Goal: Task Accomplishment & Management: Manage account settings

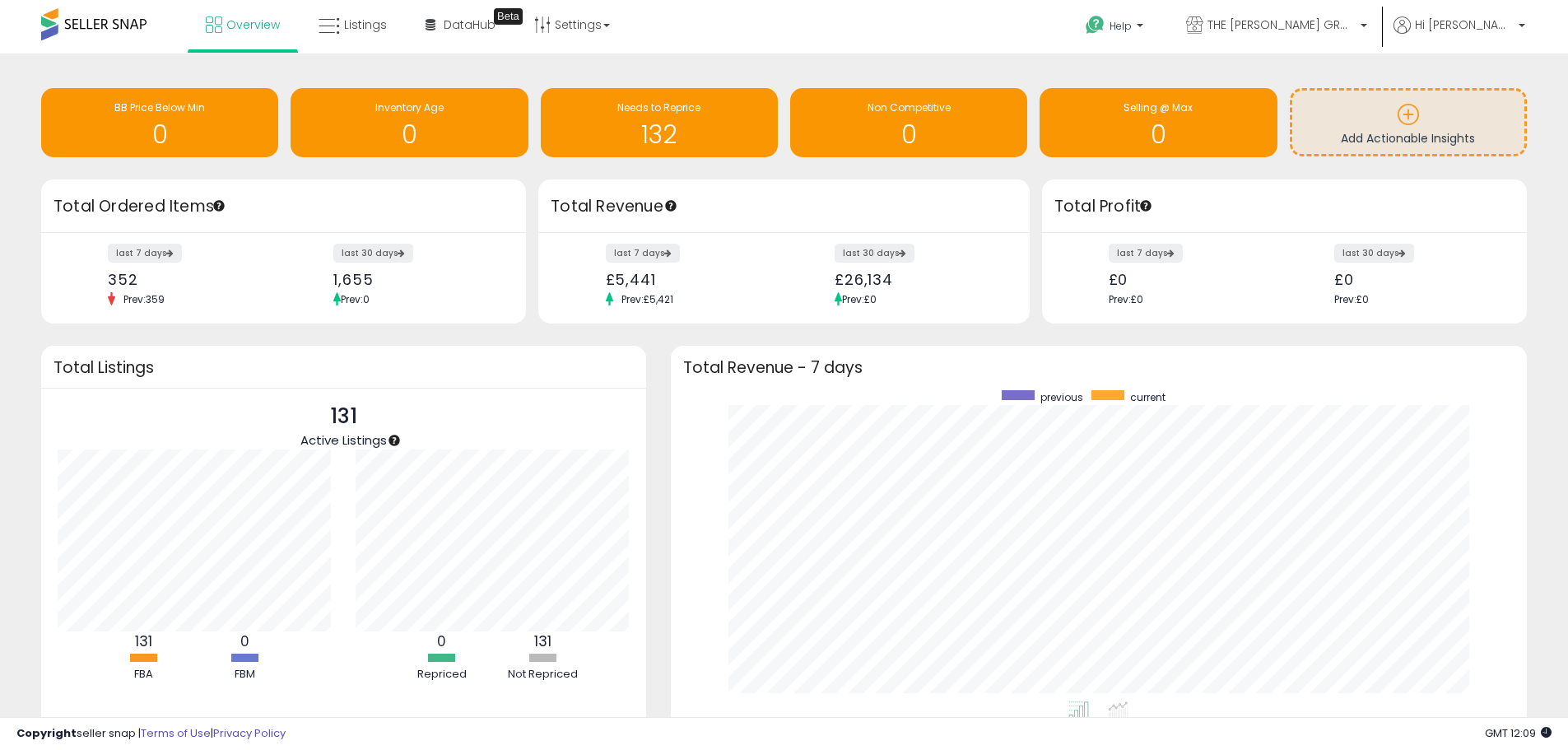
click at [1504, 368] on h3 "Total Revenue - 7 days" at bounding box center [1098, 367] width 831 height 13
click at [334, 20] on icon at bounding box center [328, 25] width 21 height 21
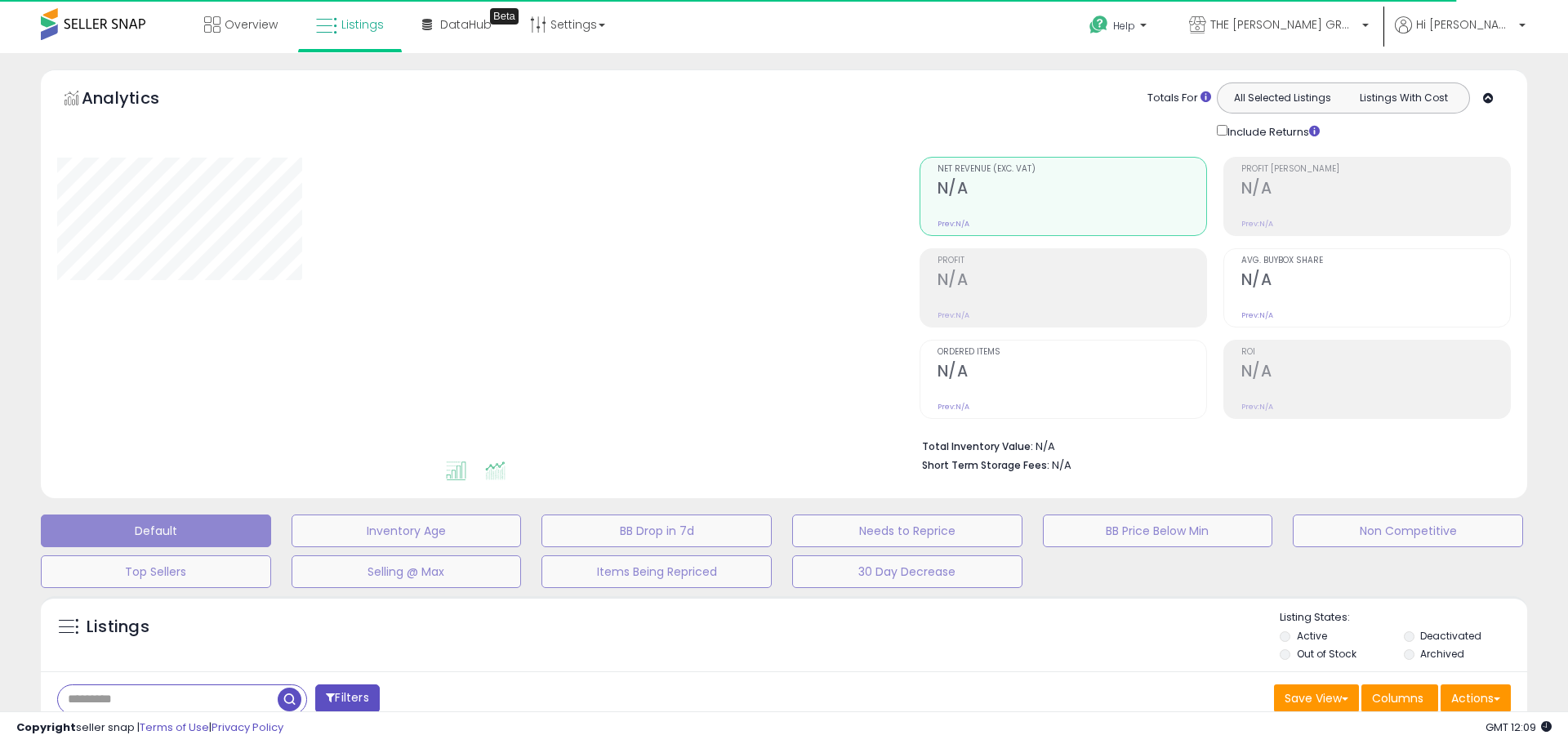
click at [501, 484] on li at bounding box center [495, 474] width 37 height 29
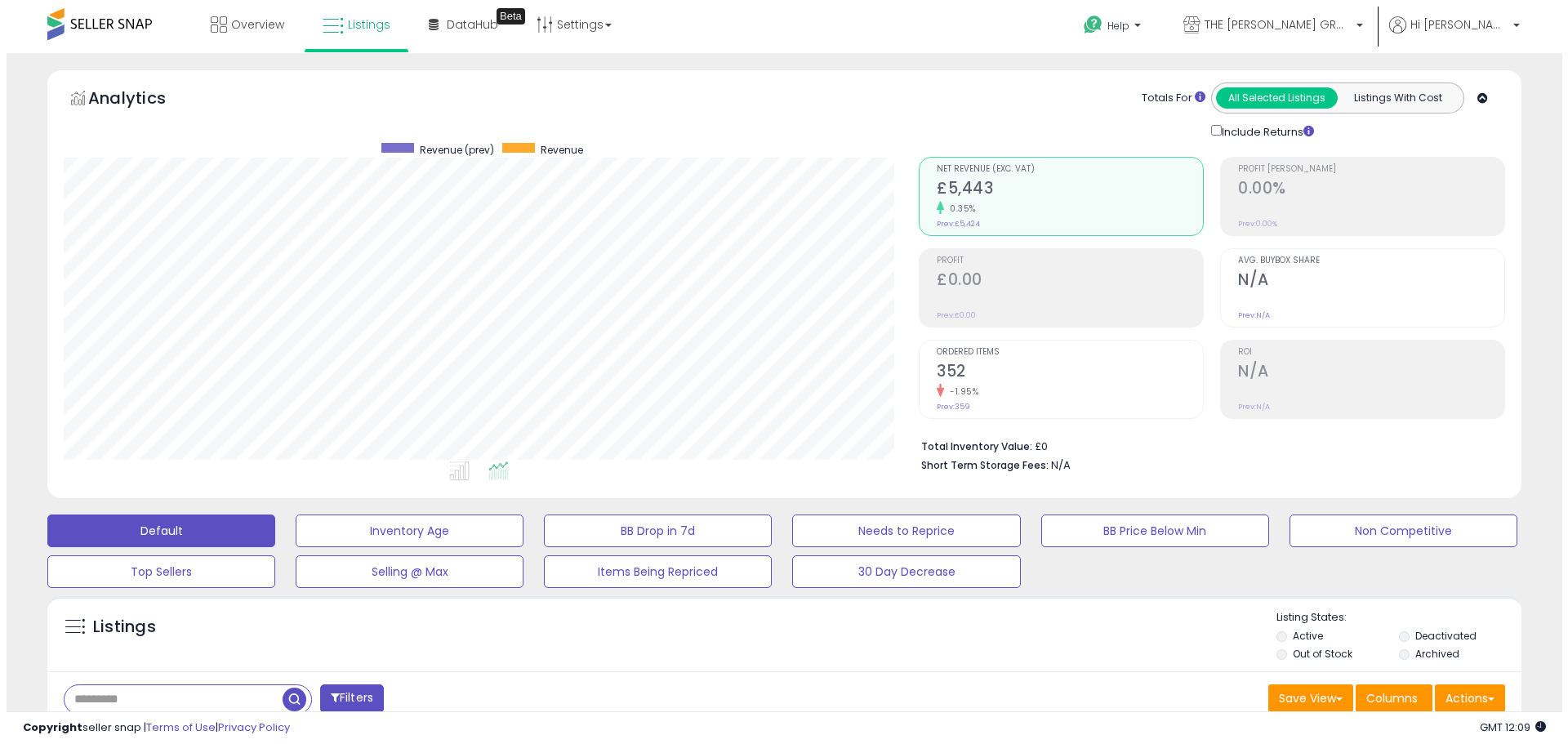
scroll to position [335, 855]
click at [150, 527] on button "Default" at bounding box center [154, 531] width 227 height 33
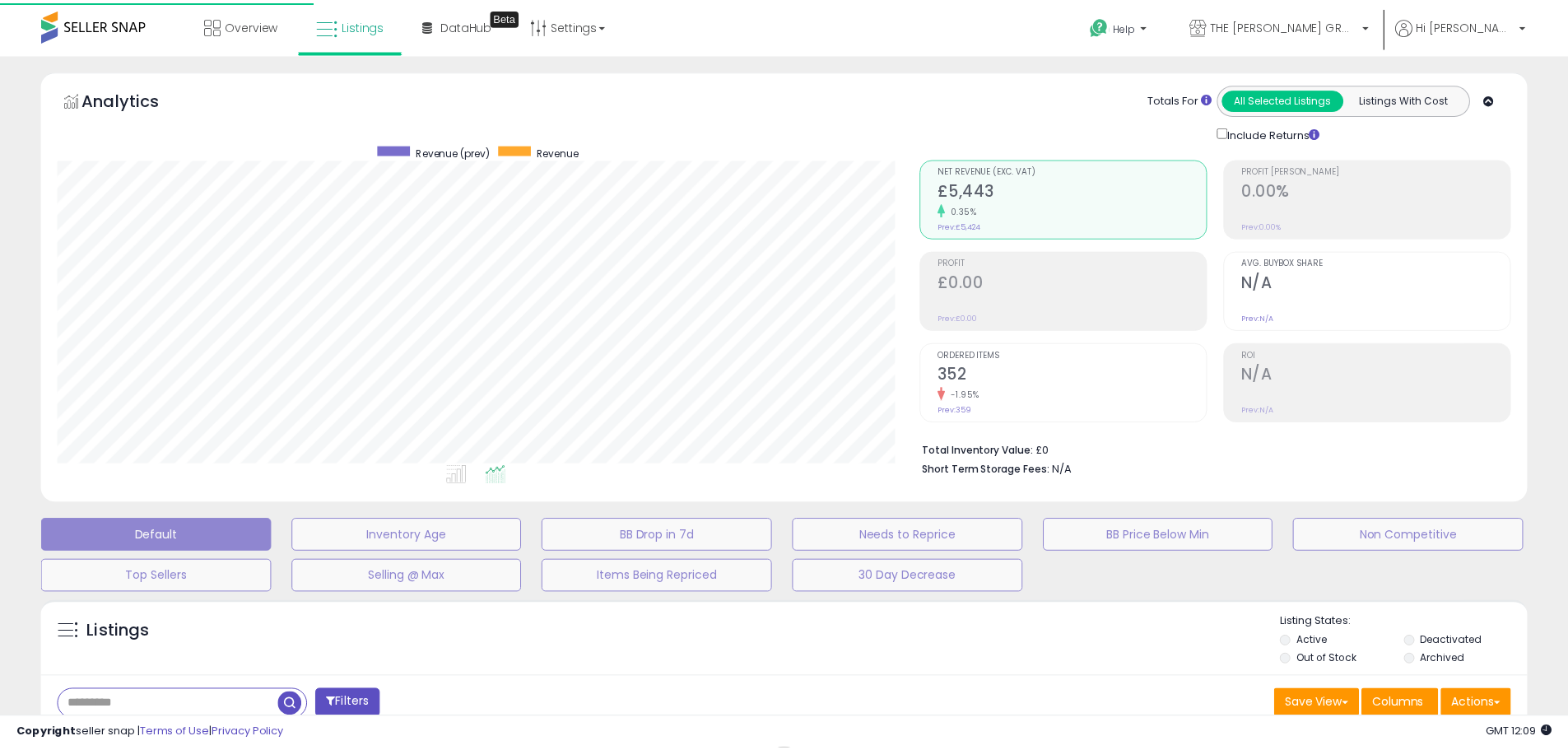
scroll to position [338, 869]
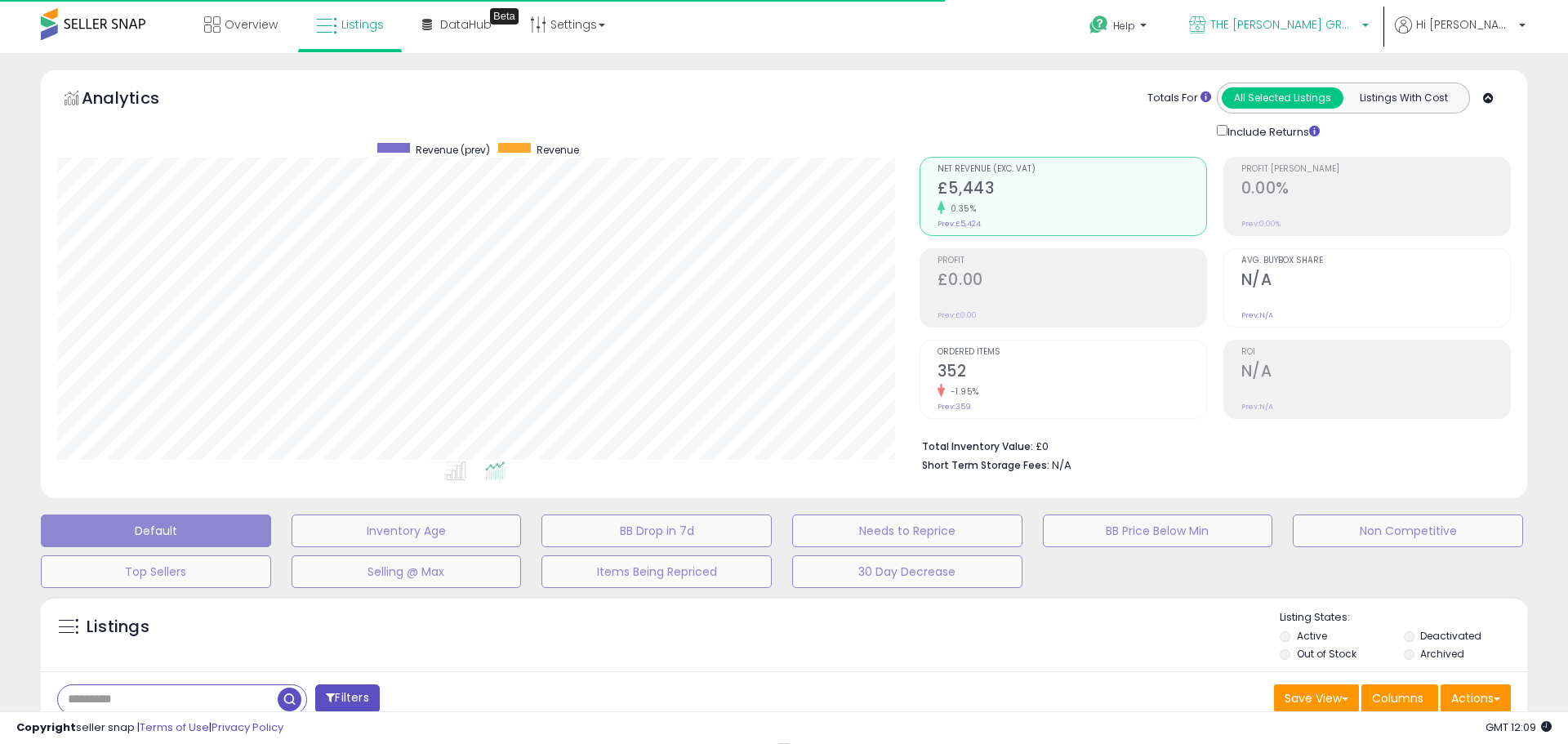
click at [1357, 27] on span "THE [PERSON_NAME] GROUP LTD" at bounding box center [1283, 24] width 147 height 16
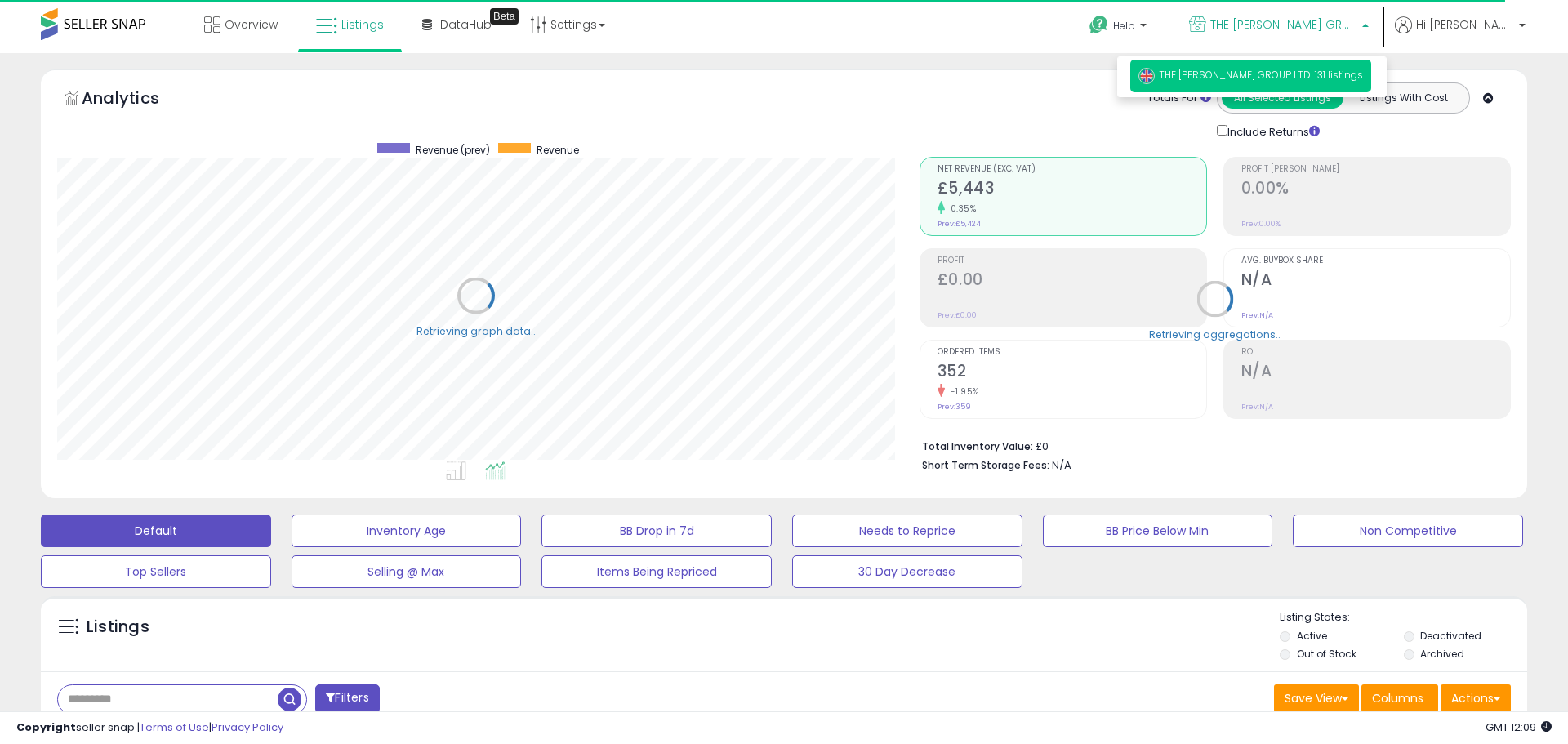
click at [1357, 27] on span "THE [PERSON_NAME] GROUP LTD" at bounding box center [1283, 24] width 147 height 16
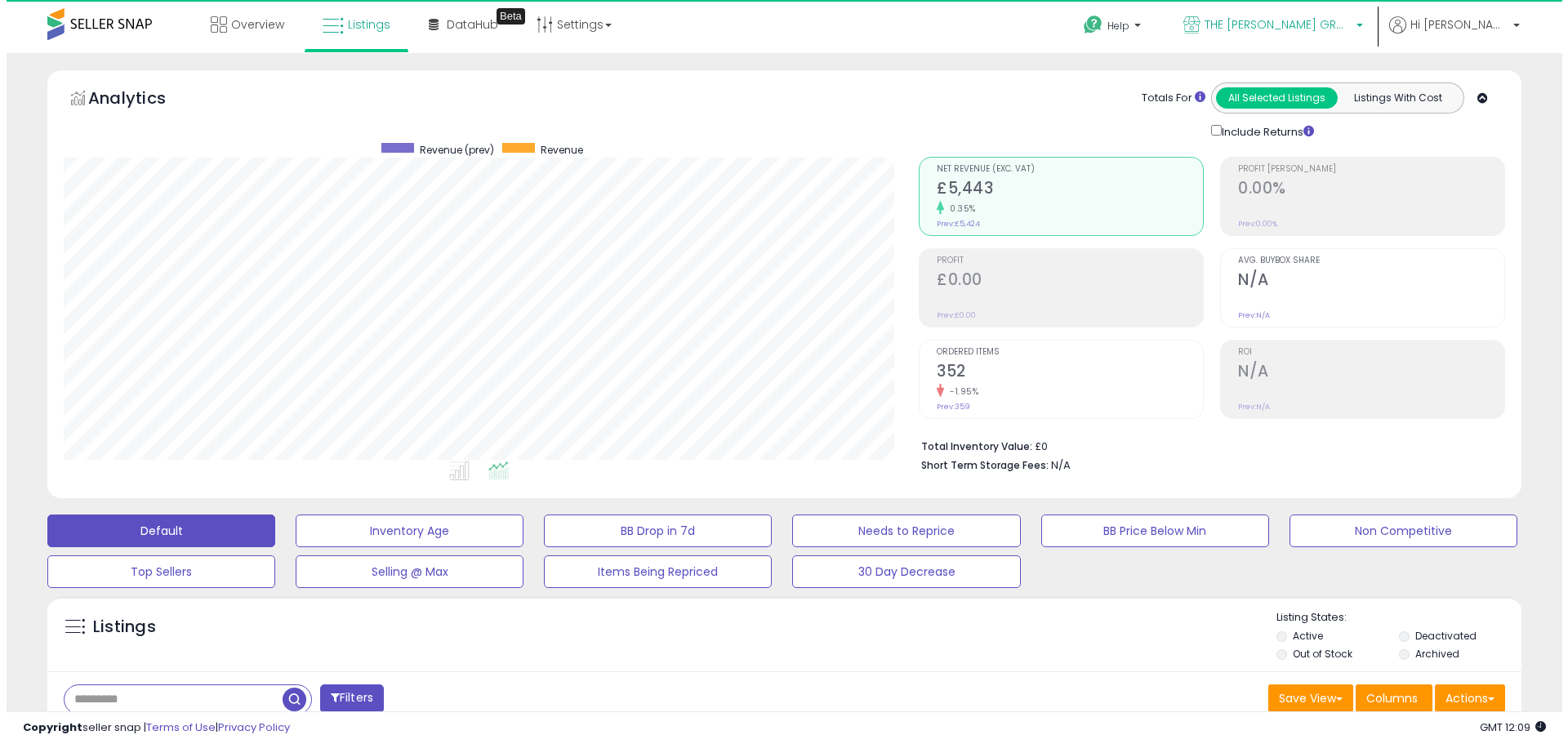
scroll to position [335, 855]
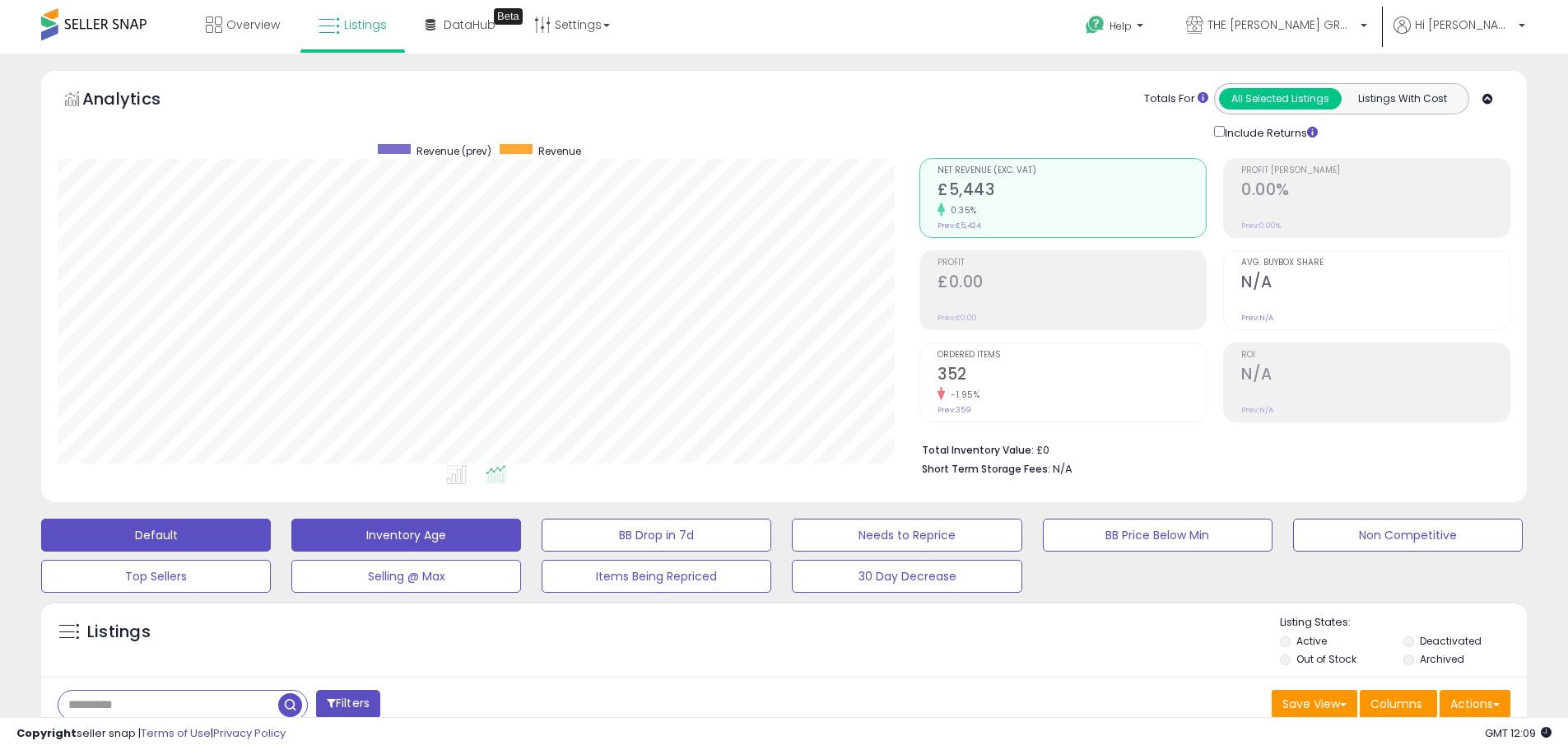
click at [441, 532] on button "Inventory Age" at bounding box center [405, 535] width 229 height 33
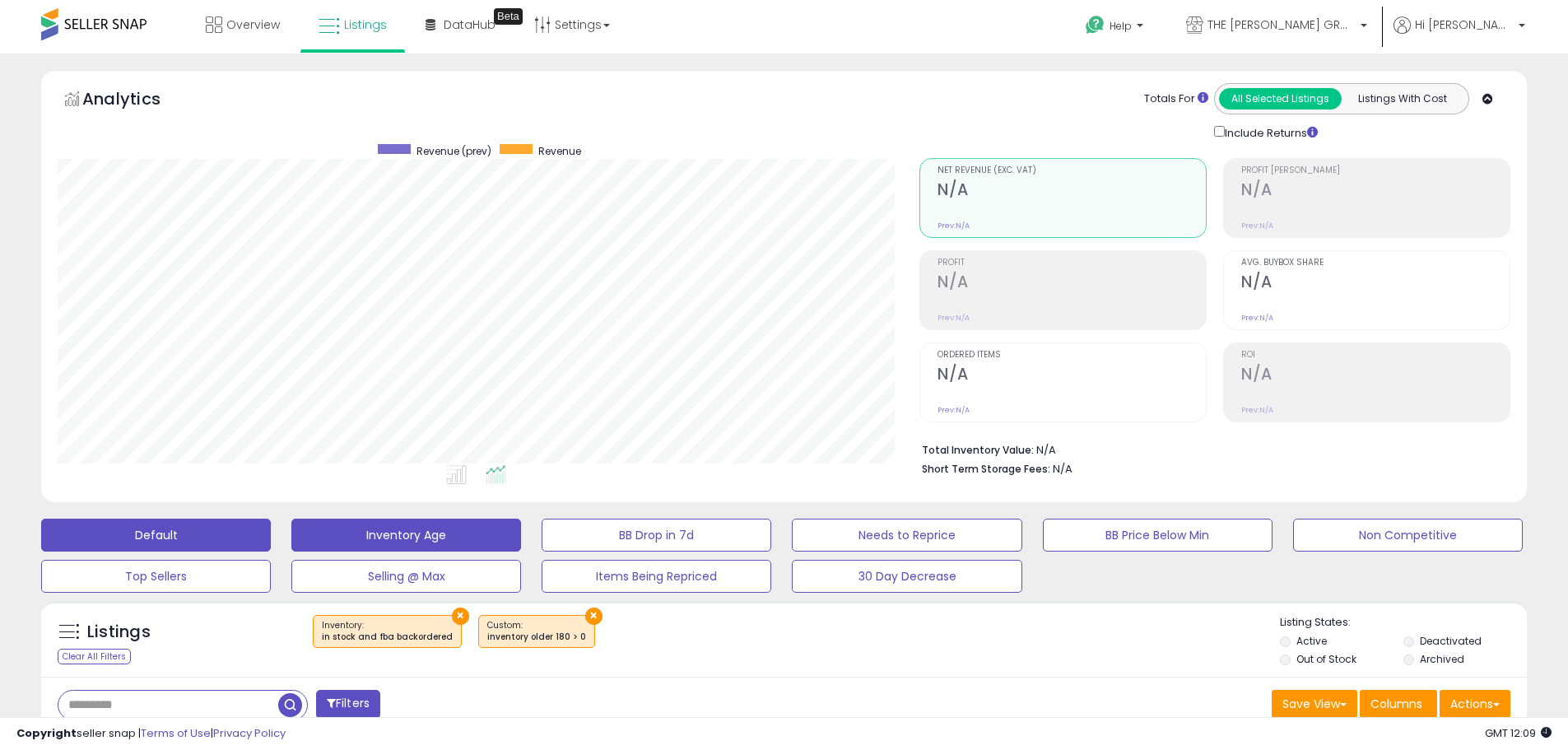
click at [178, 548] on button "Default" at bounding box center [156, 535] width 229 height 33
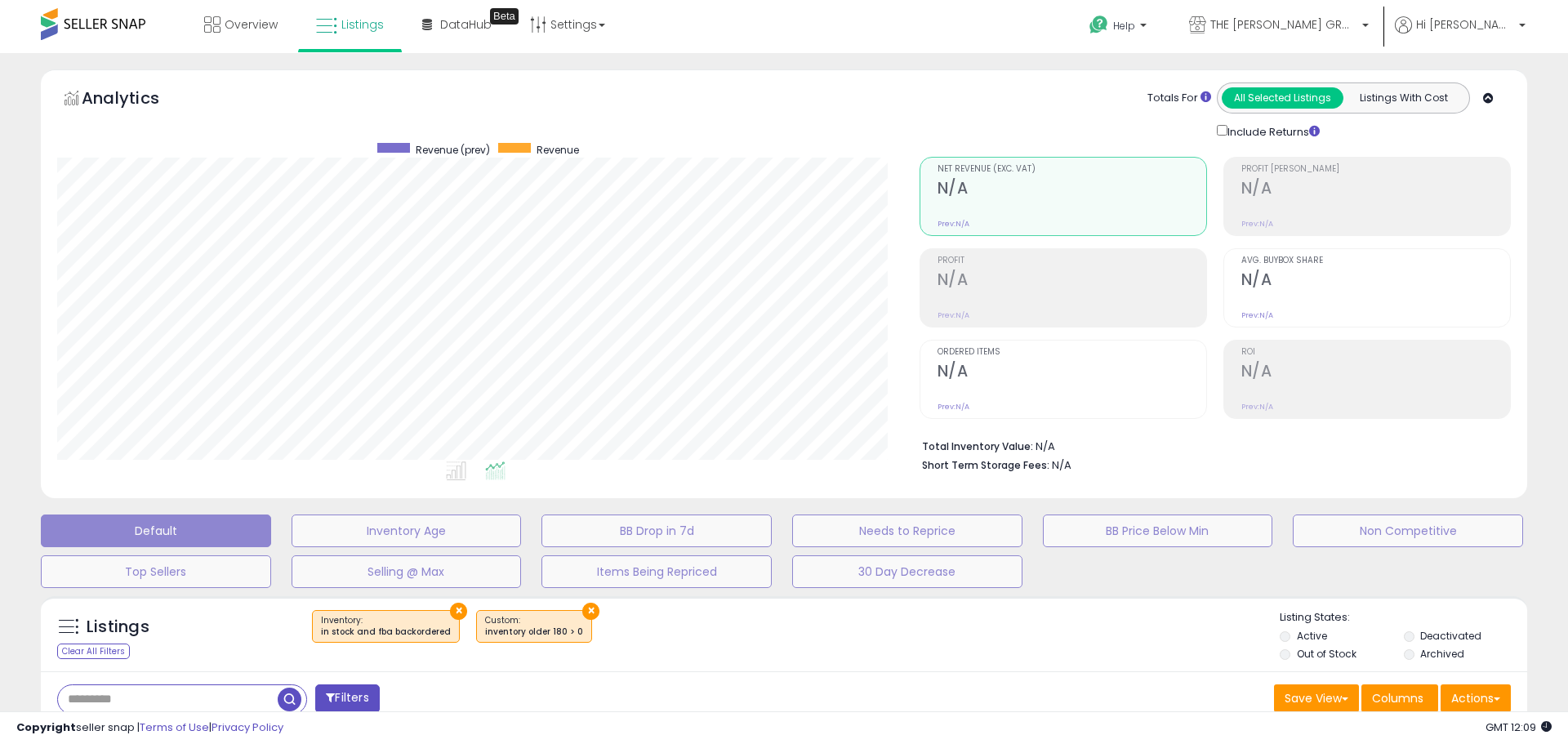
scroll to position [335, 862]
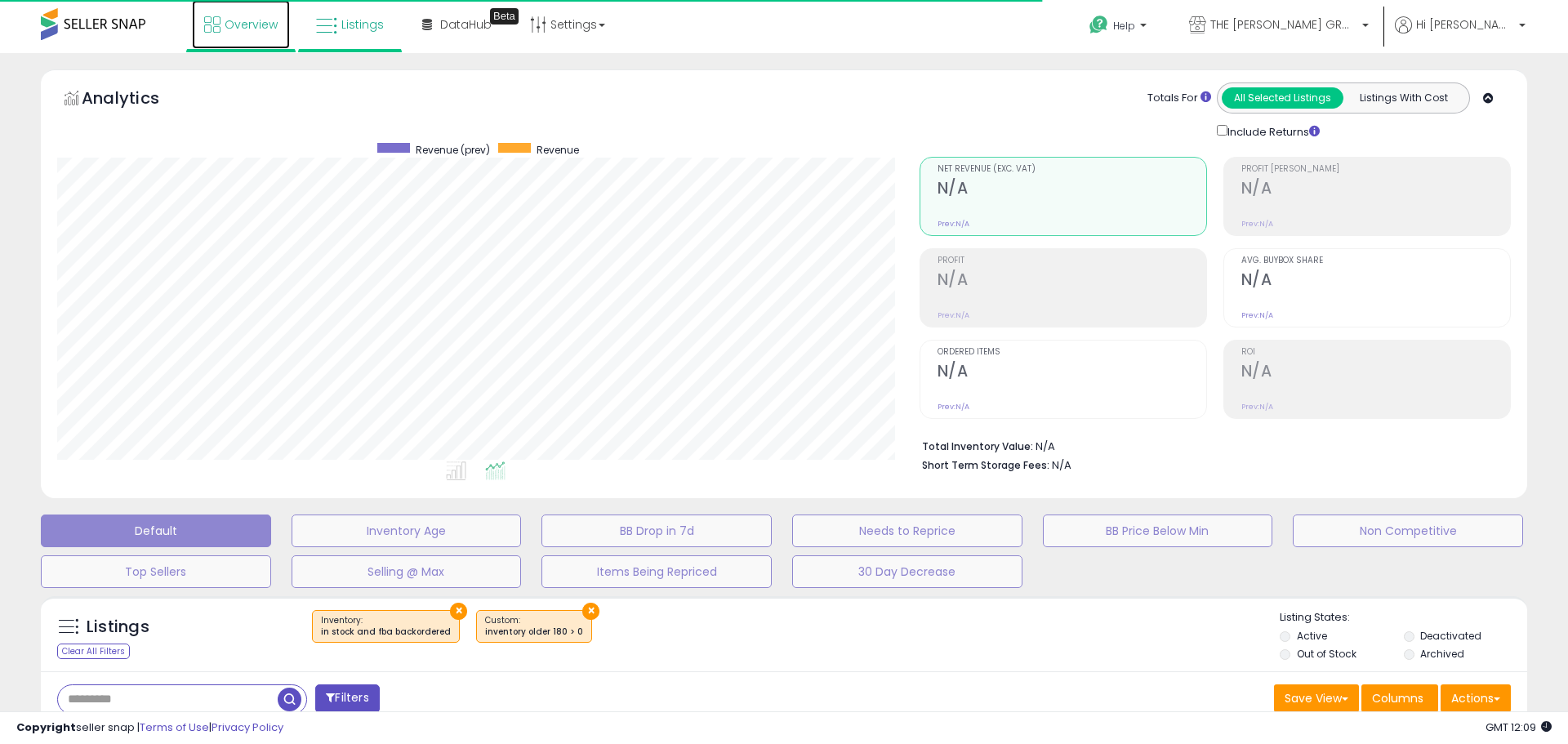
click at [261, 22] on span "Overview" at bounding box center [251, 24] width 53 height 16
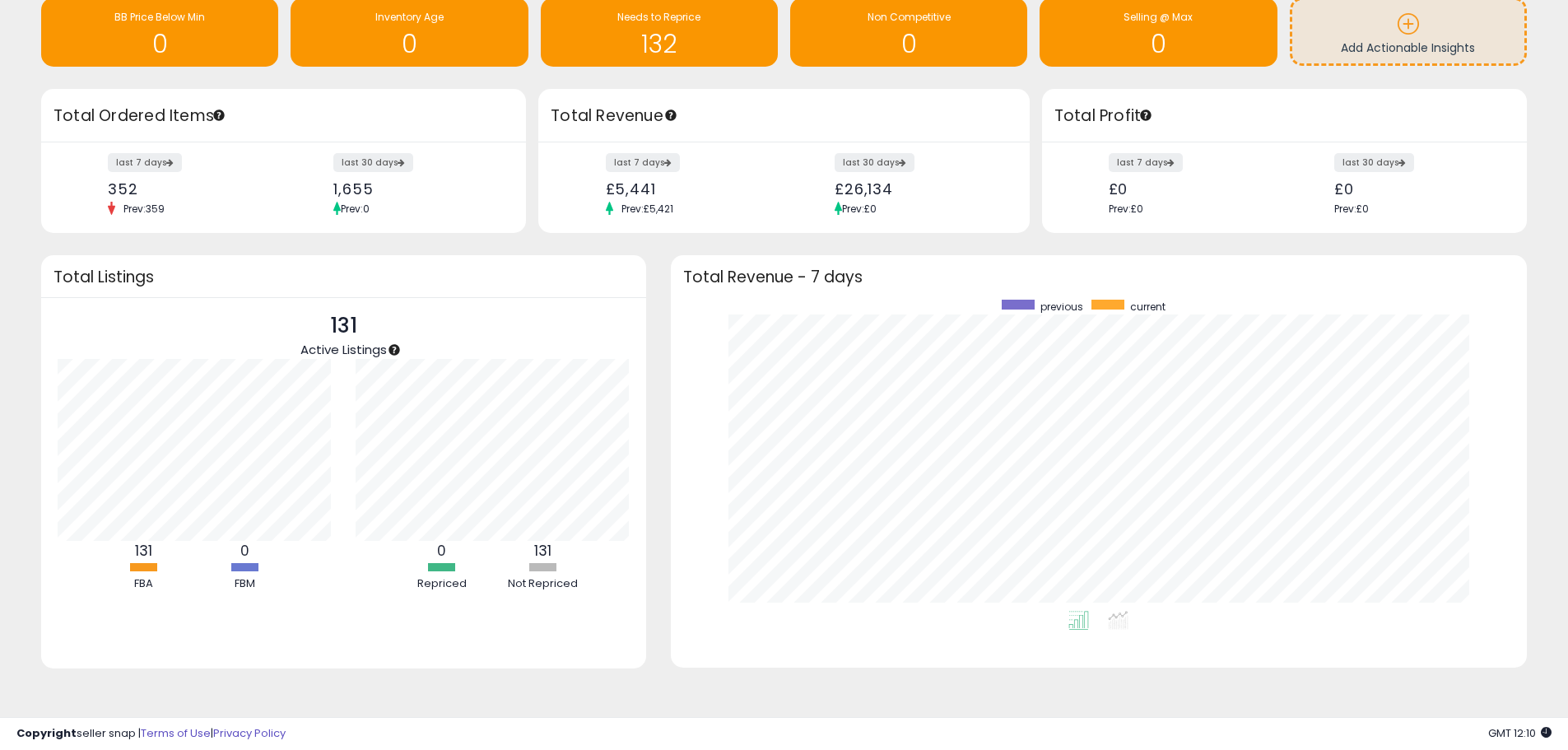
scroll to position [92, 0]
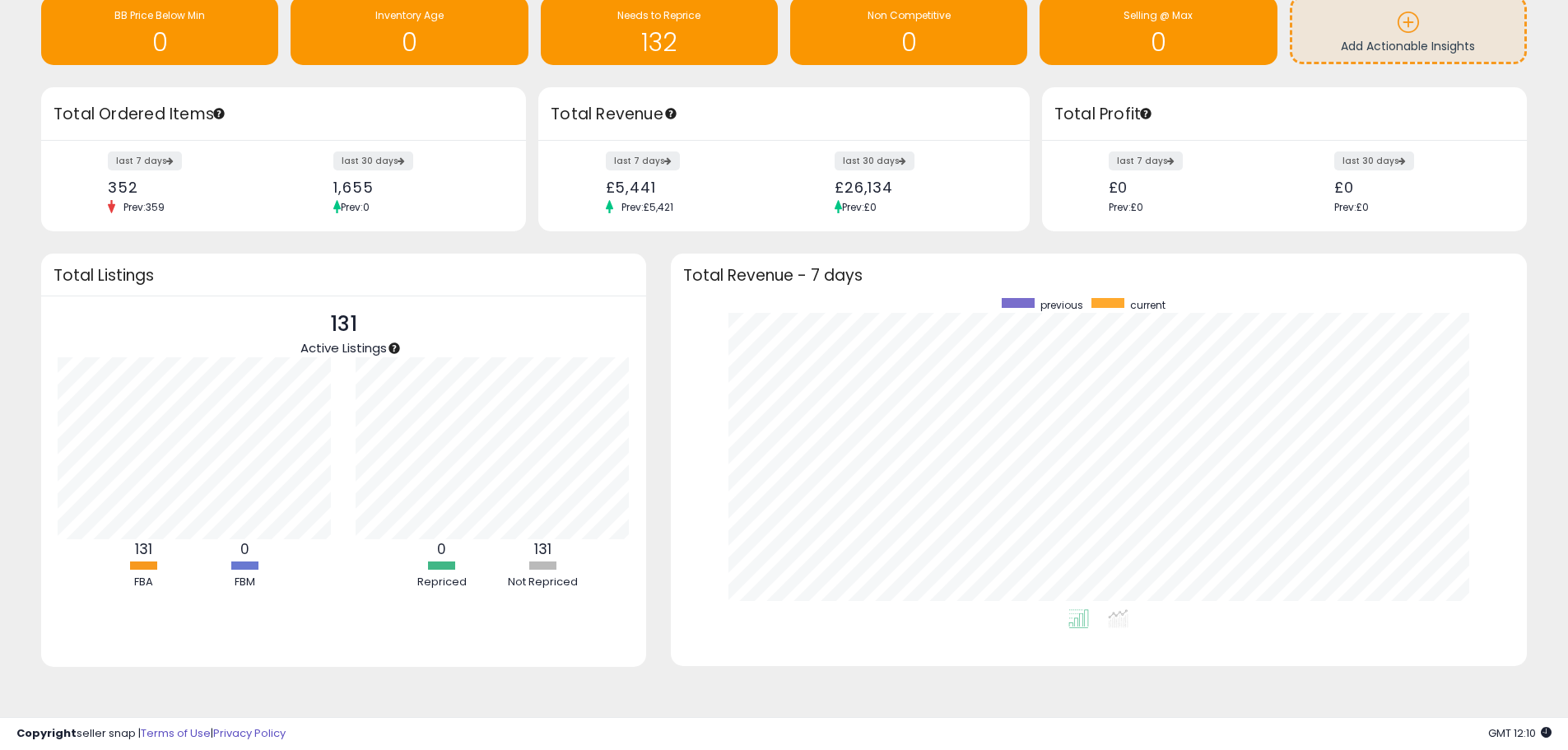
drag, startPoint x: 1085, startPoint y: 303, endPoint x: 1041, endPoint y: 303, distance: 44.0
click at [1041, 303] on div "previous current" at bounding box center [1144, 305] width 733 height 14
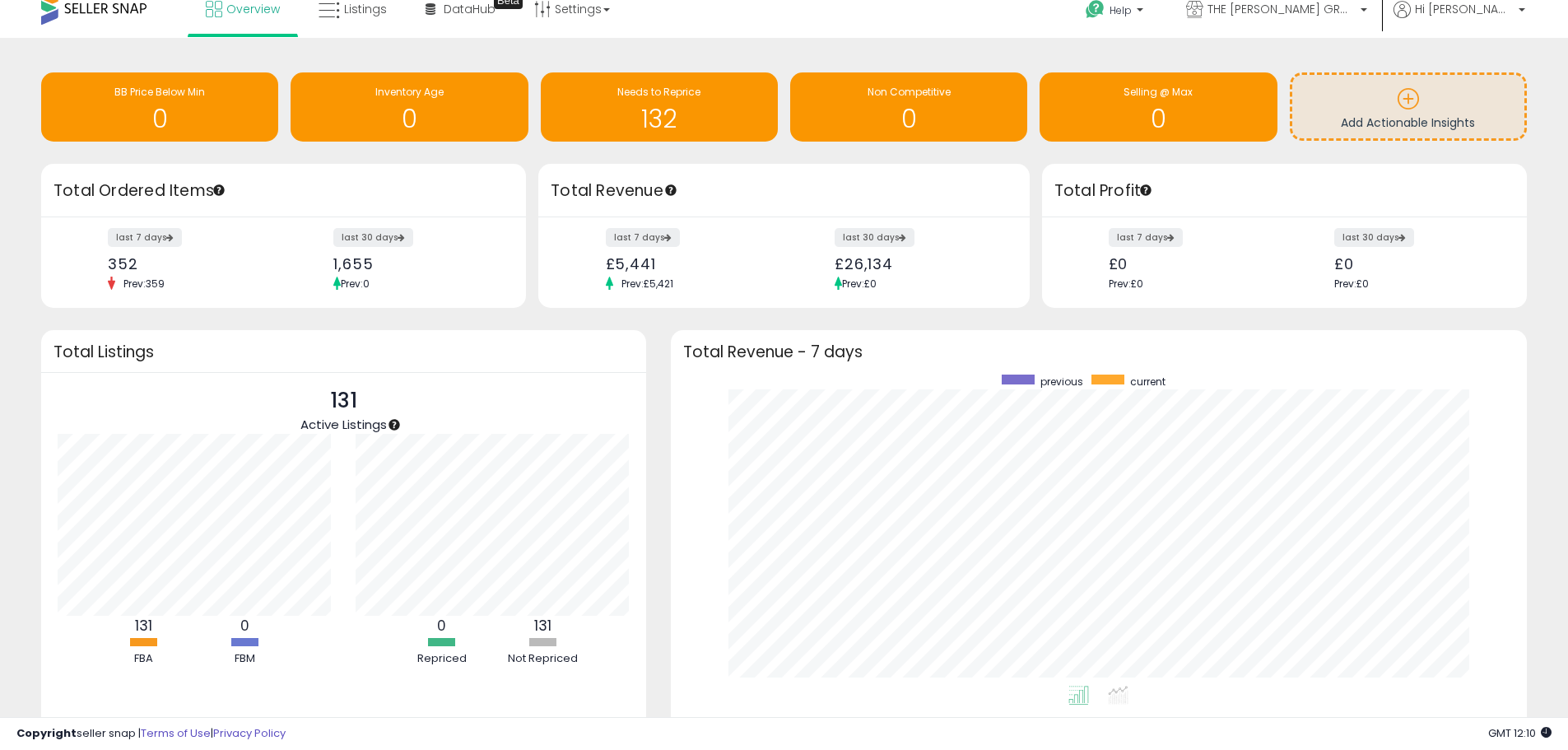
scroll to position [0, 0]
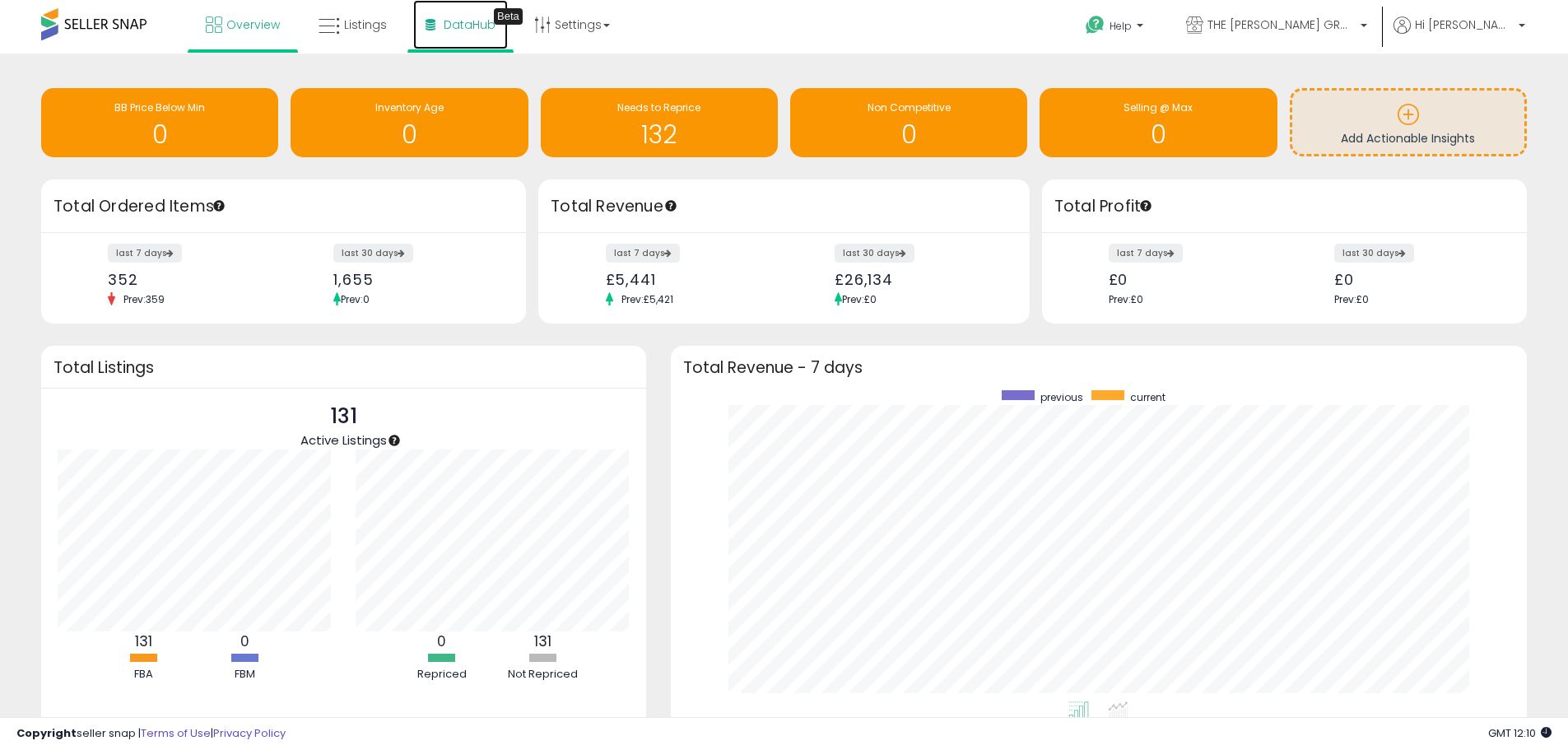
click at [503, 28] on link "DataHub Beta" at bounding box center [460, 25] width 95 height 49
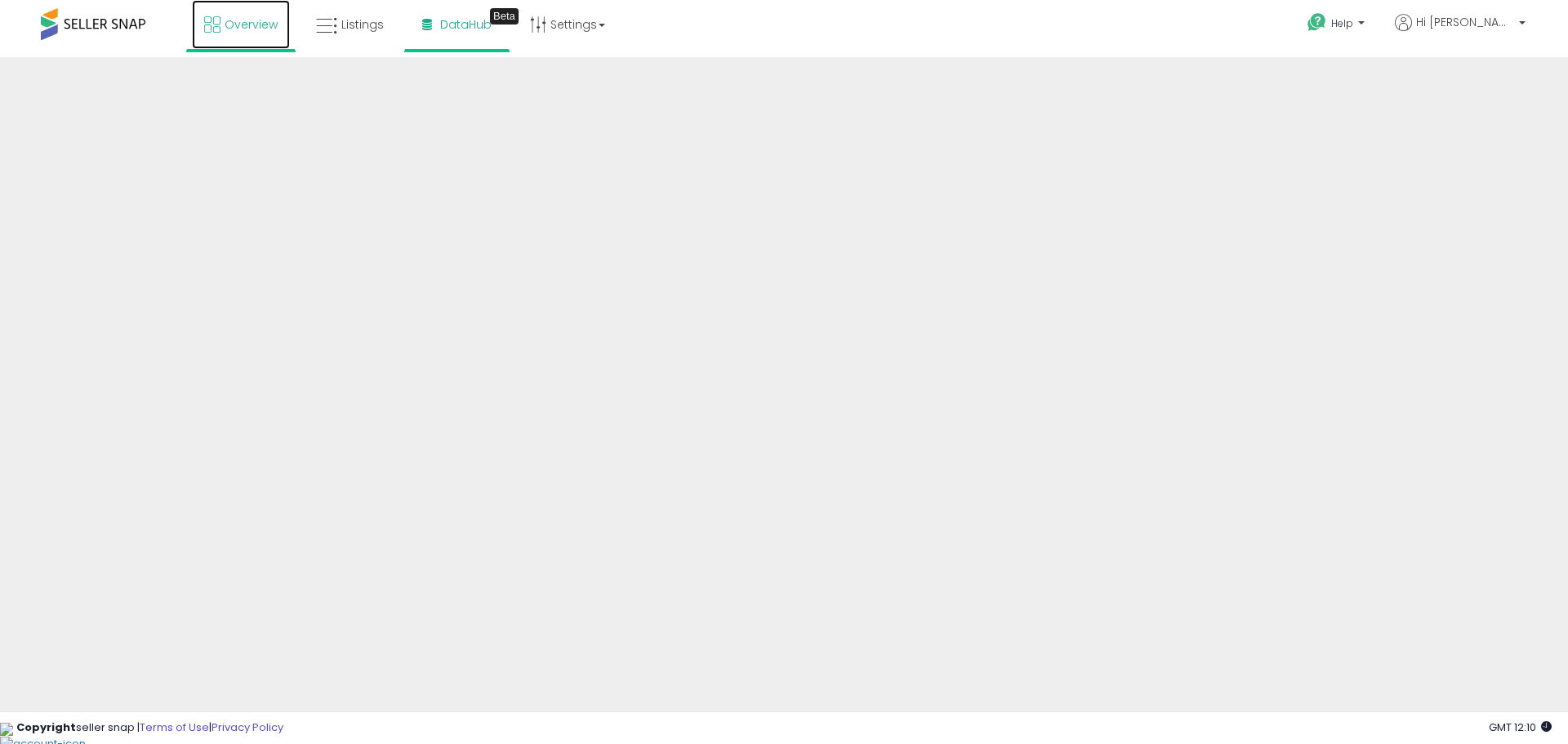
click at [212, 39] on link "Overview" at bounding box center [241, 24] width 98 height 49
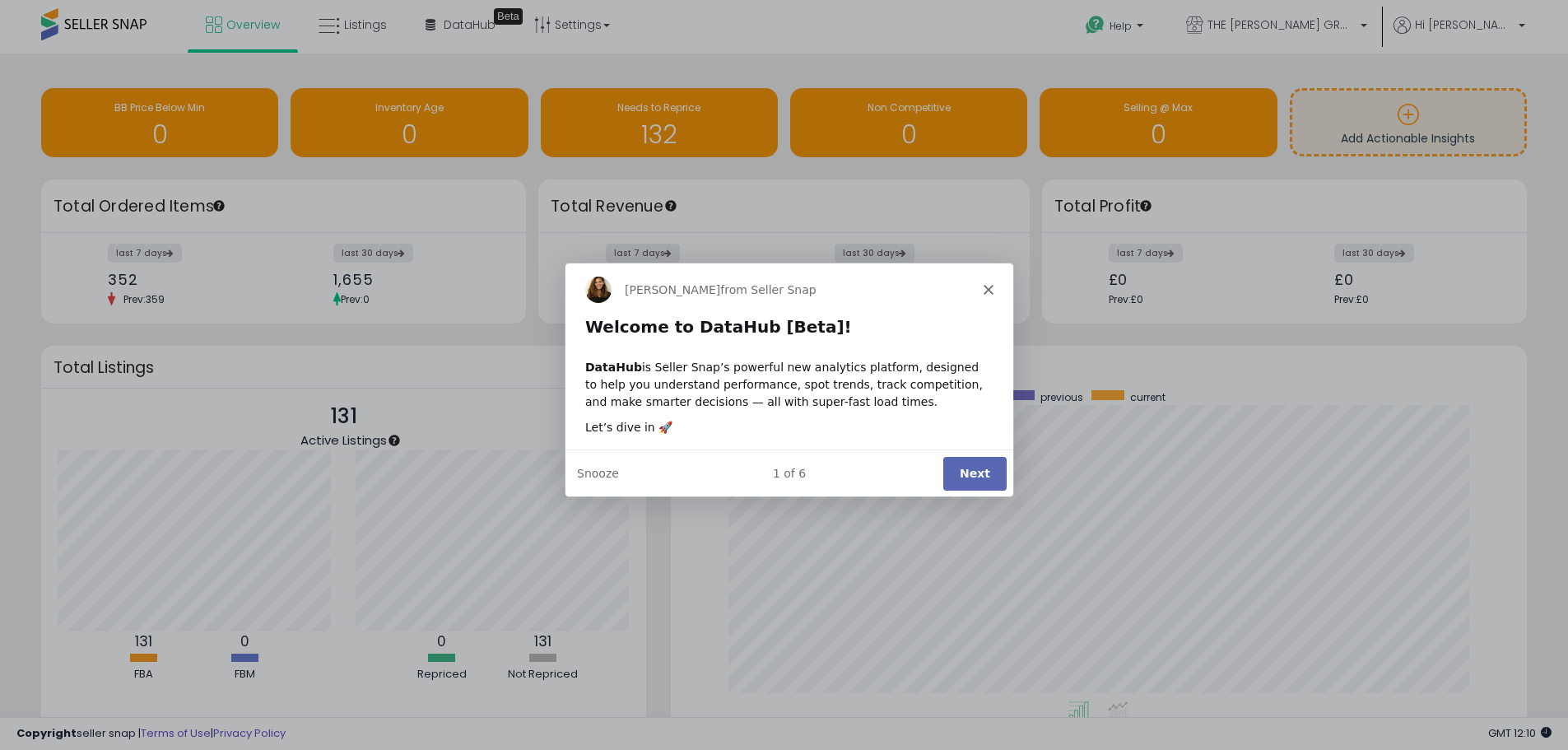
click at [987, 284] on icon "Close" at bounding box center [987, 289] width 10 height 10
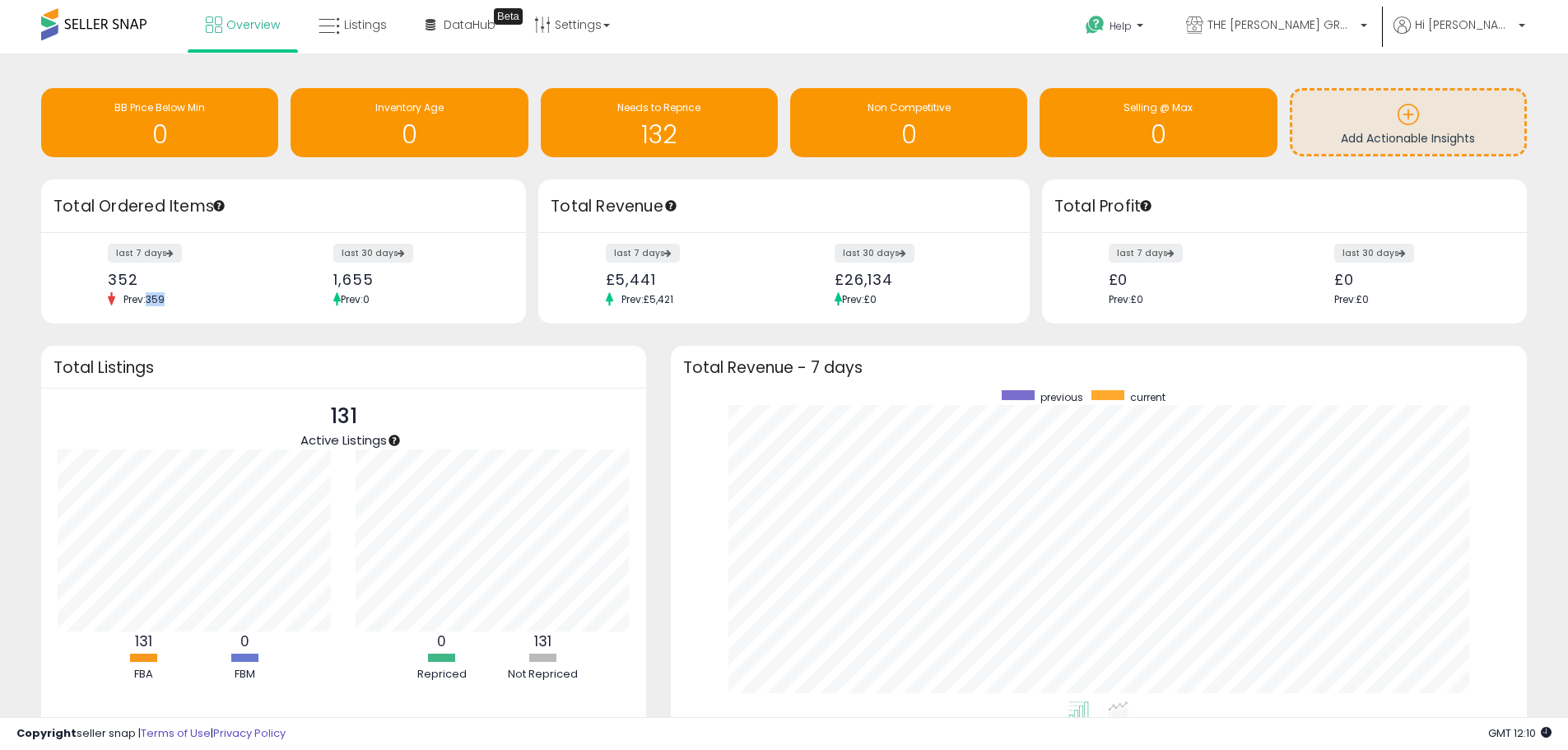
drag, startPoint x: 150, startPoint y: 301, endPoint x: 168, endPoint y: 297, distance: 18.4
click at [168, 297] on span "Prev: 359" at bounding box center [144, 299] width 58 height 14
click at [190, 290] on div "last 7 days 352 Prev: 359" at bounding box center [190, 276] width 189 height 62
click at [346, 36] on link "Listings" at bounding box center [353, 25] width 93 height 49
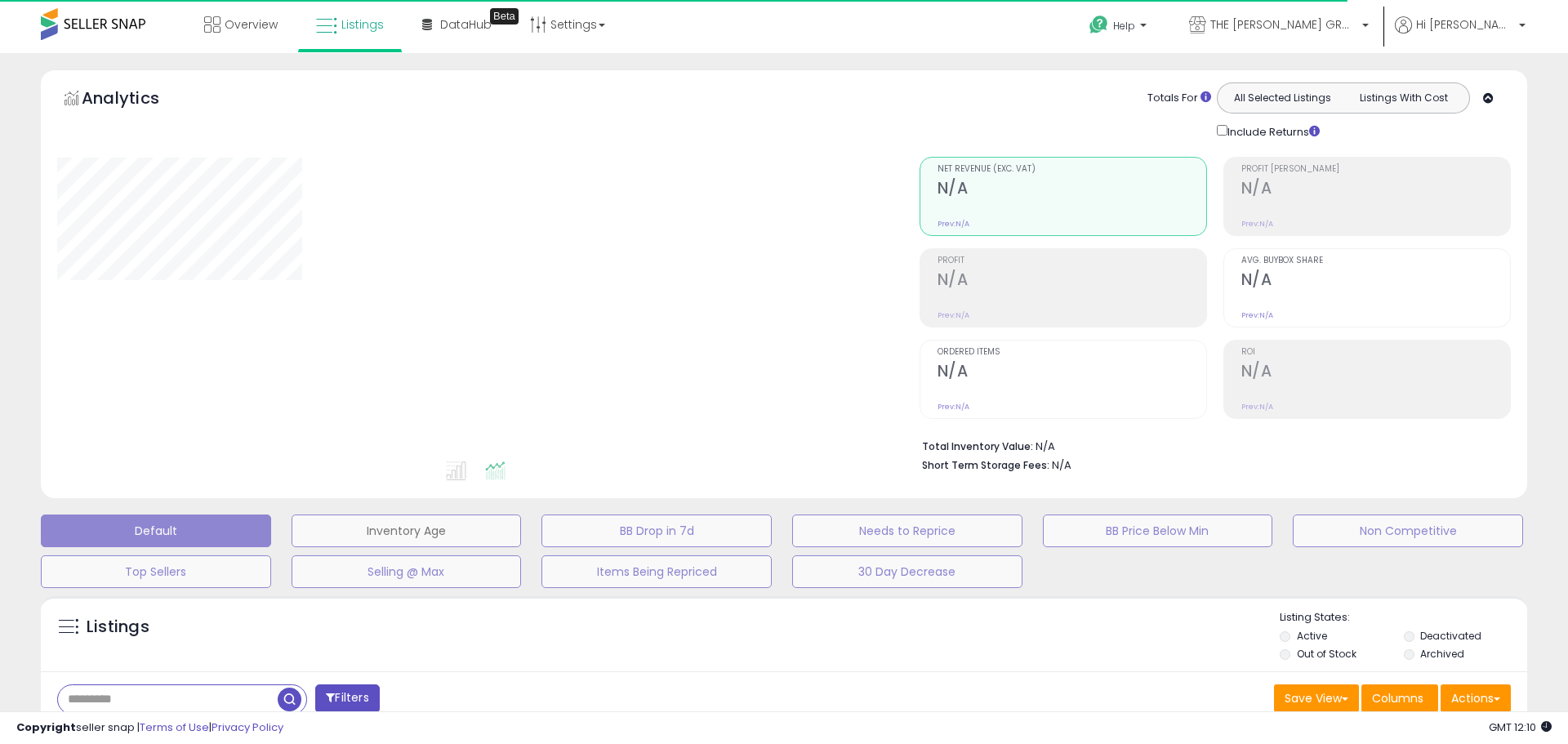
click at [399, 530] on button "Inventory Age" at bounding box center [406, 531] width 230 height 33
click at [0, 0] on div "Retrieving graph data.." at bounding box center [0, 0] width 0 height 0
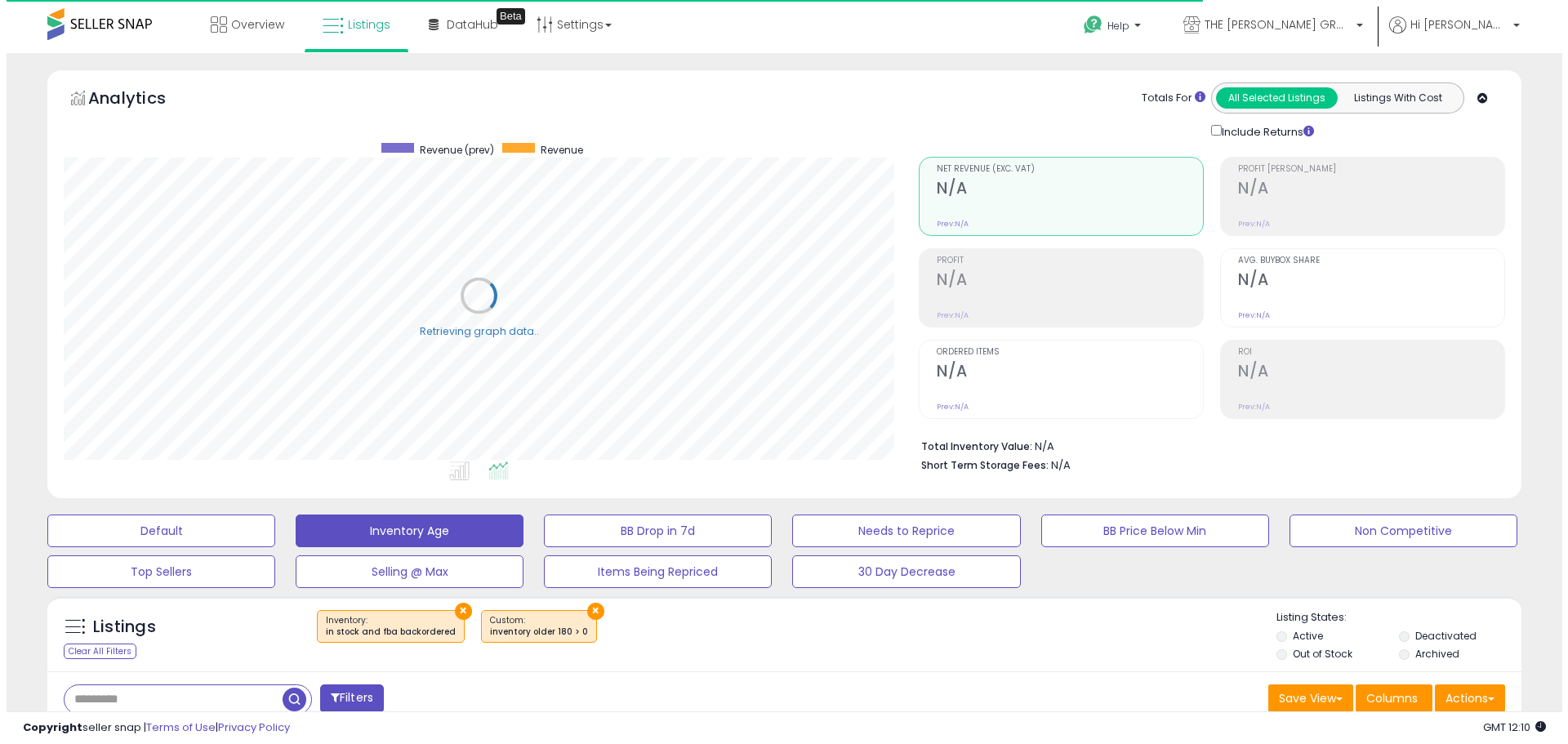
scroll to position [335, 855]
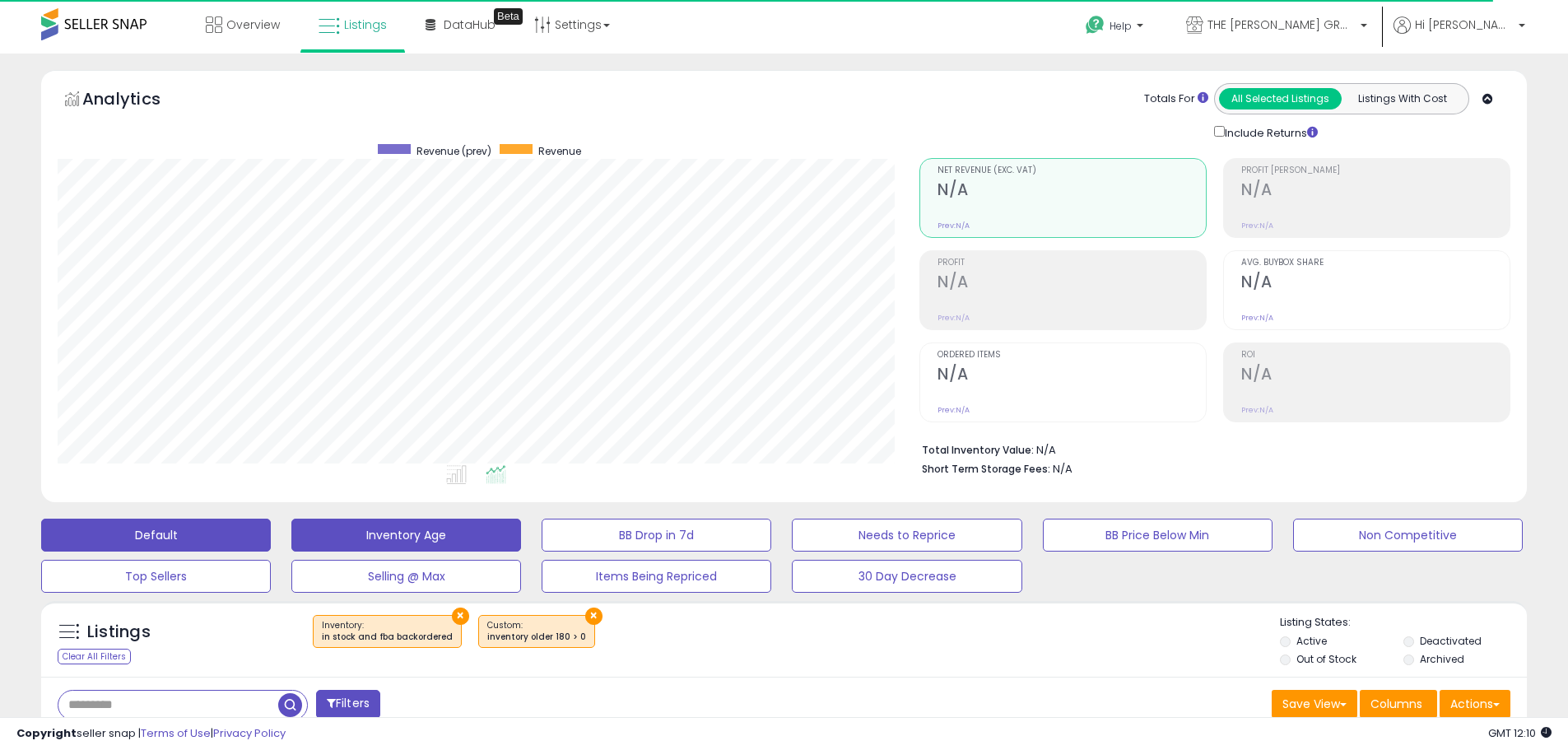
click at [239, 535] on button "Default" at bounding box center [156, 535] width 229 height 33
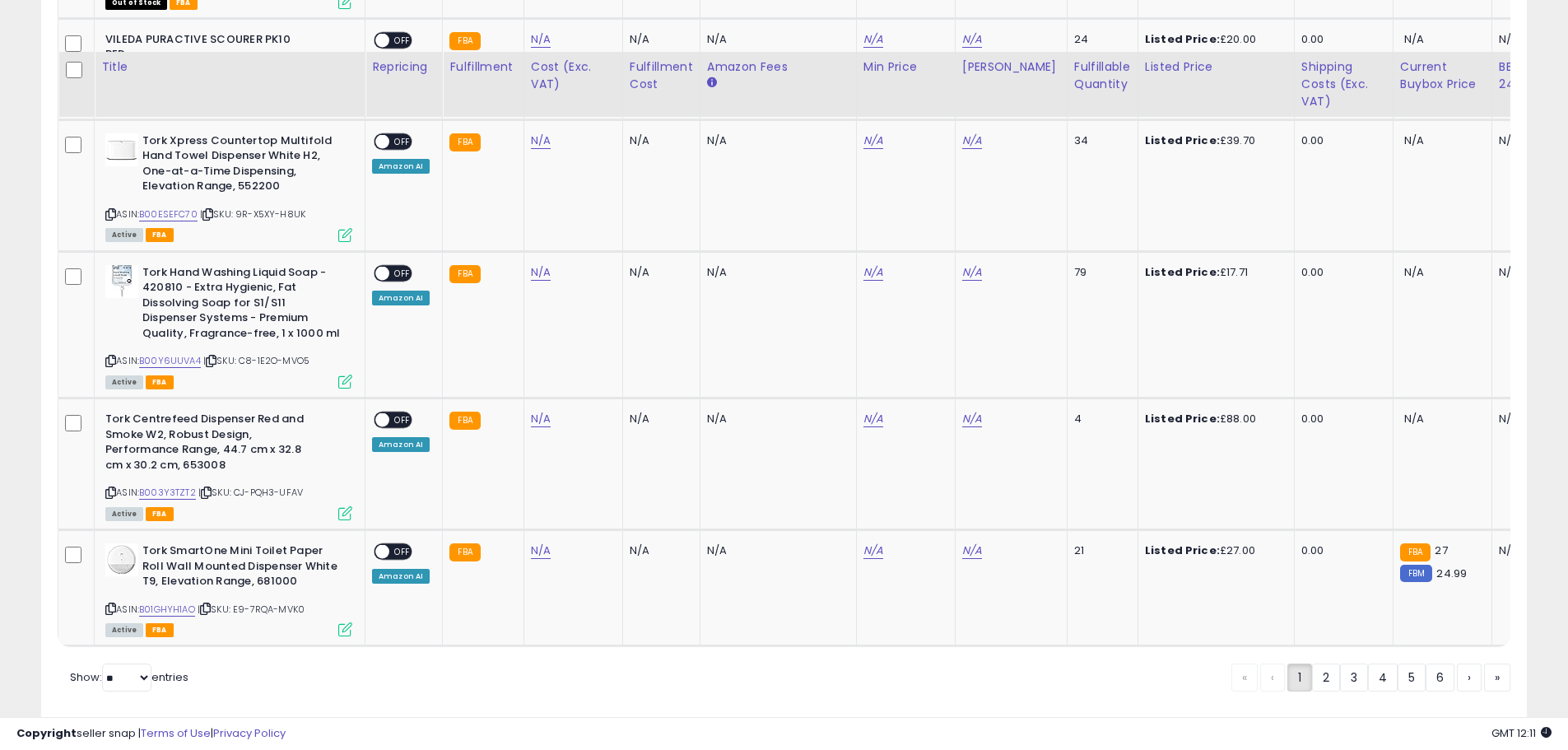
scroll to position [3470, 0]
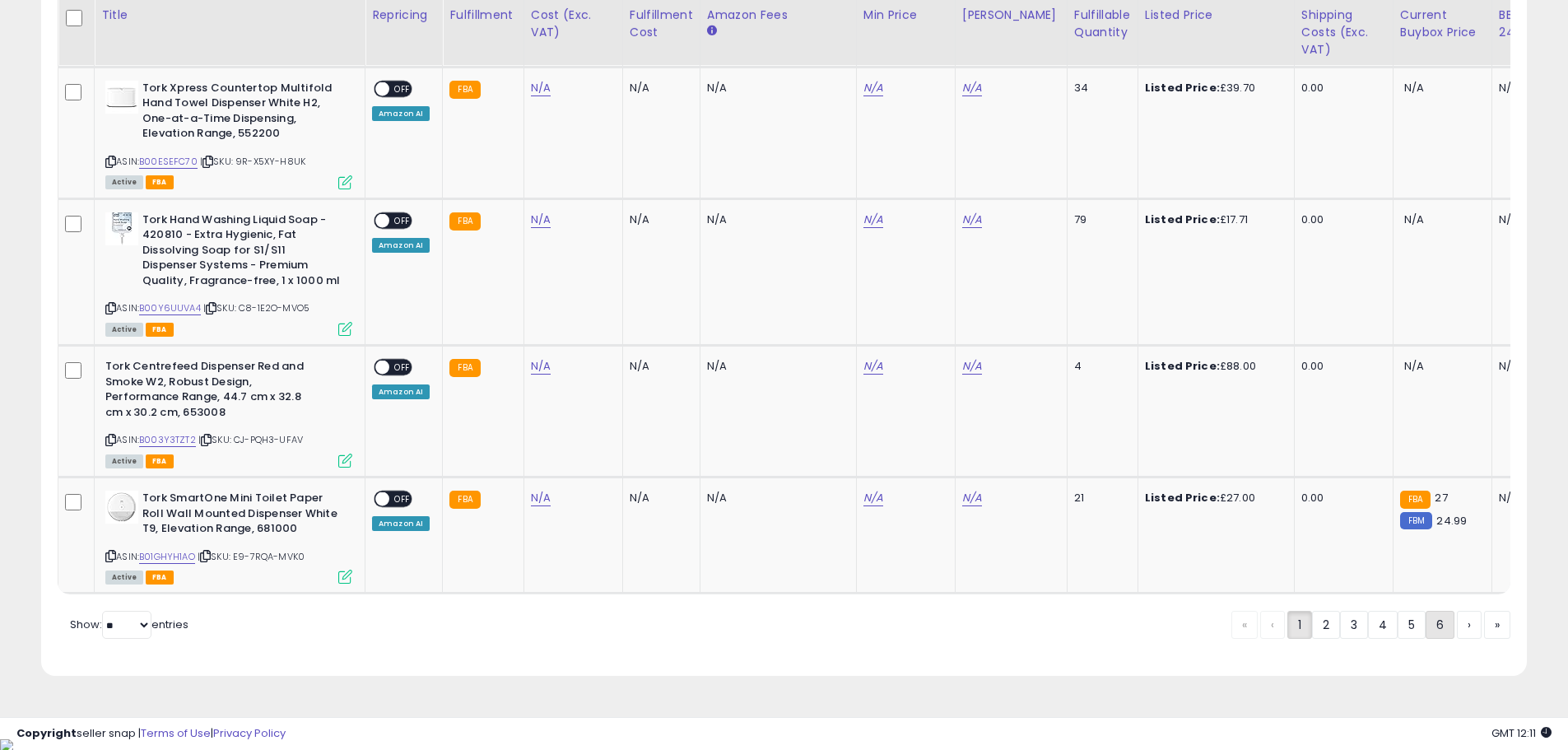
click at [1484, 636] on link "6" at bounding box center [1497, 625] width 26 height 28
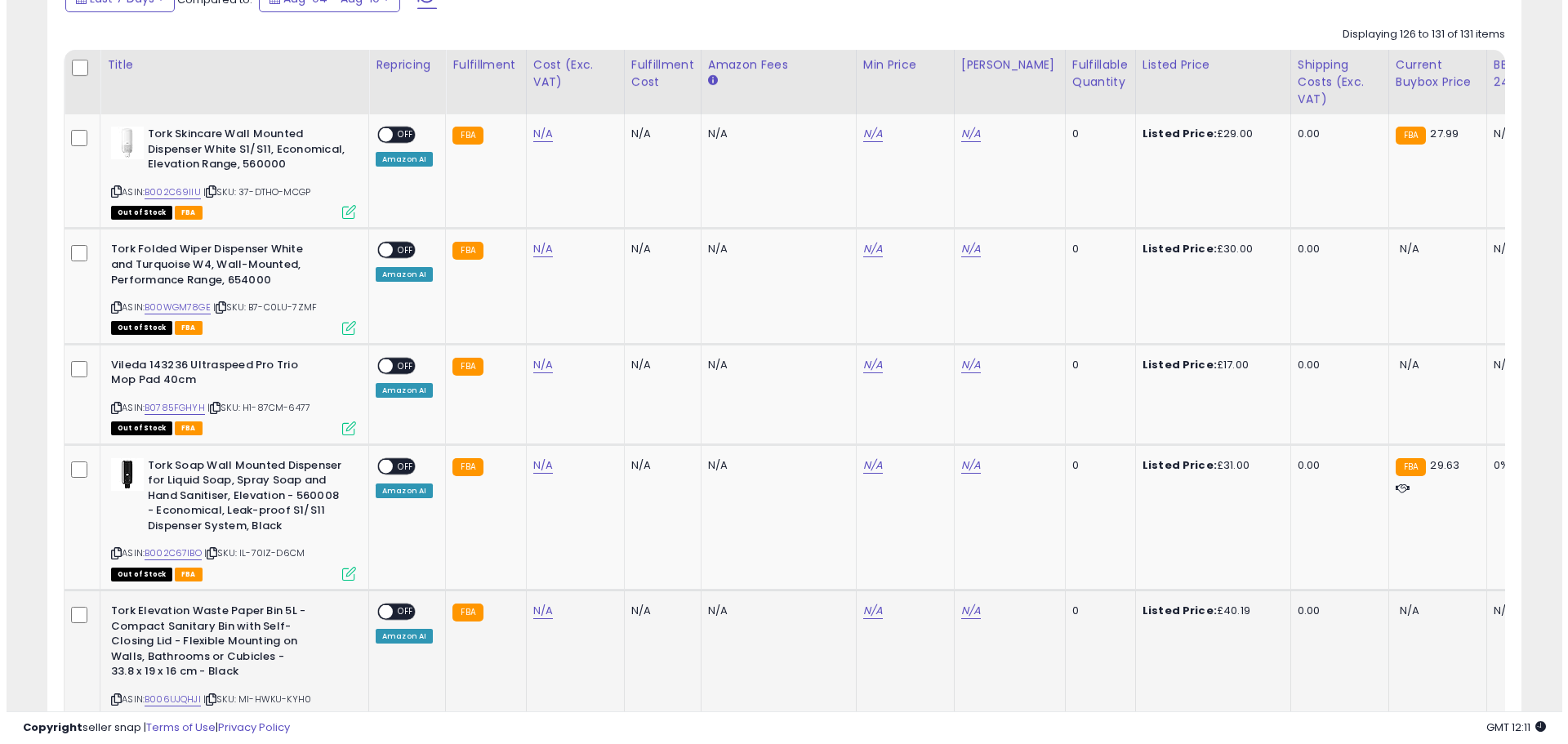
scroll to position [664, 0]
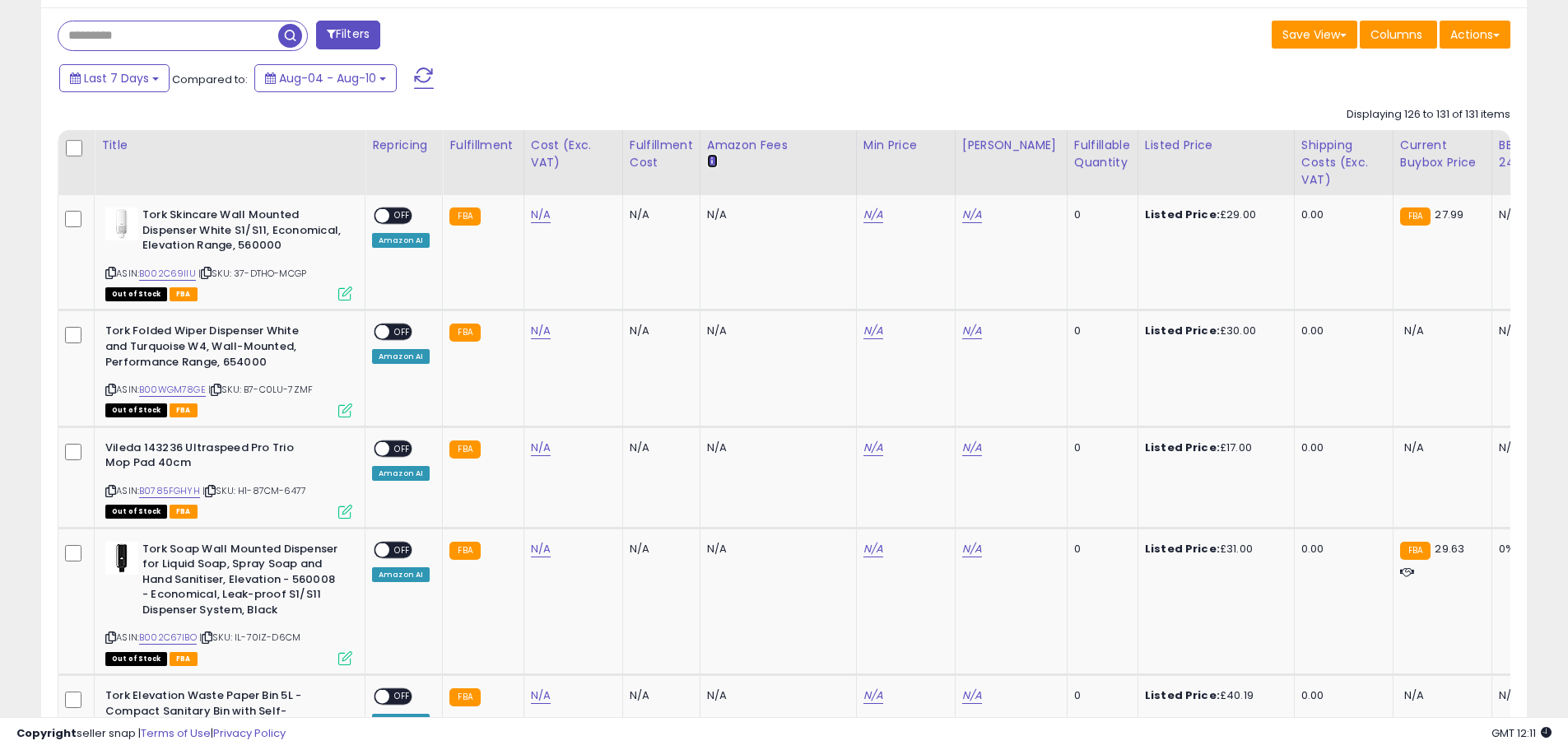
click at [707, 156] on icon at bounding box center [712, 161] width 10 height 10
click at [344, 297] on icon at bounding box center [345, 294] width 14 height 14
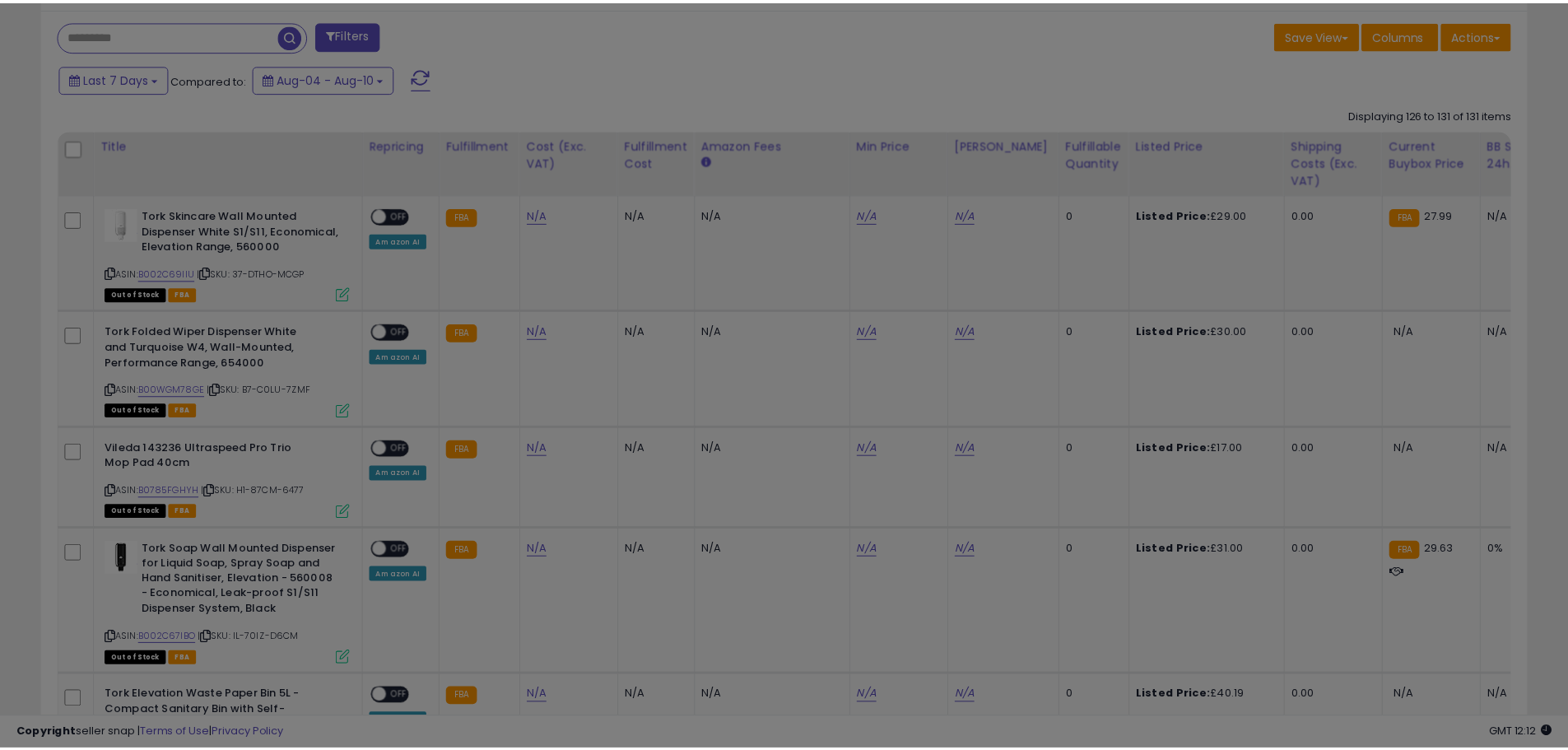
scroll to position [338, 869]
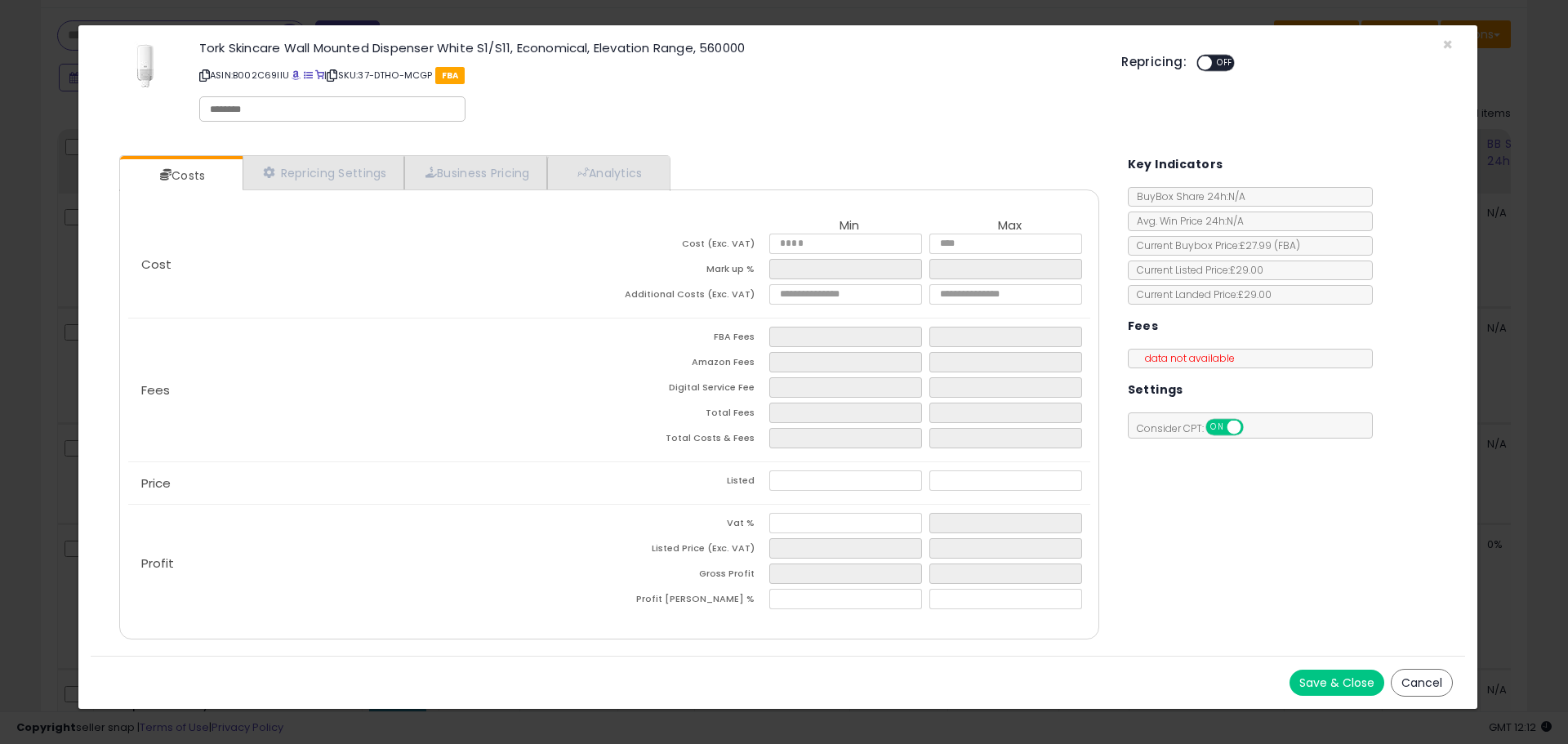
click at [1240, 359] on div "data not available" at bounding box center [1250, 358] width 245 height 19
click at [510, 182] on link "Business Pricing" at bounding box center [476, 173] width 143 height 34
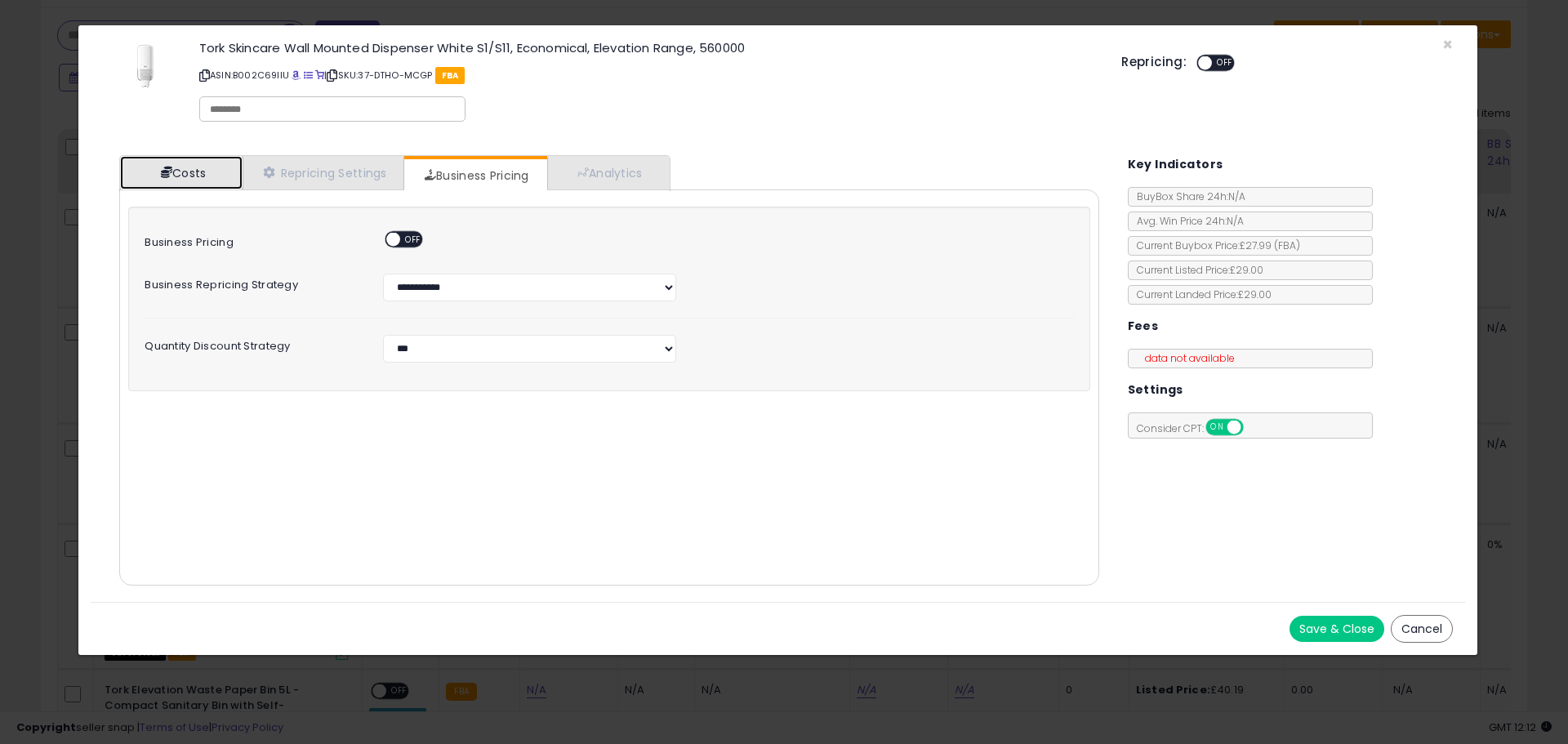
click at [196, 179] on link "Costs" at bounding box center [181, 173] width 123 height 34
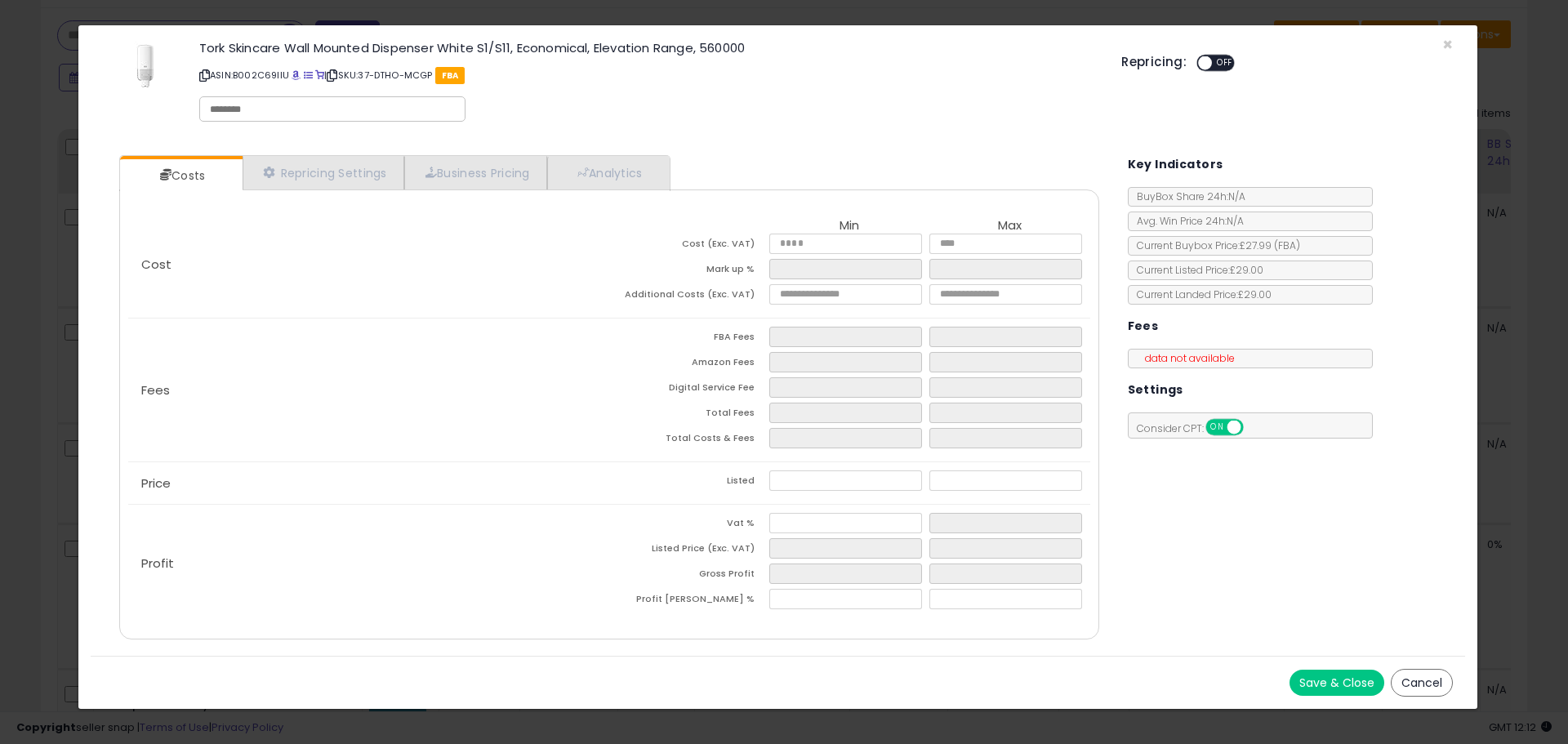
click at [1415, 689] on button "Cancel" at bounding box center [1422, 683] width 62 height 28
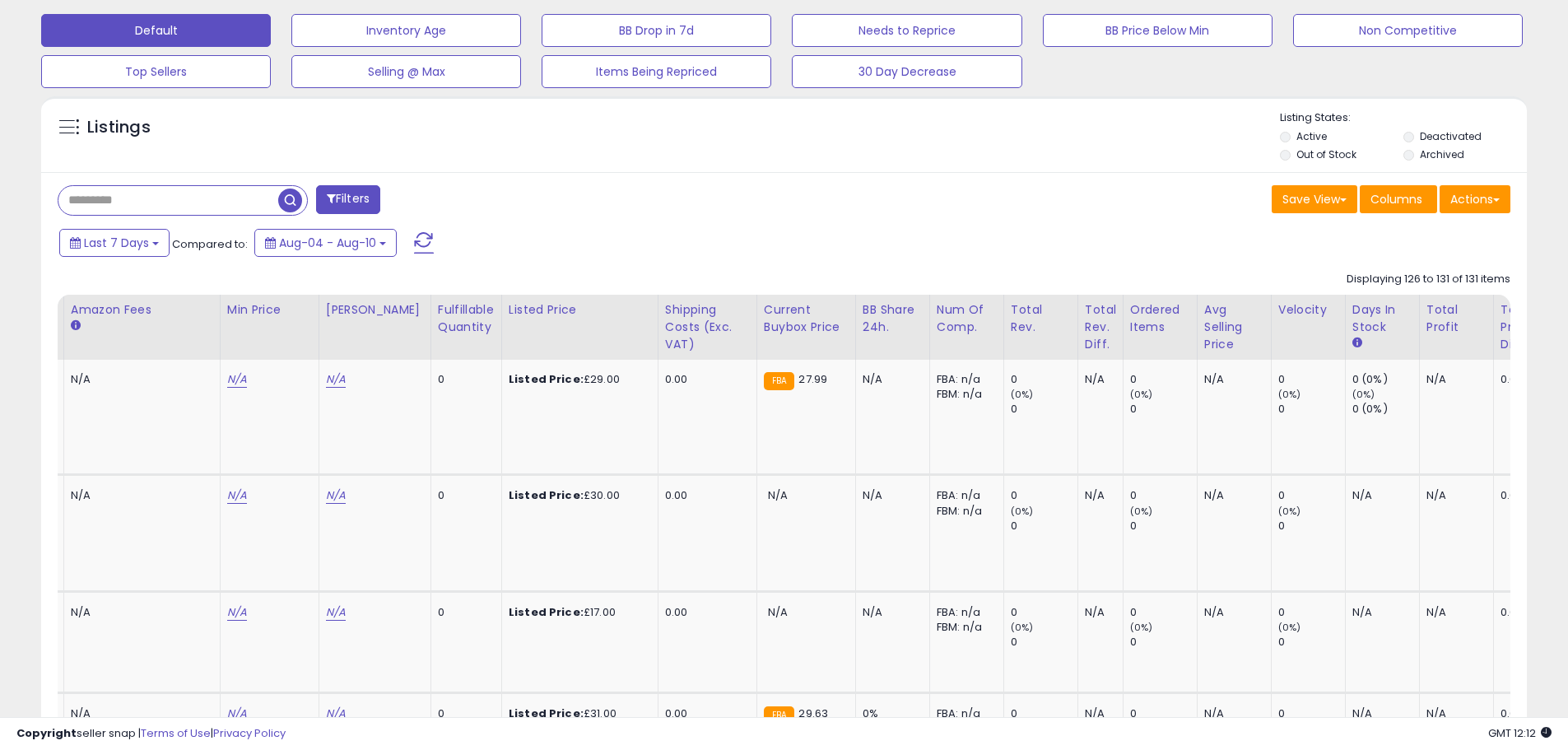
scroll to position [0, 0]
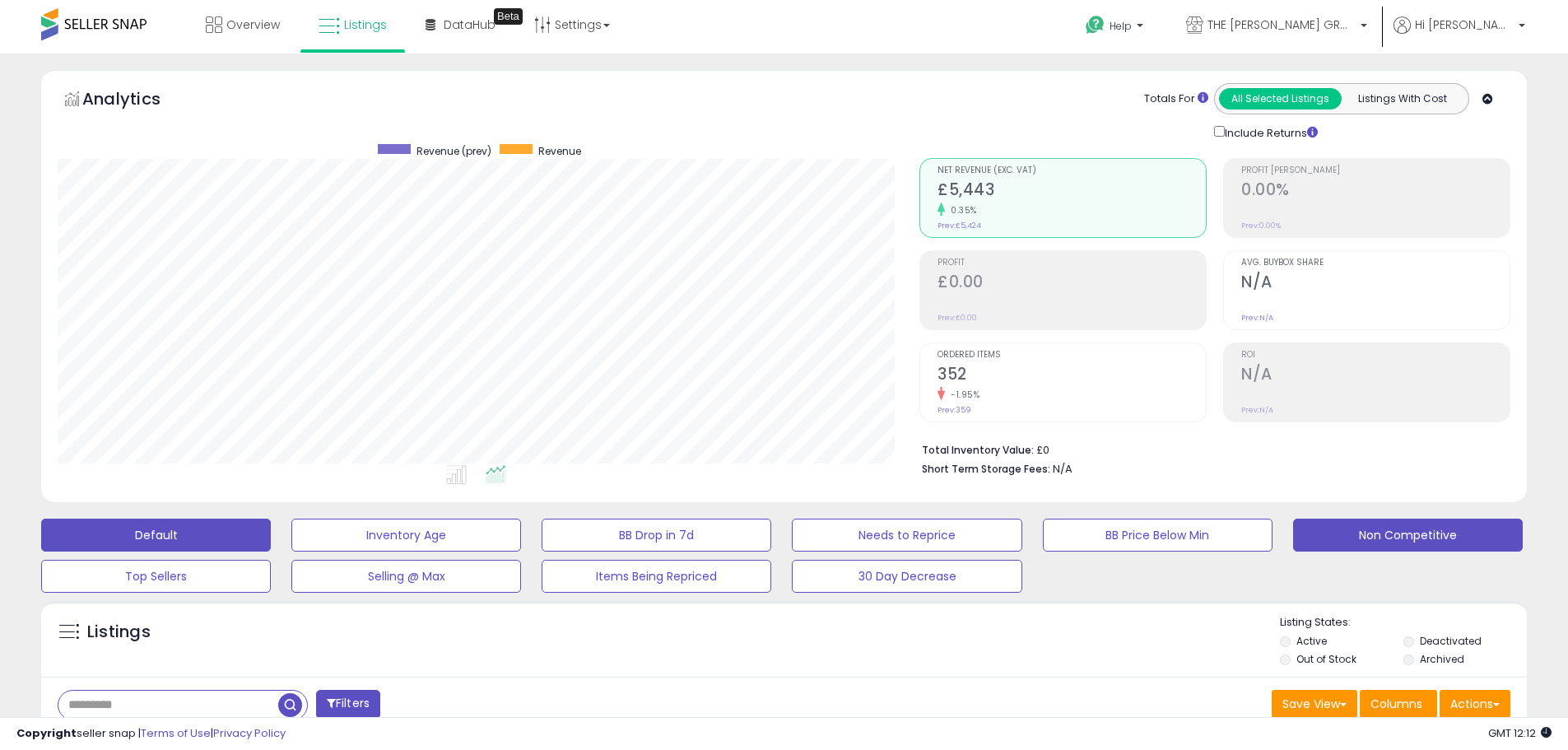
click at [521, 530] on button "Non Competitive" at bounding box center [405, 535] width 229 height 33
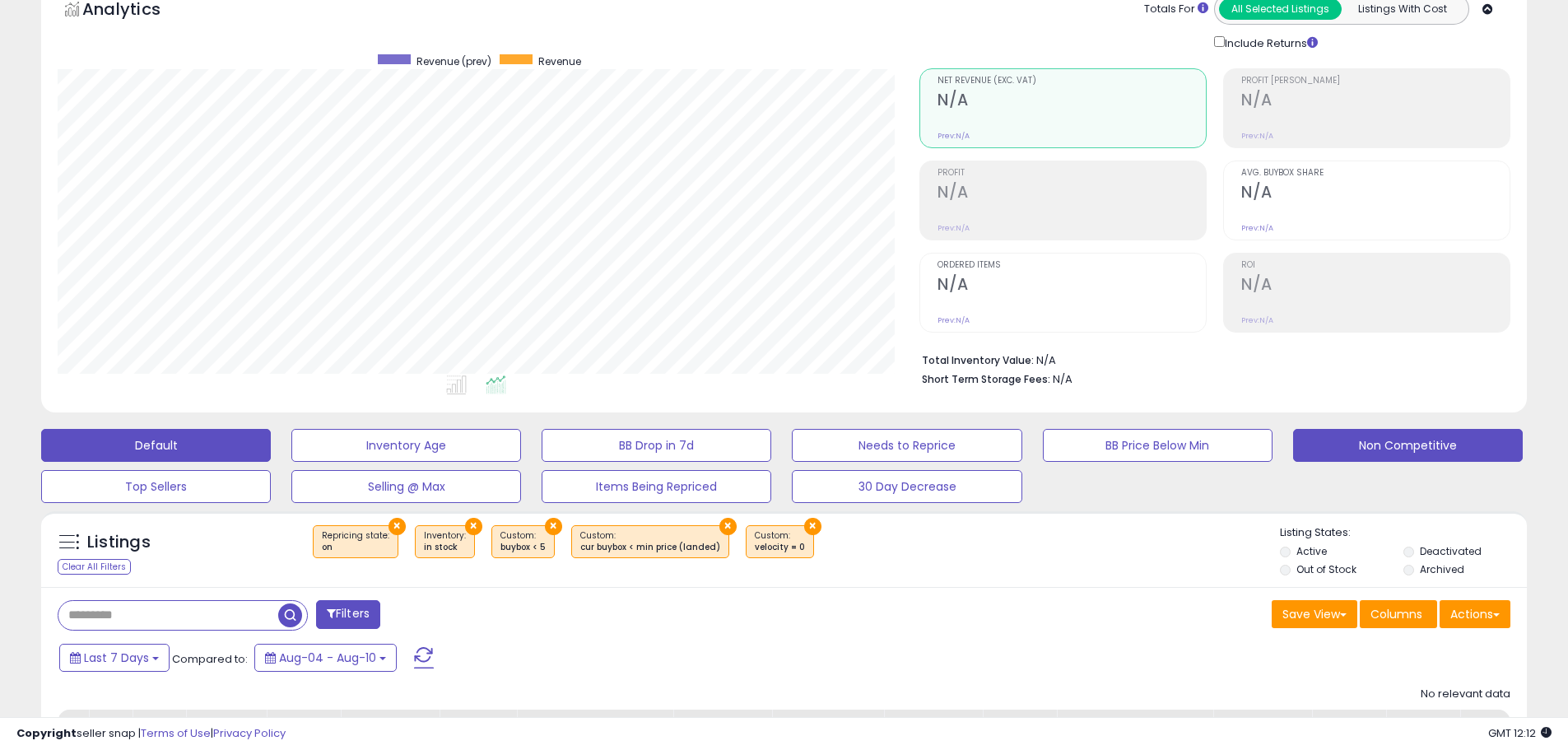
click at [185, 441] on button "Default" at bounding box center [156, 445] width 229 height 33
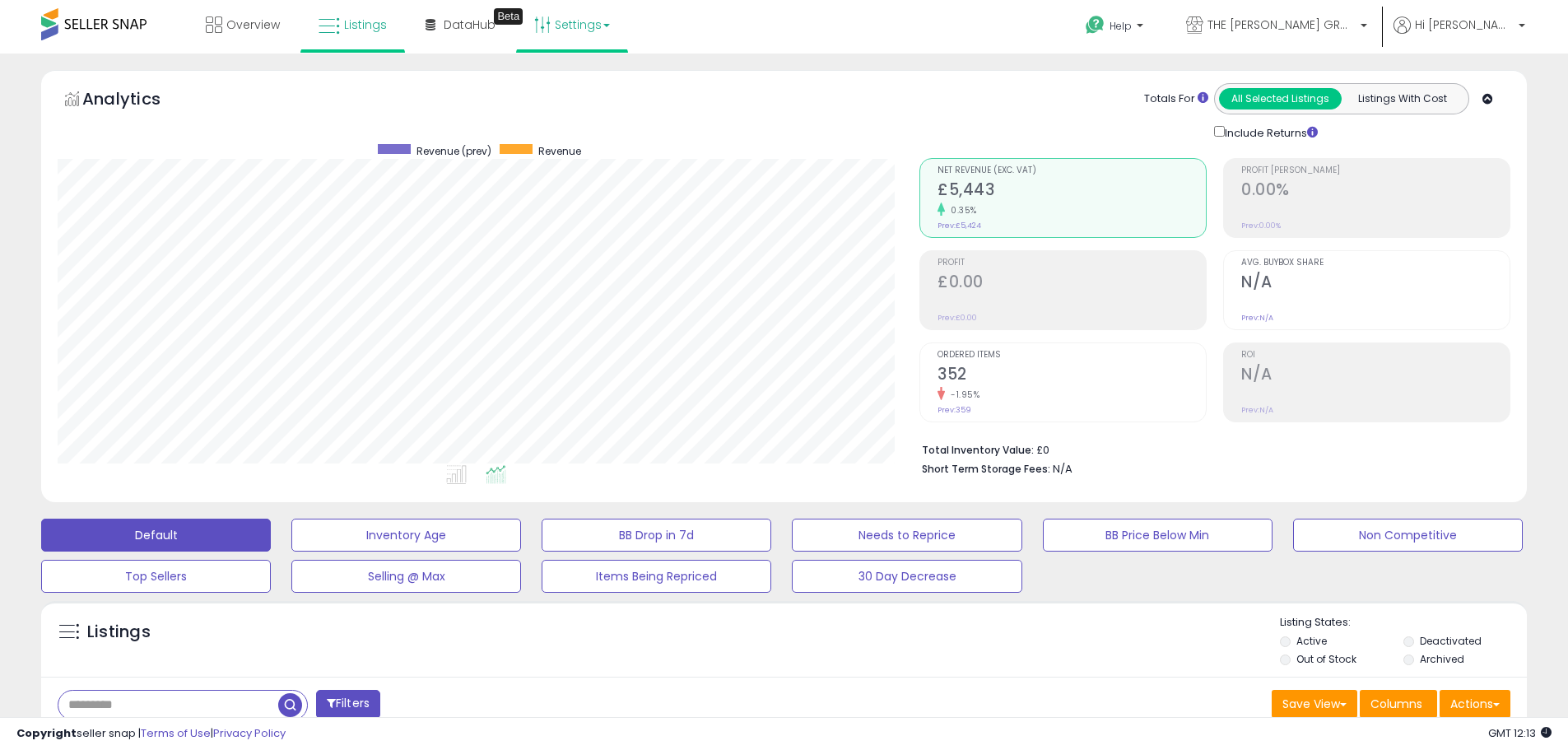
click at [592, 24] on link "Settings" at bounding box center [572, 25] width 101 height 49
click at [582, 85] on link "Store settings" at bounding box center [575, 83] width 74 height 15
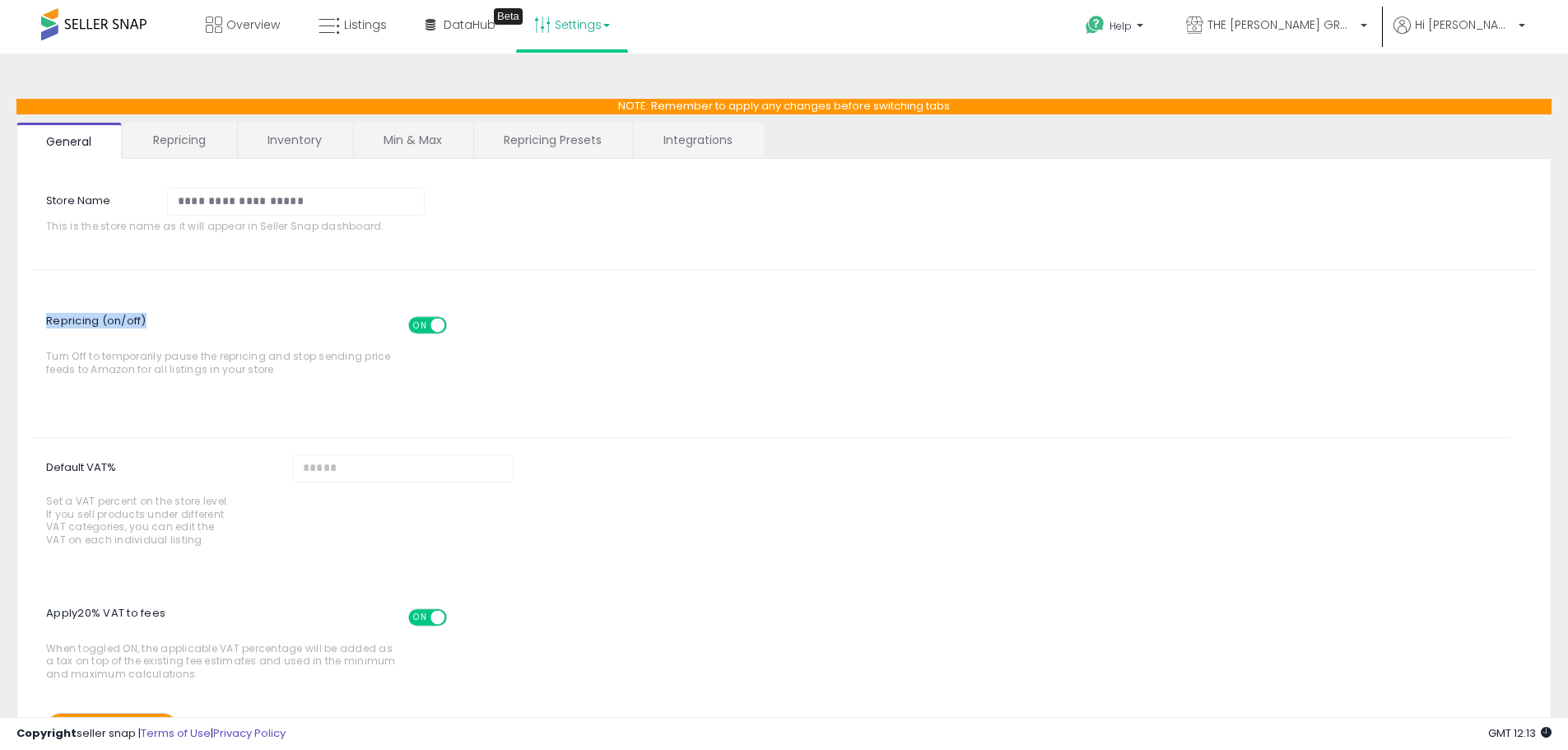
drag, startPoint x: 194, startPoint y: 321, endPoint x: 0, endPoint y: 328, distance: 194.1
click at [0, 328] on div "**********" at bounding box center [784, 460] width 1568 height 813
drag, startPoint x: 602, startPoint y: 275, endPoint x: 592, endPoint y: 283, distance: 12.8
click at [600, 278] on div "**********" at bounding box center [784, 465] width 1500 height 580
drag, startPoint x: 41, startPoint y: 320, endPoint x: 345, endPoint y: 323, distance: 304.0
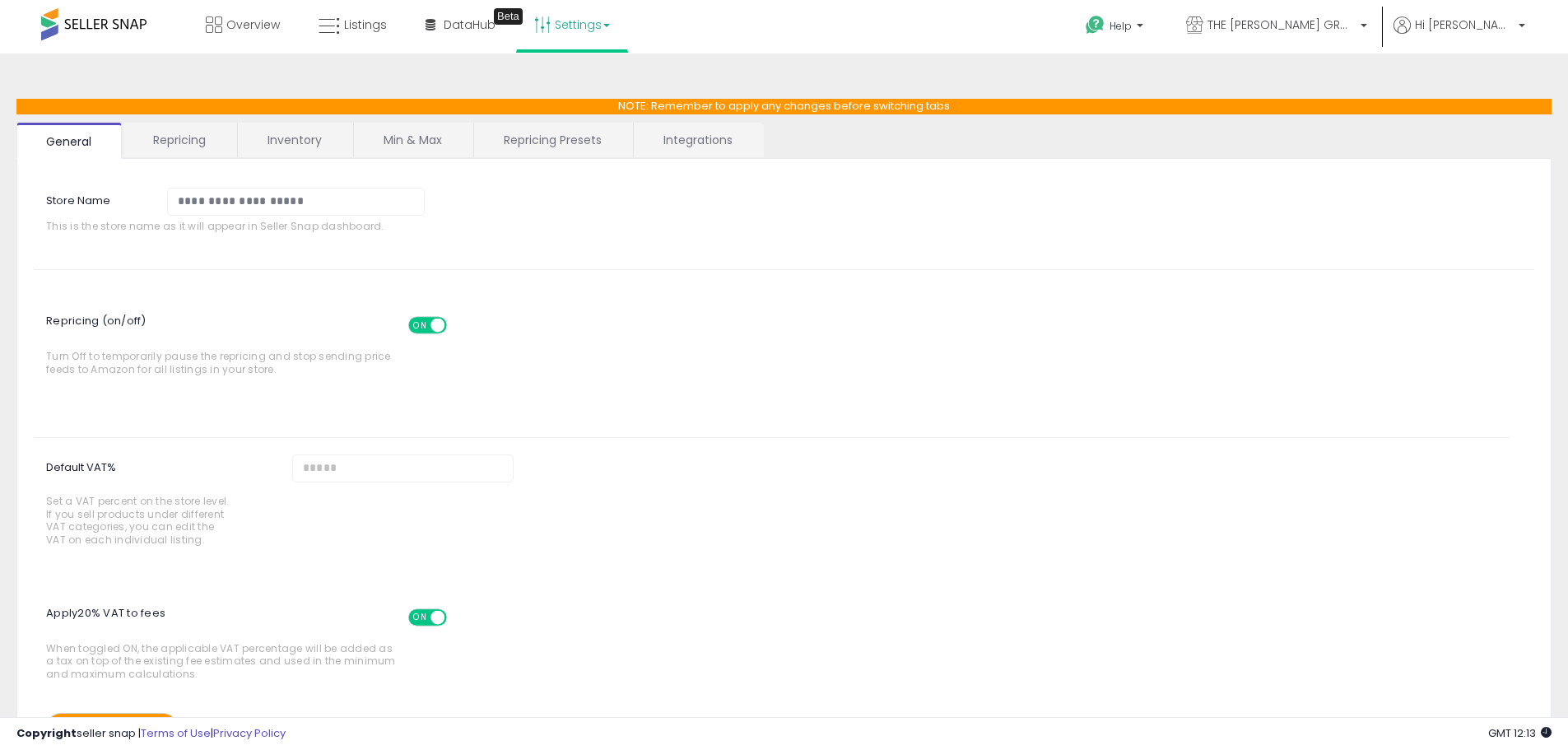
click at [345, 323] on label "Repricing (on/off) ON OFF Turn Off to temporarily pause the repricing and stop …" at bounding box center [254, 341] width 440 height 85
click at [418, 331] on span at bounding box center [416, 325] width 14 height 14
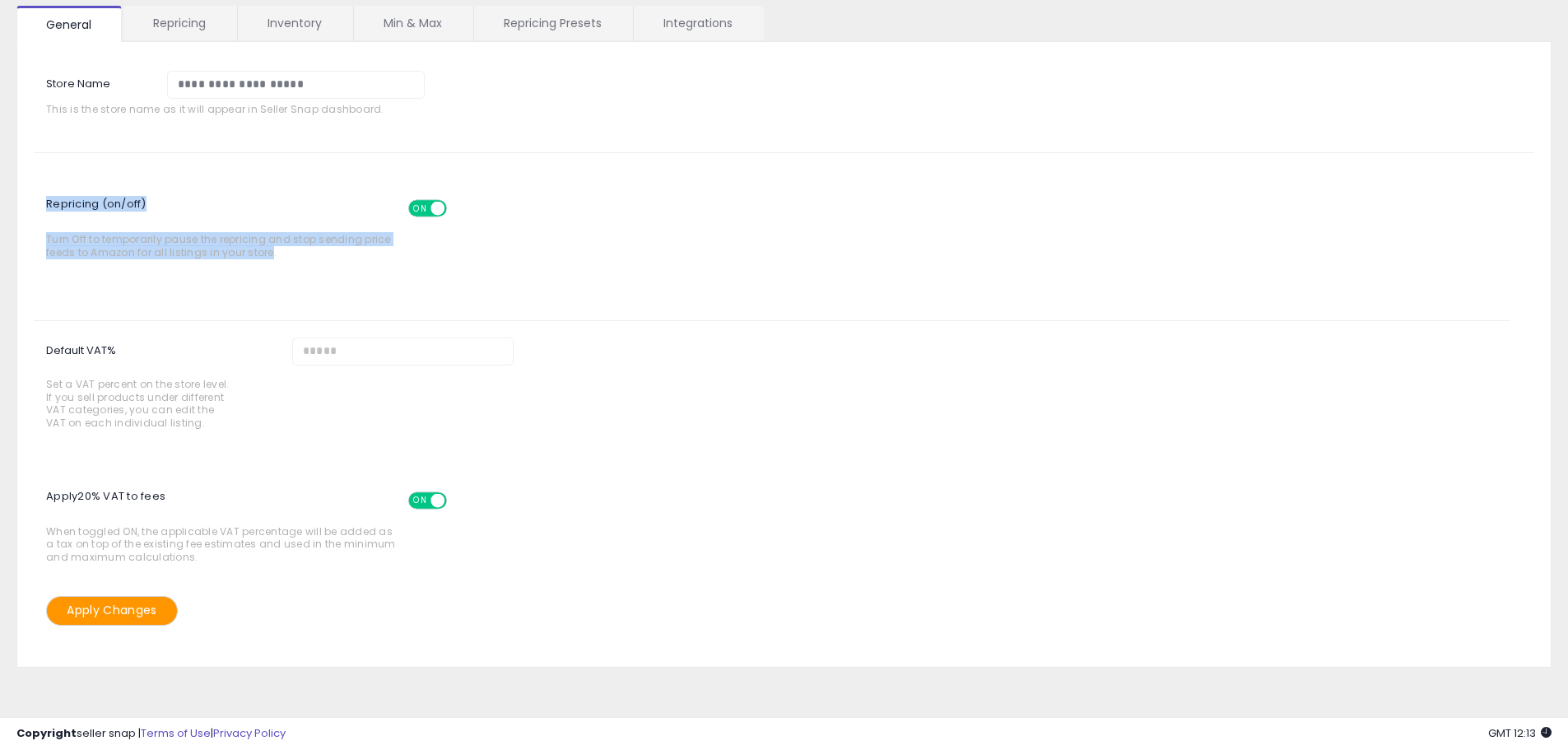
drag, startPoint x: 267, startPoint y: 253, endPoint x: 30, endPoint y: 248, distance: 237.1
click at [30, 248] on div "Repricing (on/off) ON OFF Turn Off to temporarily pause the repricing and stop …" at bounding box center [784, 224] width 1525 height 85
click at [313, 462] on div "Repricing (on/off) ON OFF Turn Off to temporarily pause the repricing and stop …" at bounding box center [771, 523] width 1500 height 122
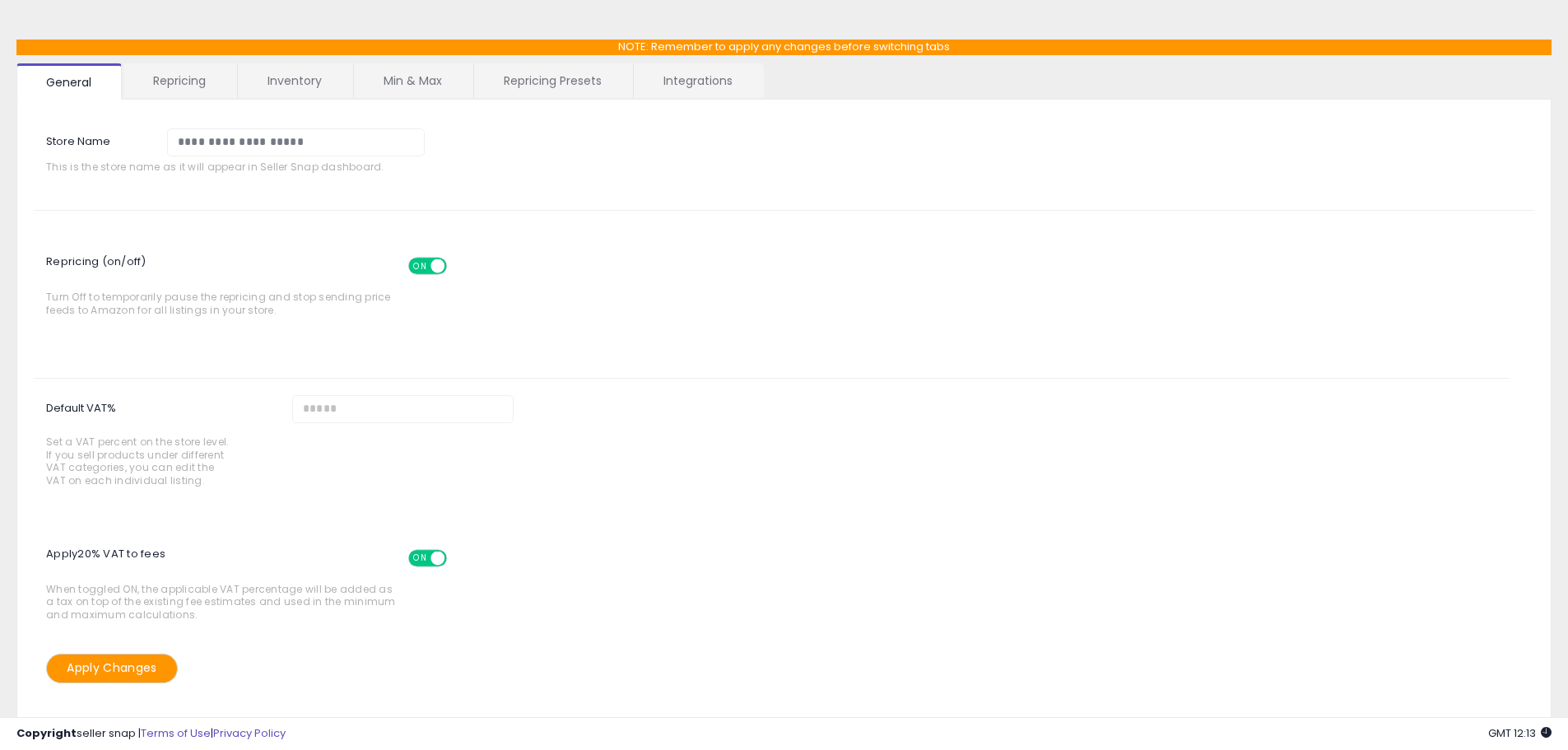
scroll to position [35, 0]
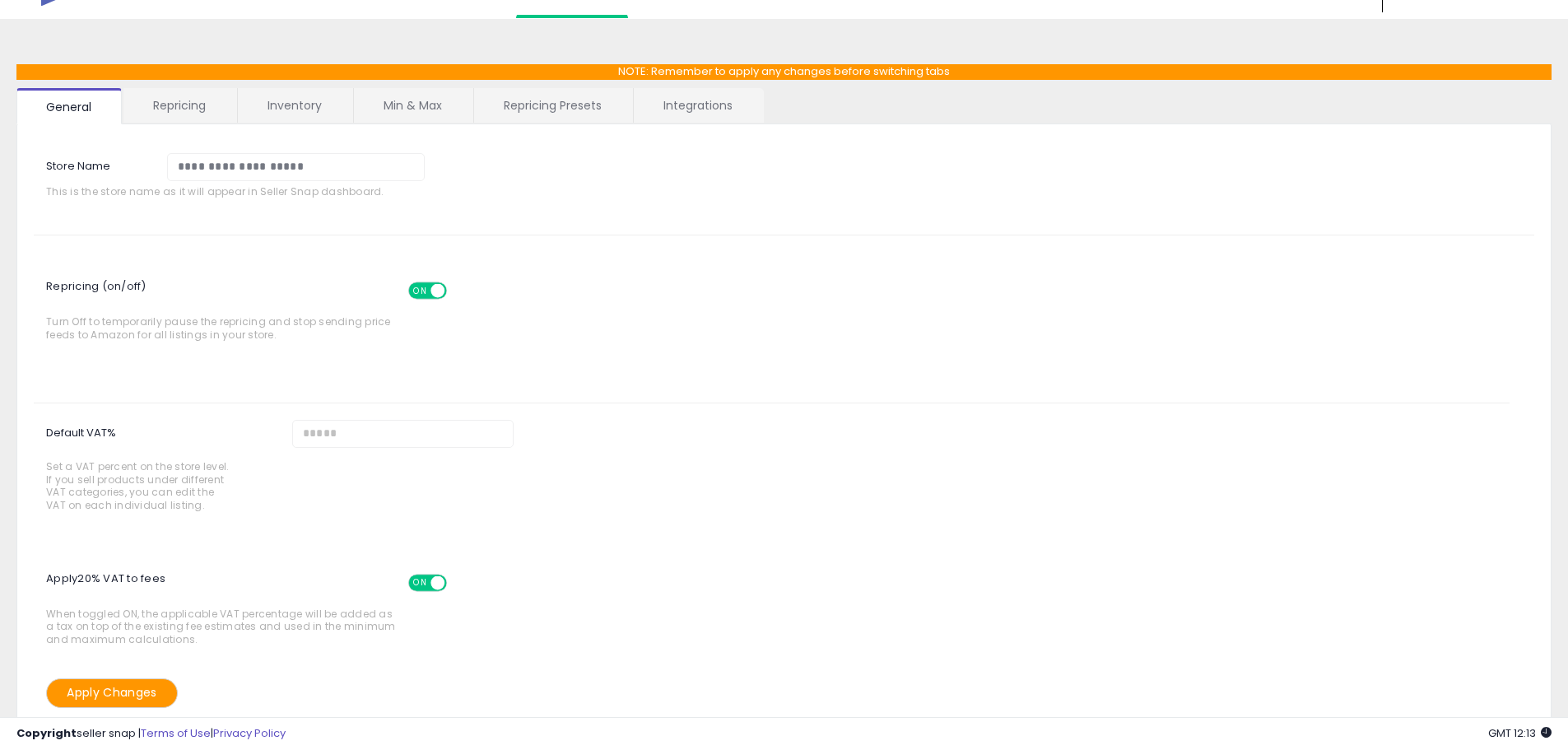
click at [190, 88] on link "Repricing" at bounding box center [179, 105] width 112 height 35
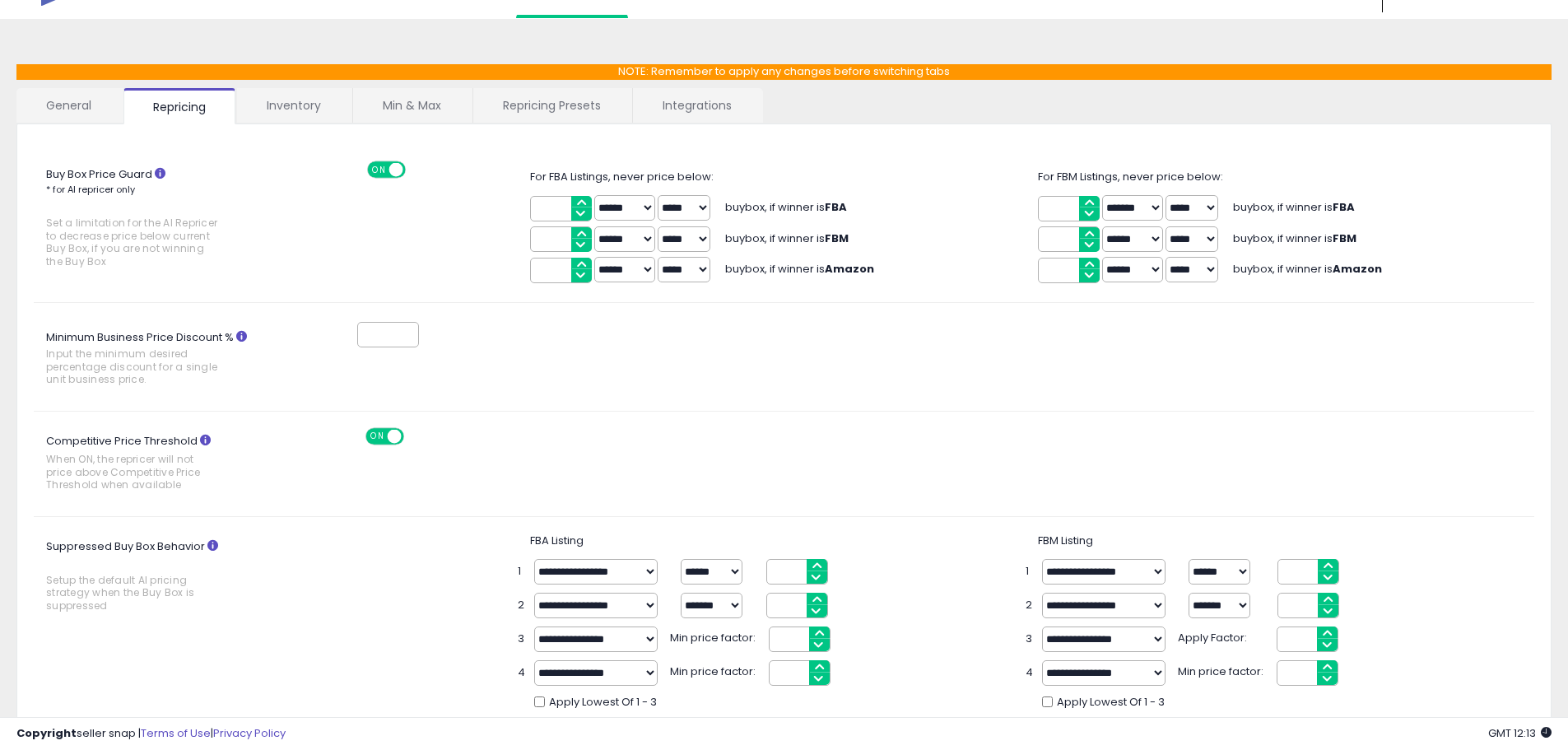
click at [307, 106] on link "Inventory" at bounding box center [294, 105] width 113 height 35
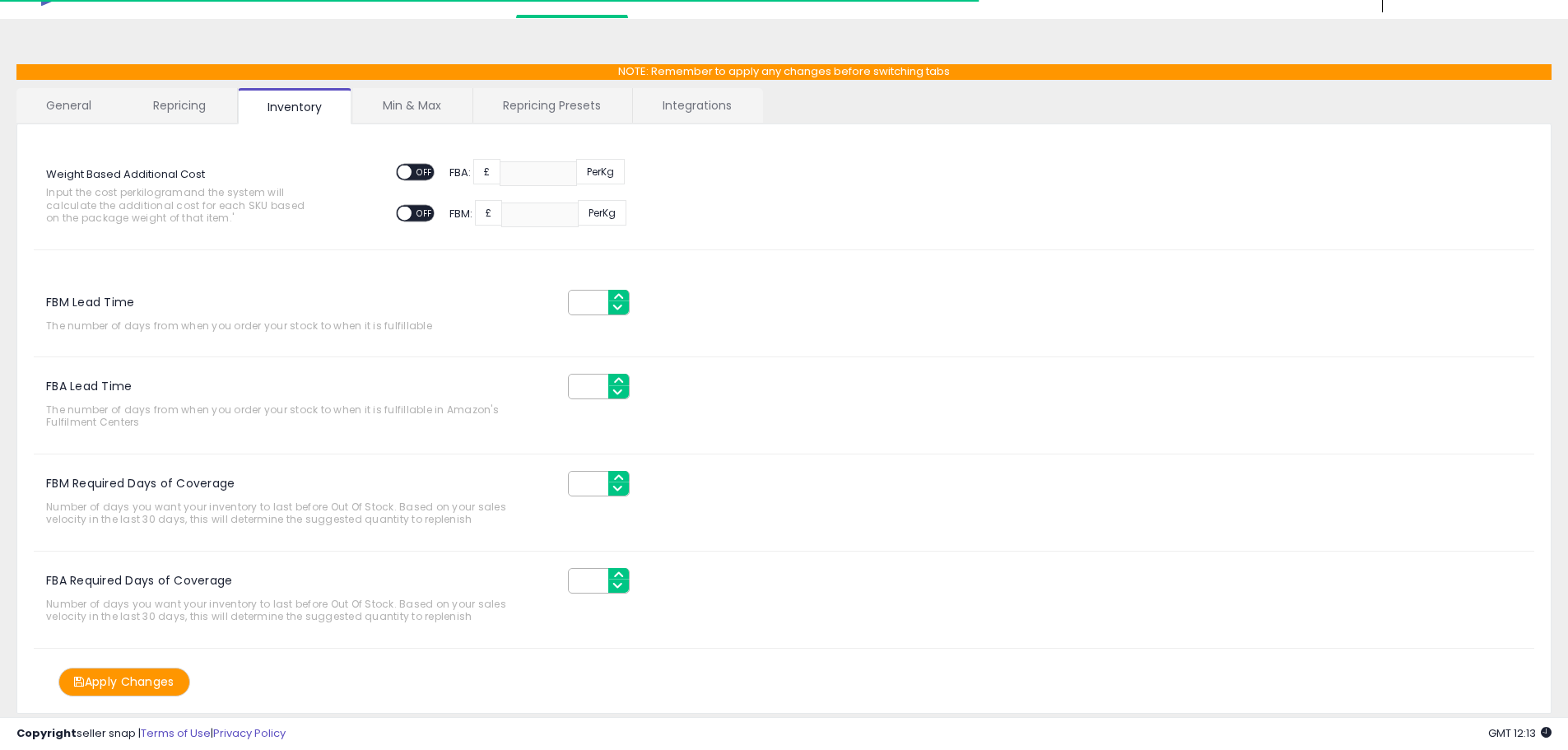
click at [415, 107] on link "Min & Max" at bounding box center [411, 105] width 118 height 35
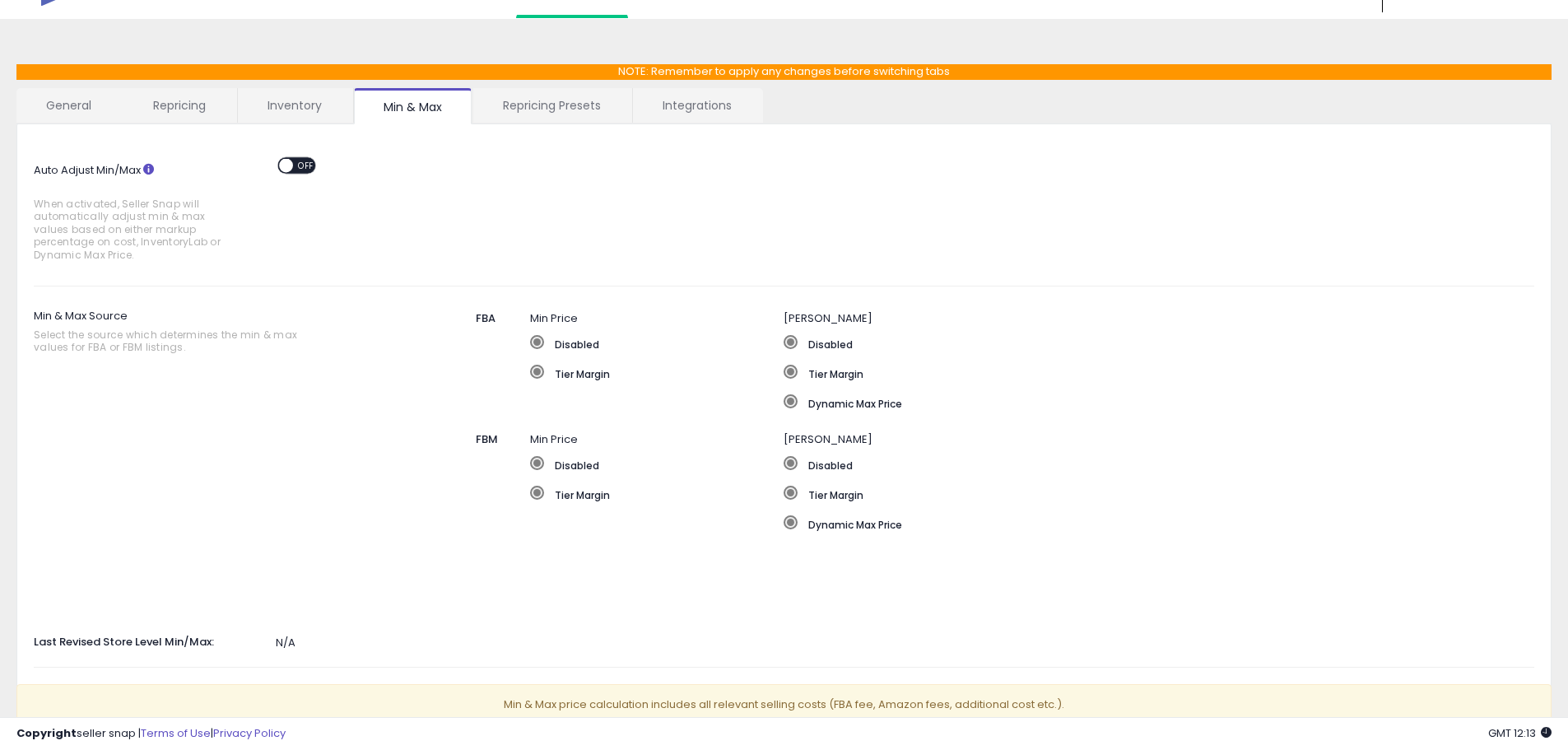
drag, startPoint x: 481, startPoint y: 106, endPoint x: 553, endPoint y: 107, distance: 72.0
click at [482, 106] on link "Repricing Presets" at bounding box center [552, 105] width 157 height 35
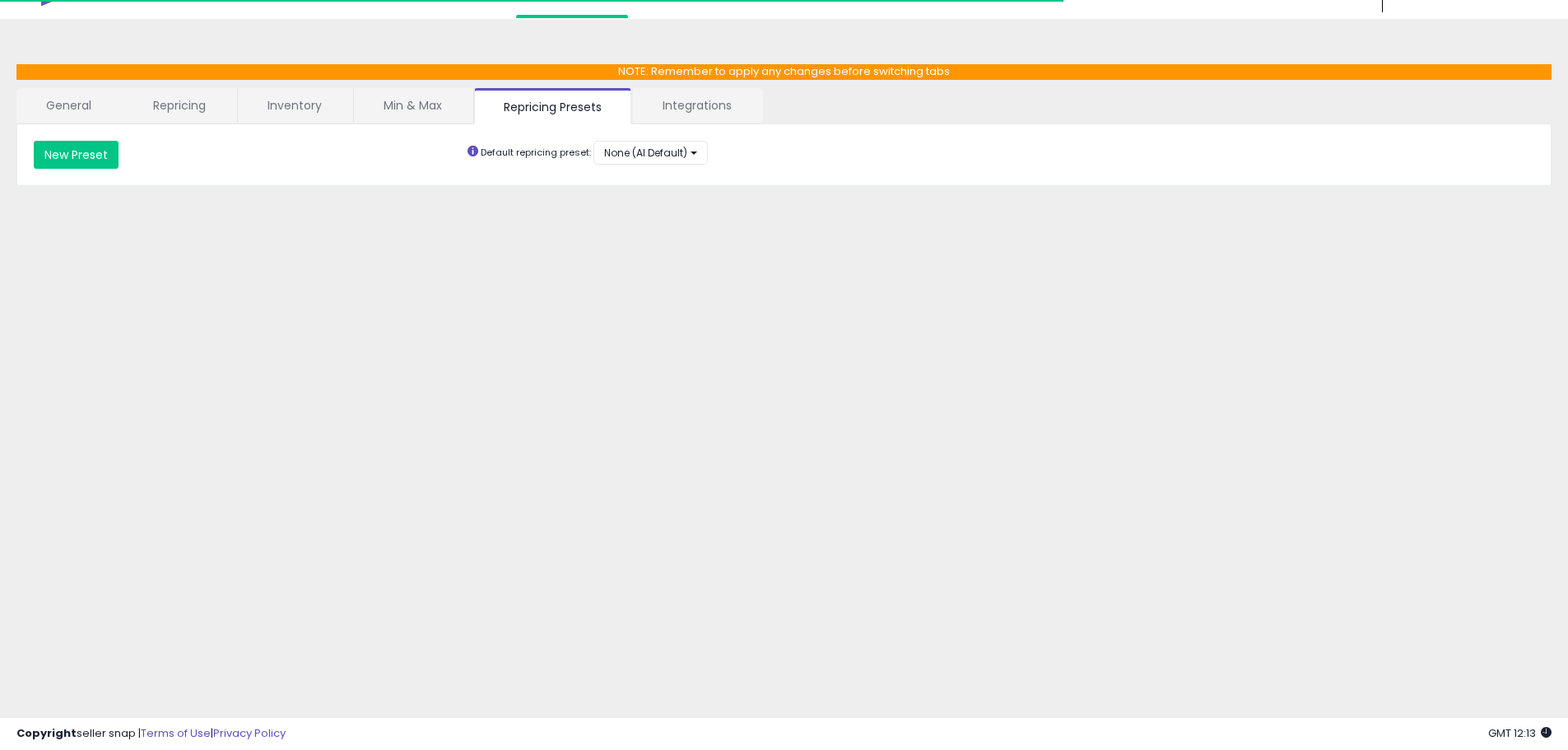
click at [690, 110] on link "Integrations" at bounding box center [697, 105] width 129 height 35
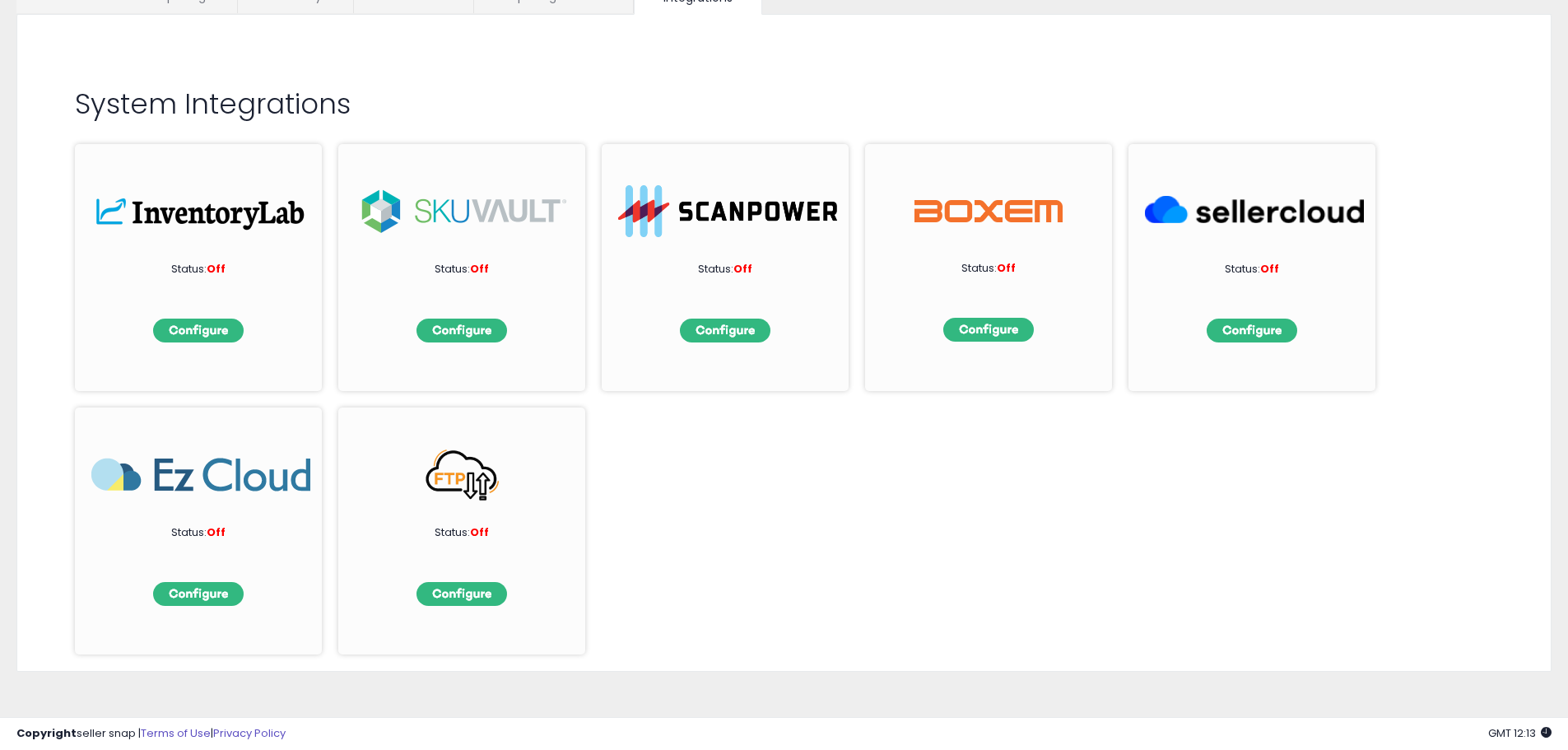
scroll to position [148, 0]
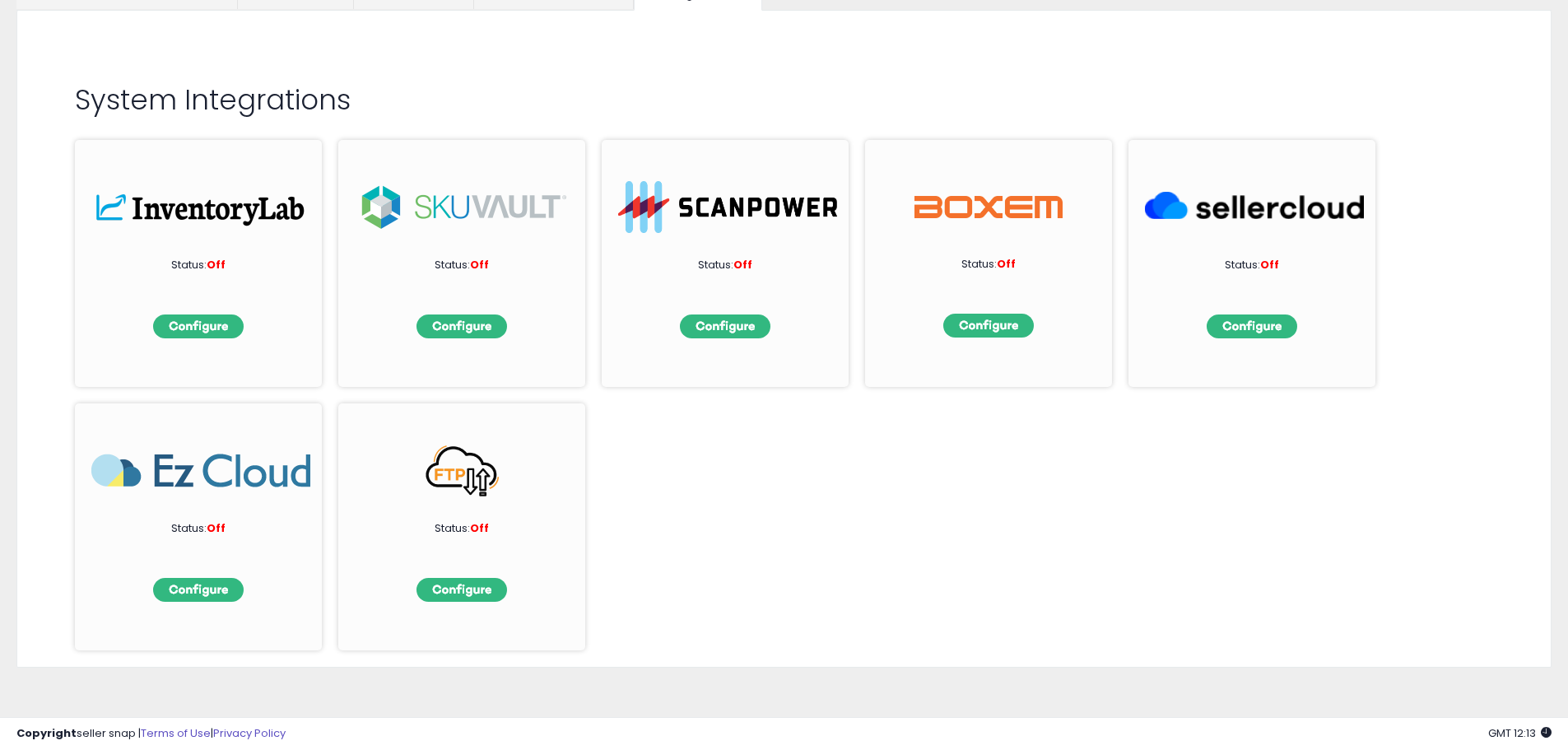
click at [465, 474] on img at bounding box center [464, 470] width 219 height 52
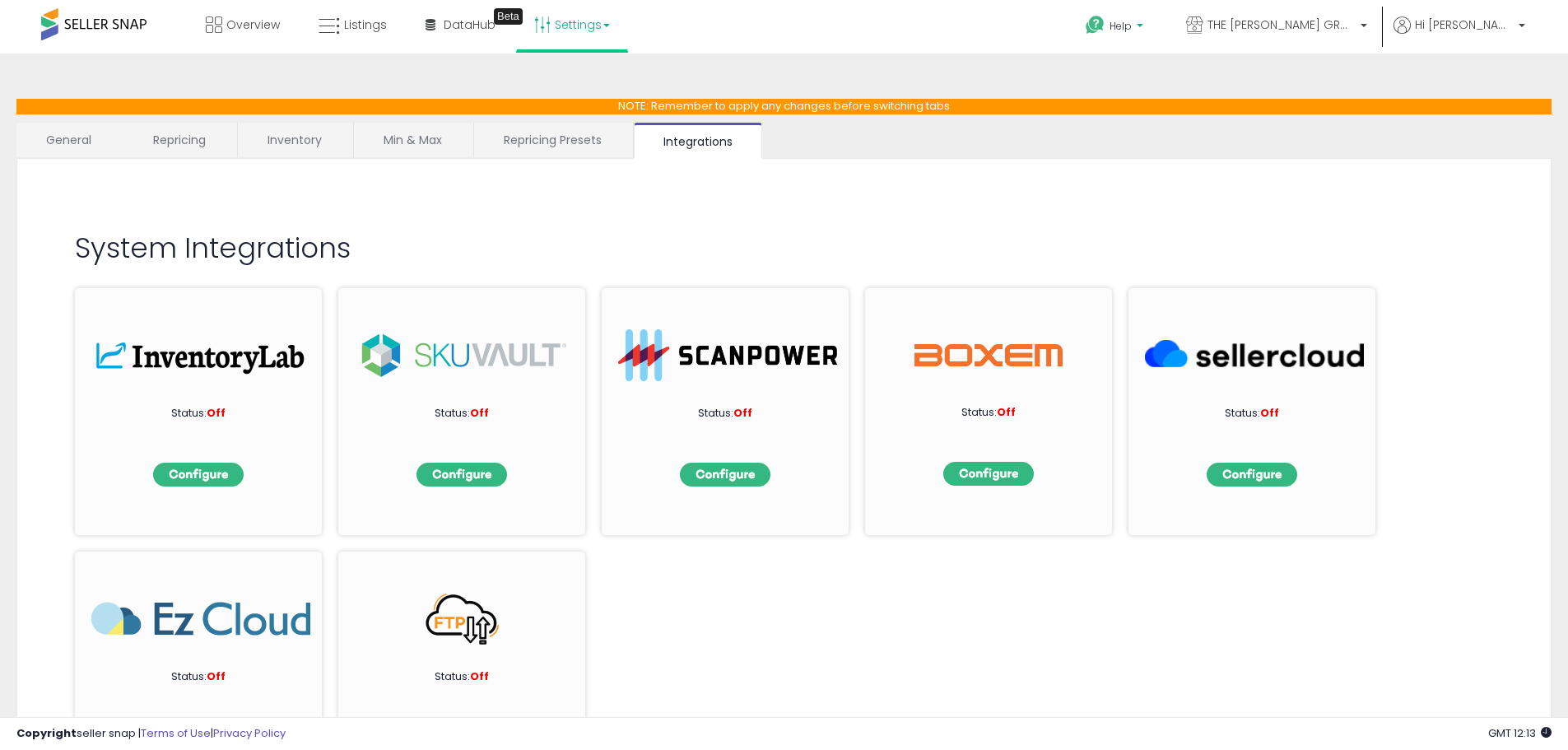
click at [1132, 19] on span "Help" at bounding box center [1120, 25] width 22 height 14
click at [1162, 136] on link "Search Knowledge Hub" at bounding box center [1131, 139] width 85 height 31
click at [235, 19] on span "Overview" at bounding box center [253, 24] width 53 height 16
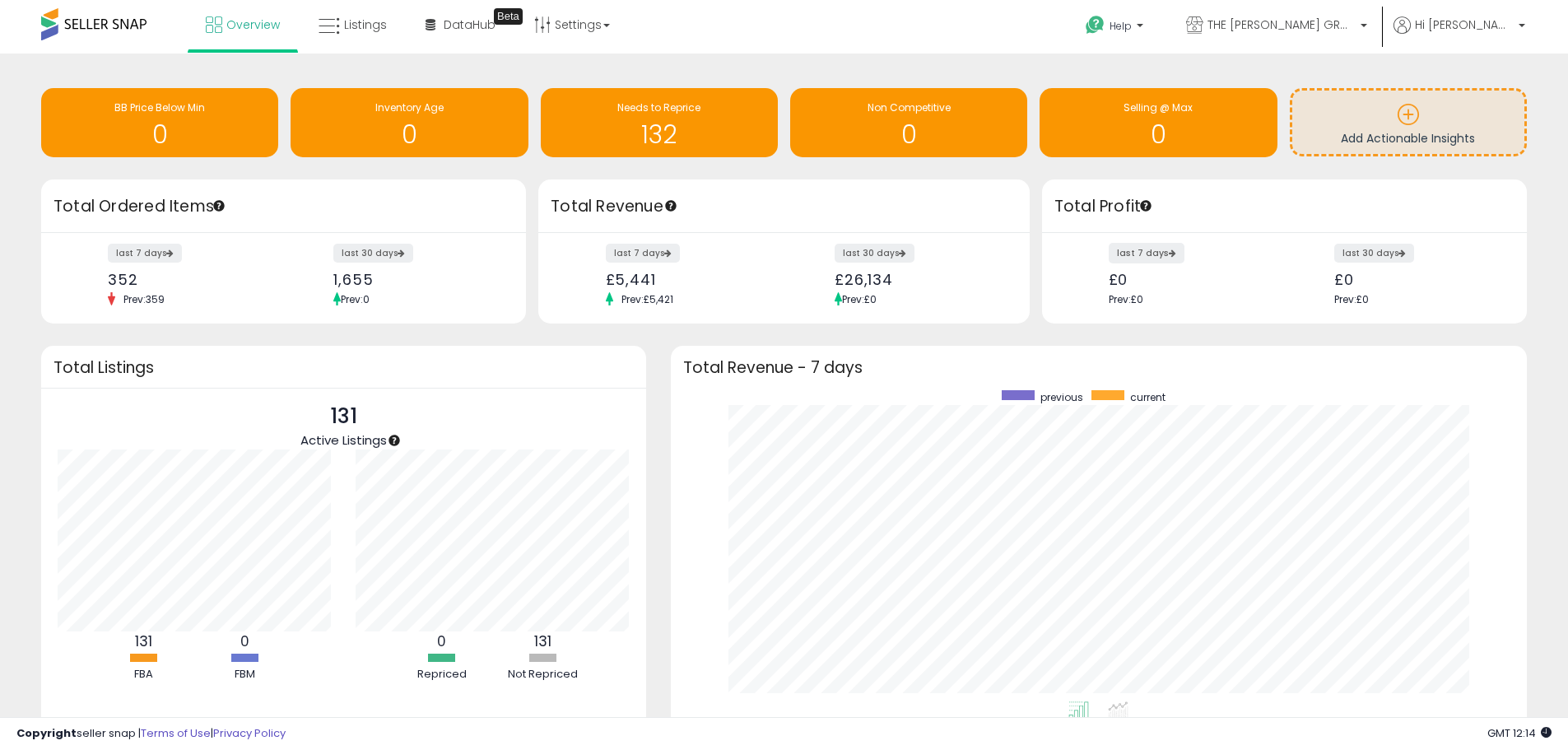
click at [1149, 256] on label "last 7 days" at bounding box center [1146, 253] width 75 height 20
click at [1149, 256] on label "last 7 days" at bounding box center [1146, 253] width 75 height 20
click at [878, 256] on label "last 30 days" at bounding box center [875, 253] width 81 height 20
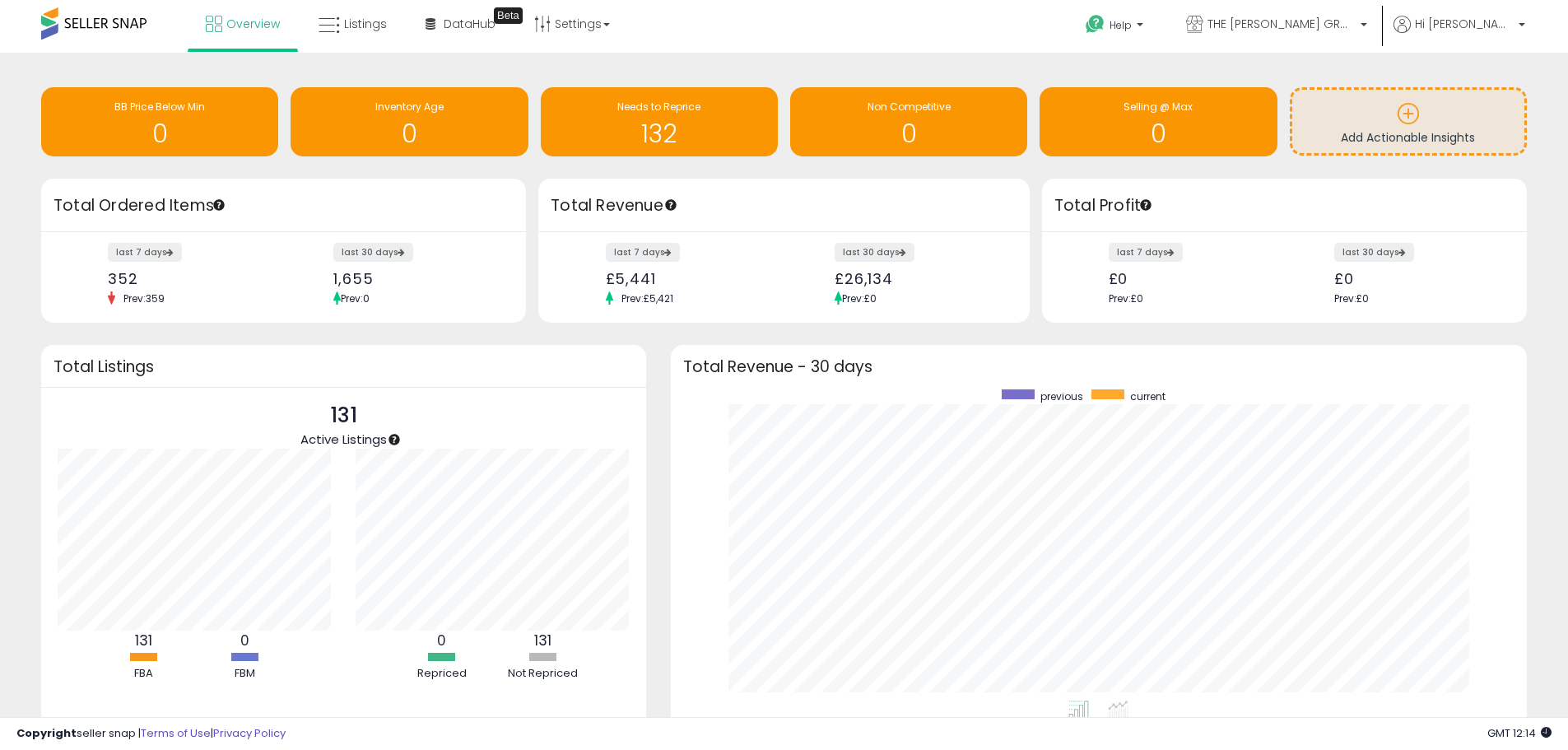
scroll to position [0, 0]
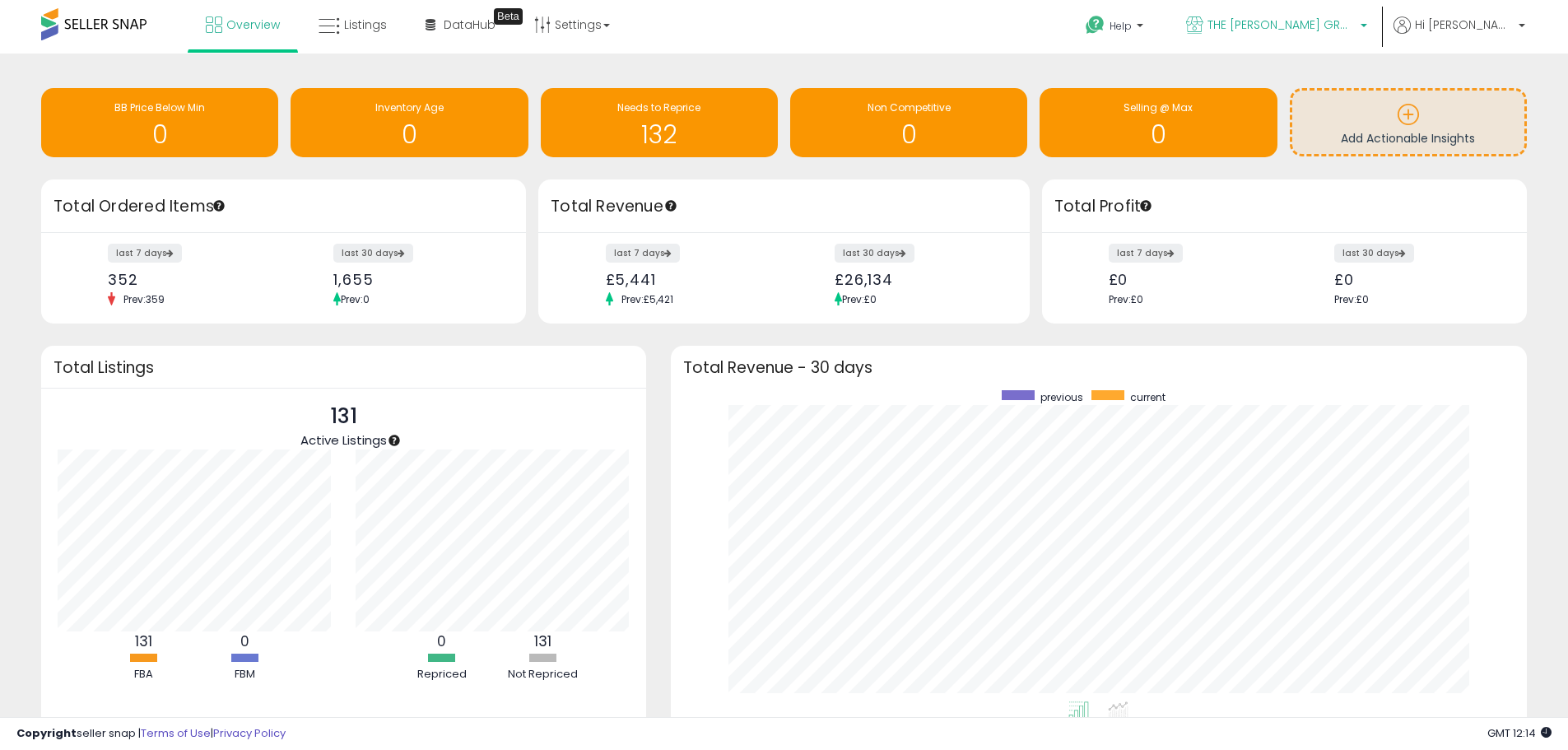
click at [1351, 20] on span "THE [PERSON_NAME] GROUP LTD" at bounding box center [1281, 24] width 148 height 16
click at [340, 30] on link "Listings" at bounding box center [353, 25] width 93 height 49
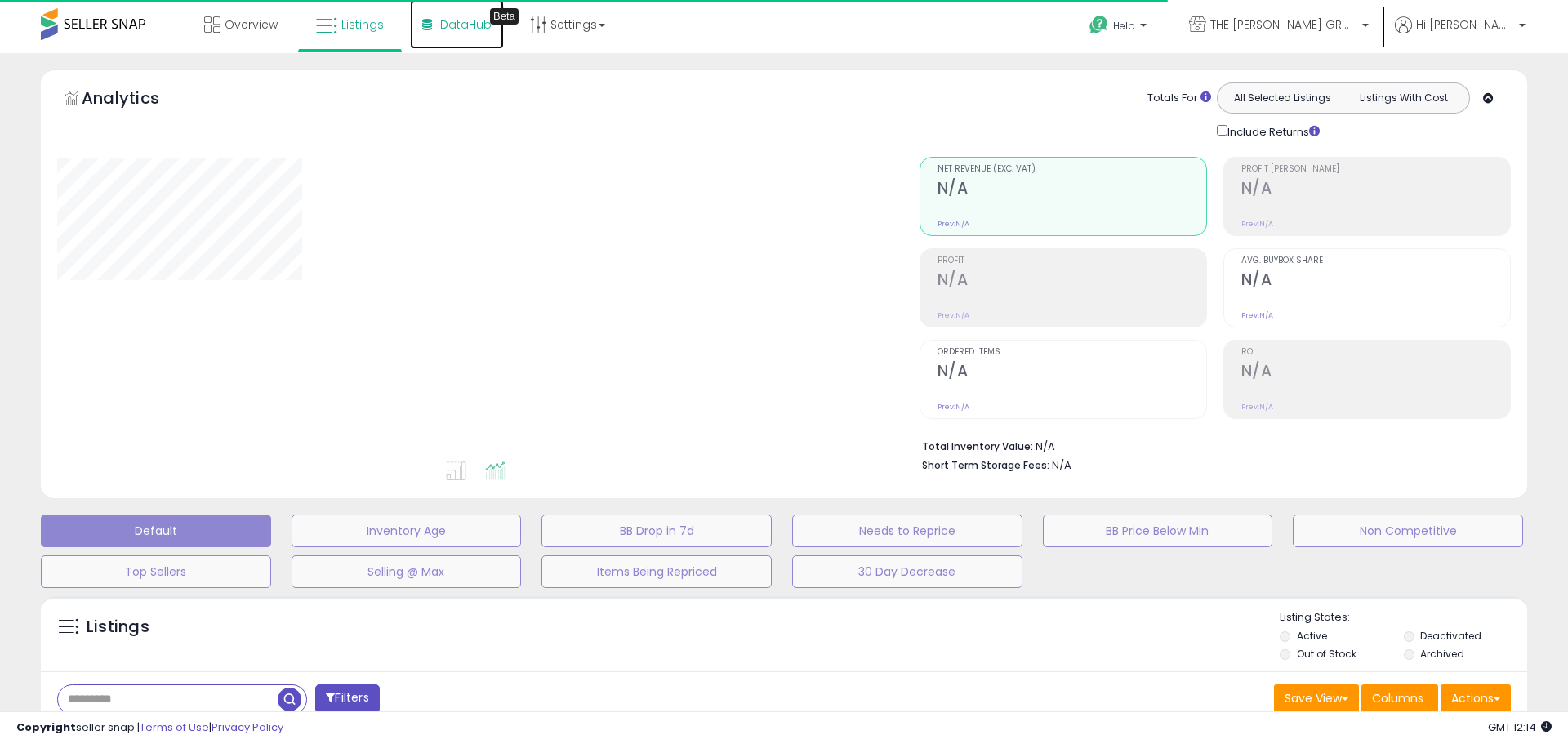
click at [450, 32] on span "DataHub" at bounding box center [465, 24] width 51 height 16
click at [449, 24] on span "DataHub" at bounding box center [465, 24] width 51 height 16
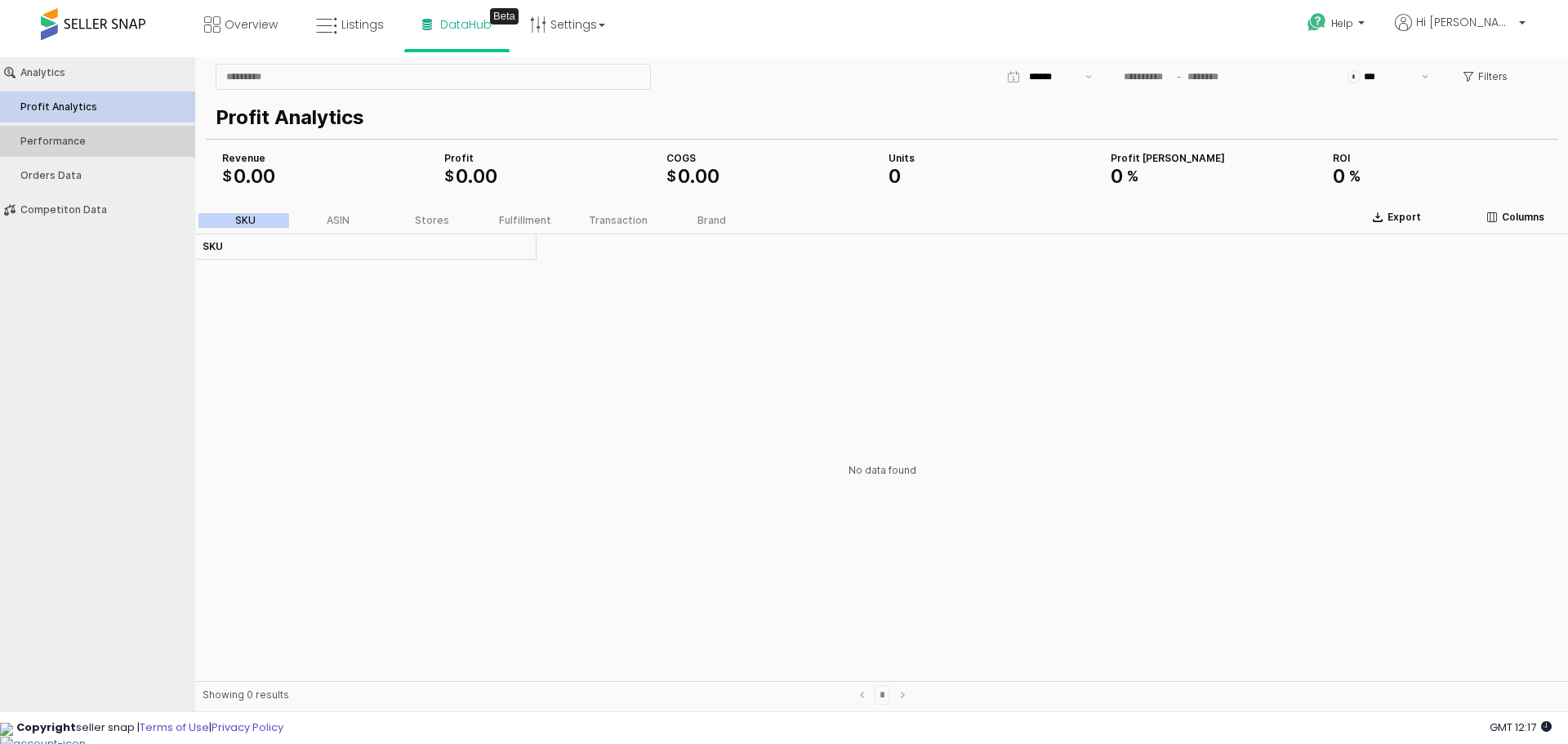
click at [86, 139] on div "Performance" at bounding box center [105, 141] width 170 height 12
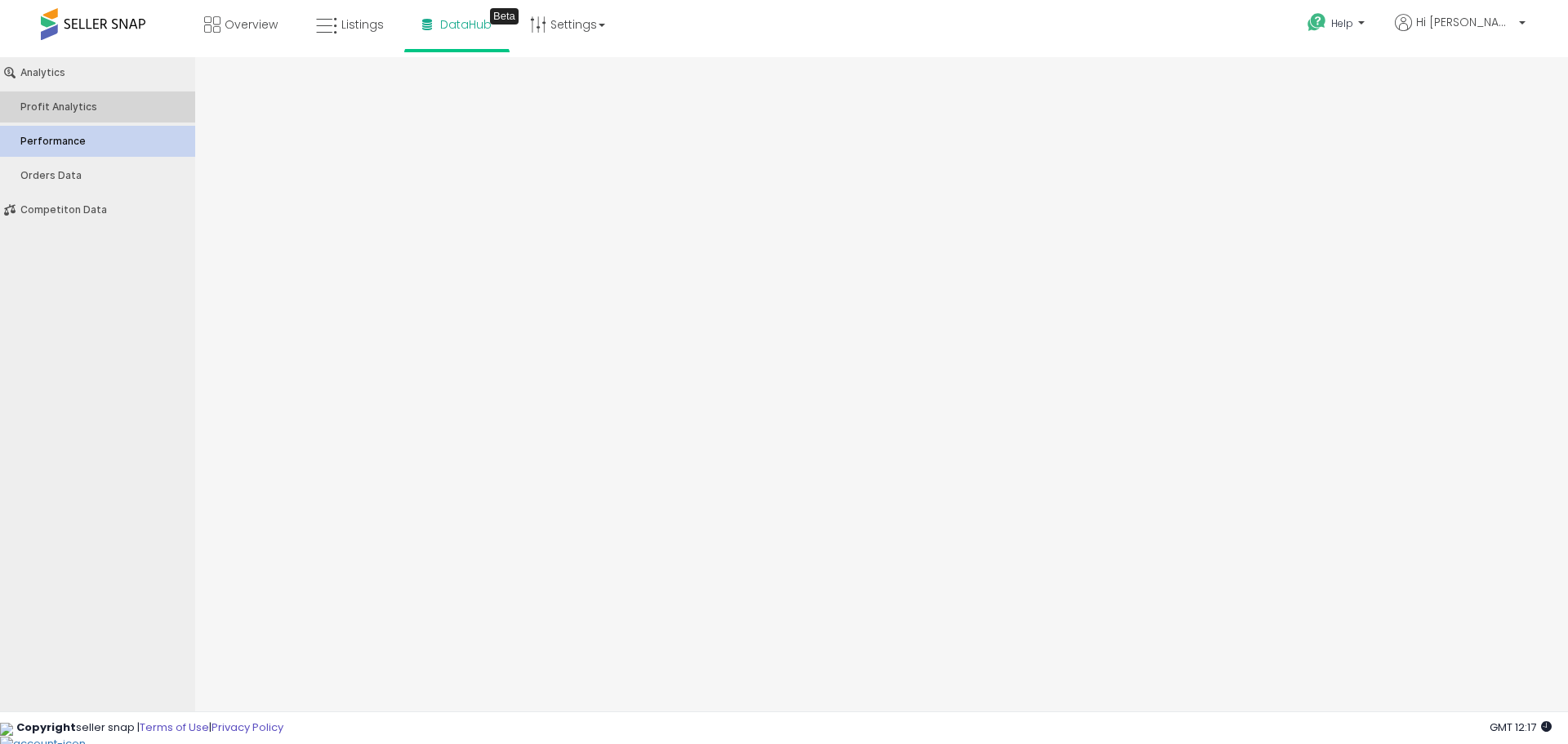
click at [105, 112] on div "Profit Analytics" at bounding box center [105, 107] width 170 height 12
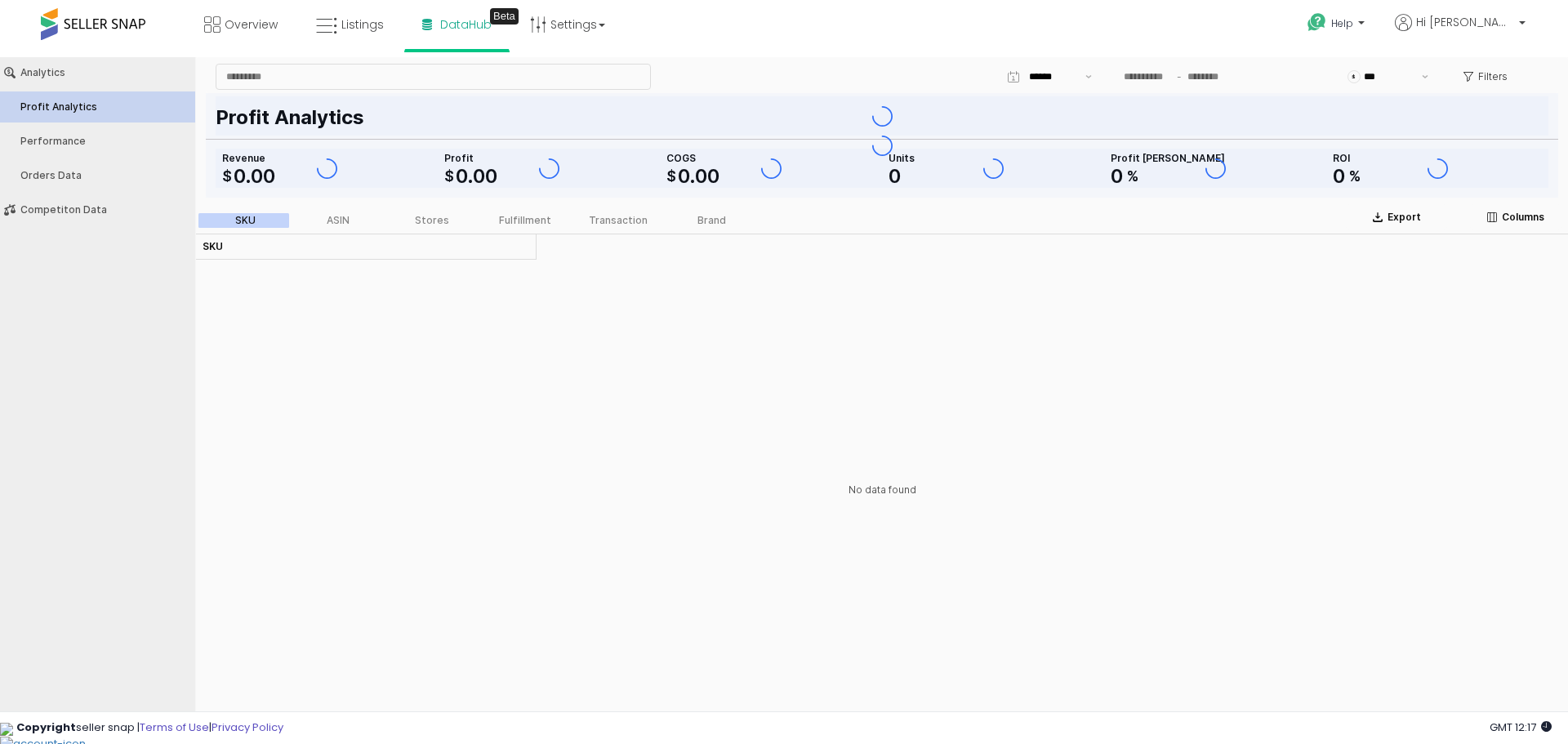
type input "***"
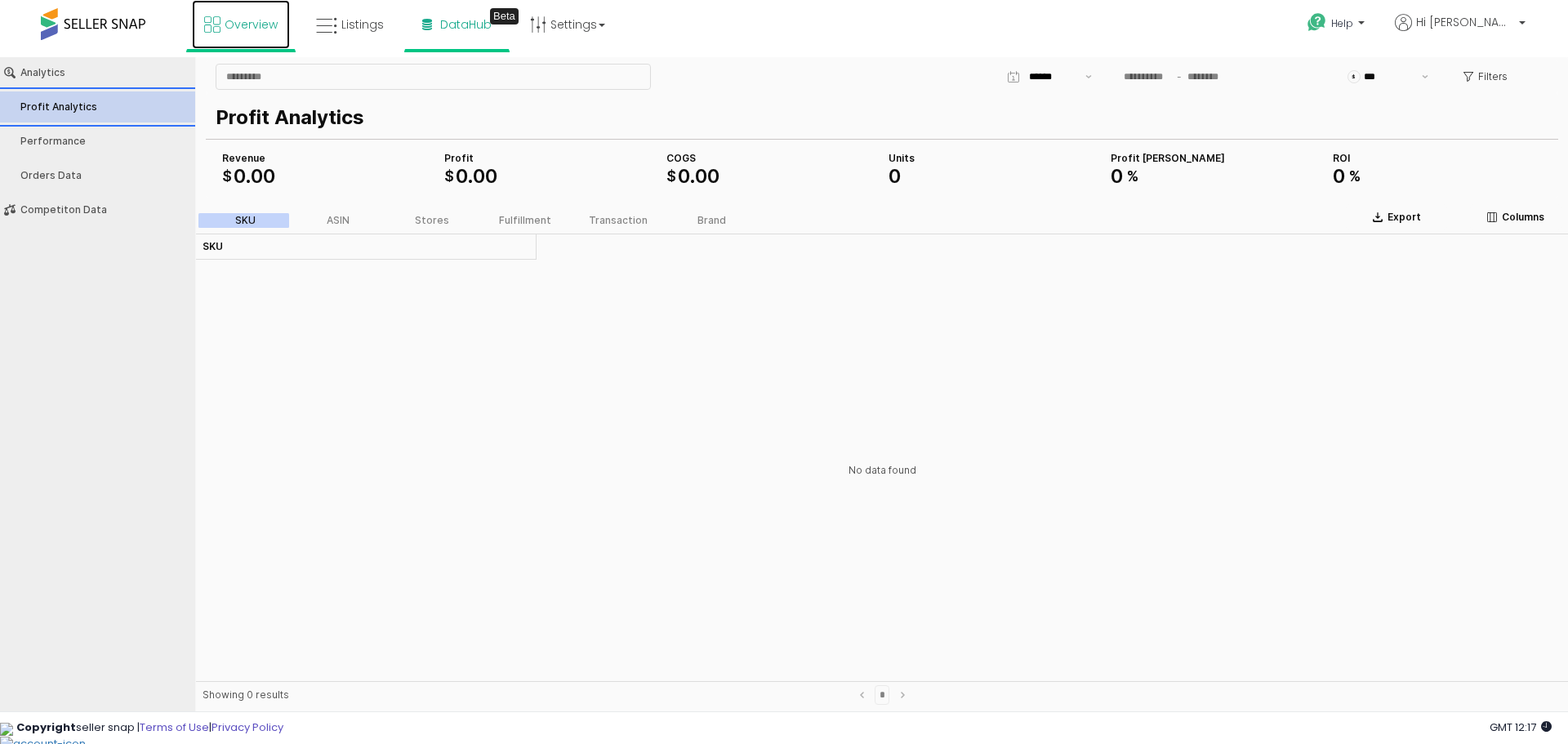
click at [247, 27] on span "Overview" at bounding box center [251, 24] width 53 height 16
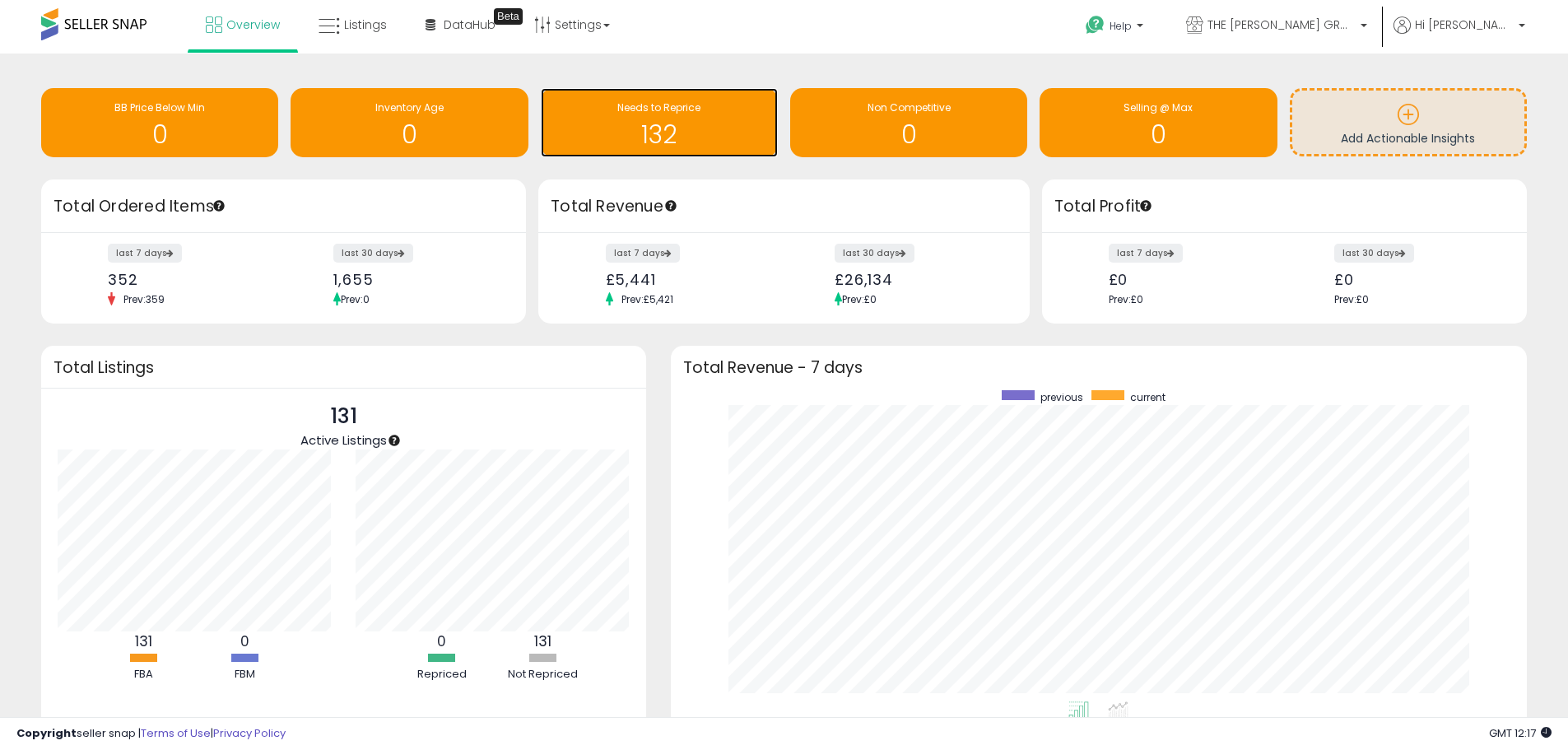
click at [685, 131] on h1 "132" at bounding box center [659, 135] width 221 height 27
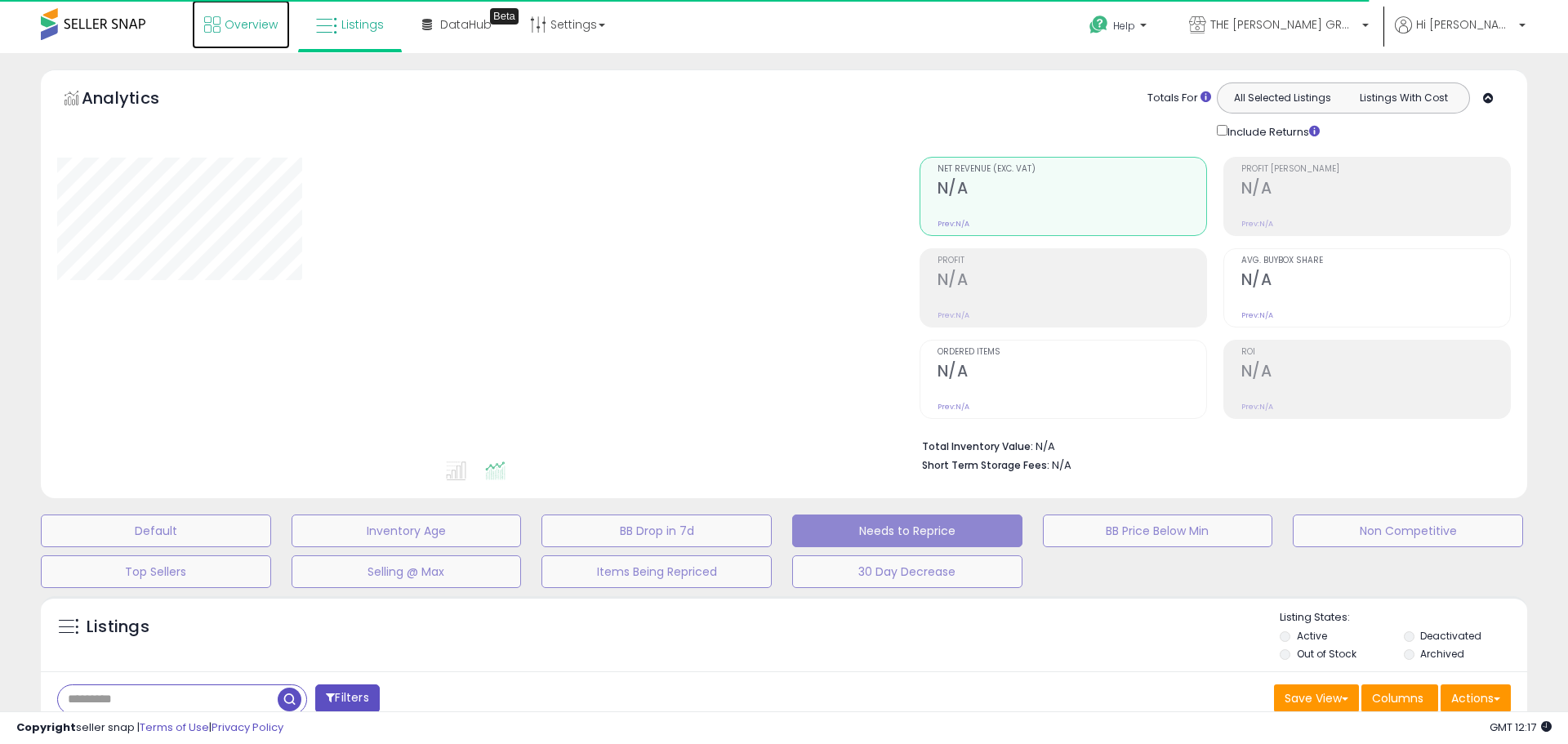
click at [242, 29] on span "Overview" at bounding box center [251, 24] width 53 height 16
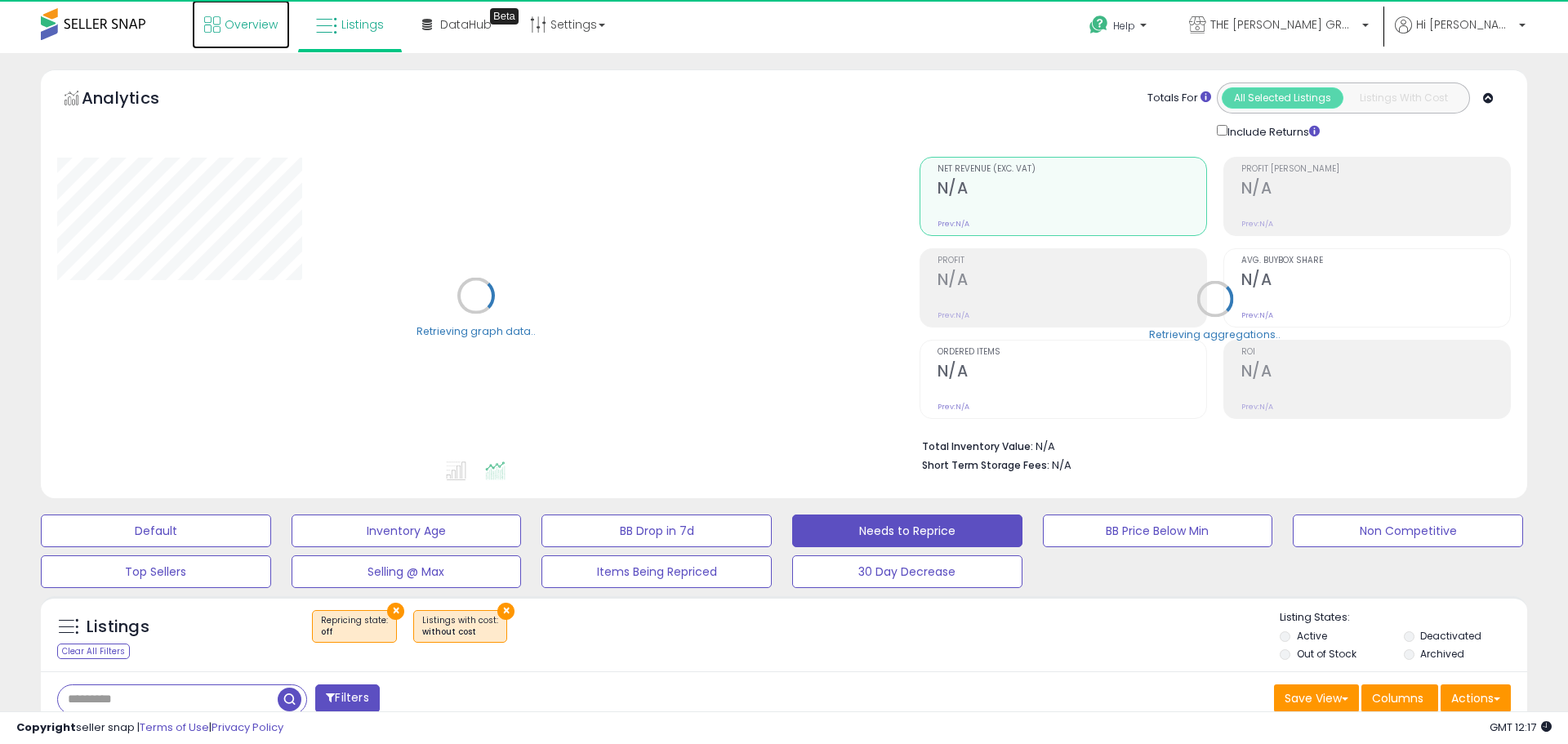
select select "**"
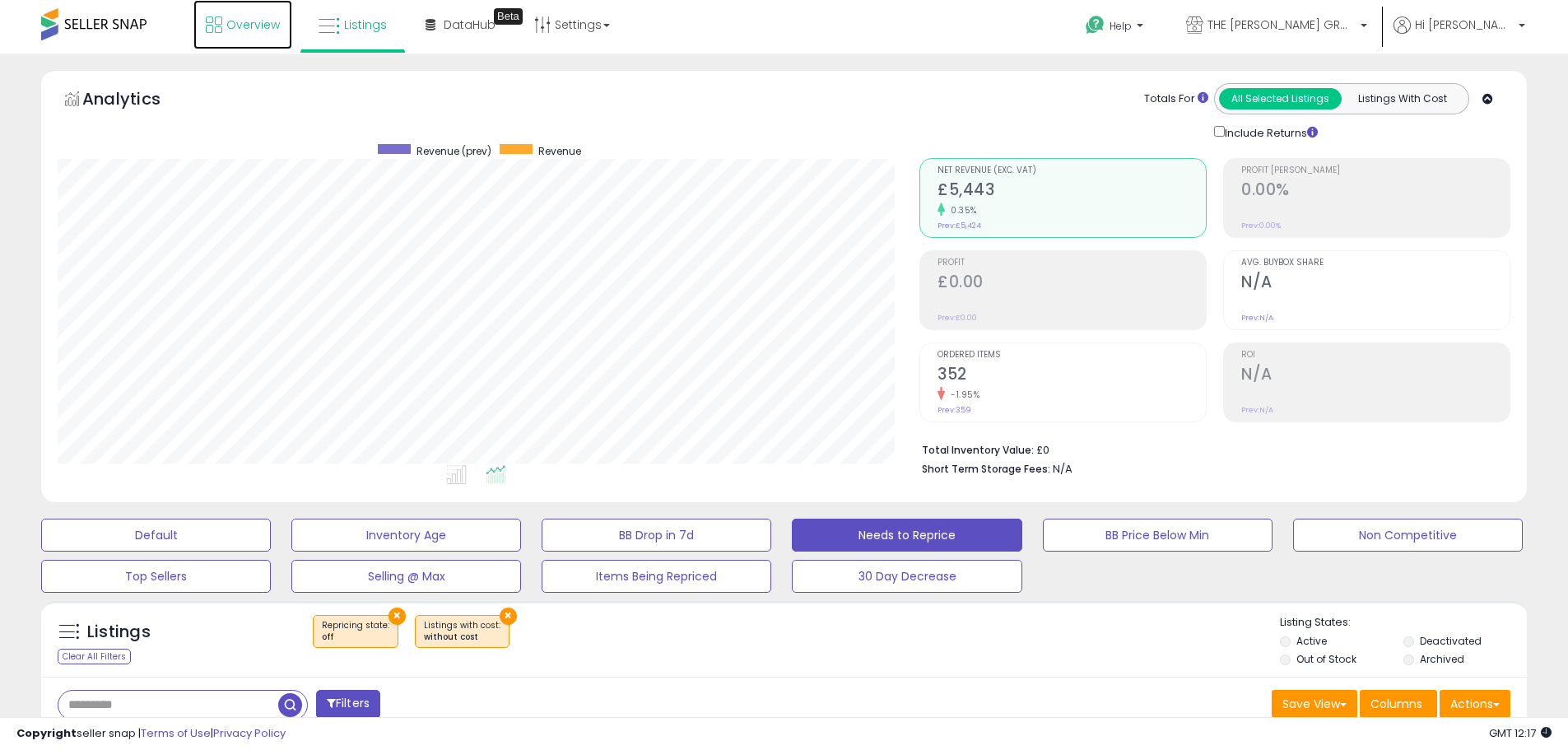
scroll to position [338, 861]
click at [1318, 133] on icon at bounding box center [1312, 132] width 11 height 11
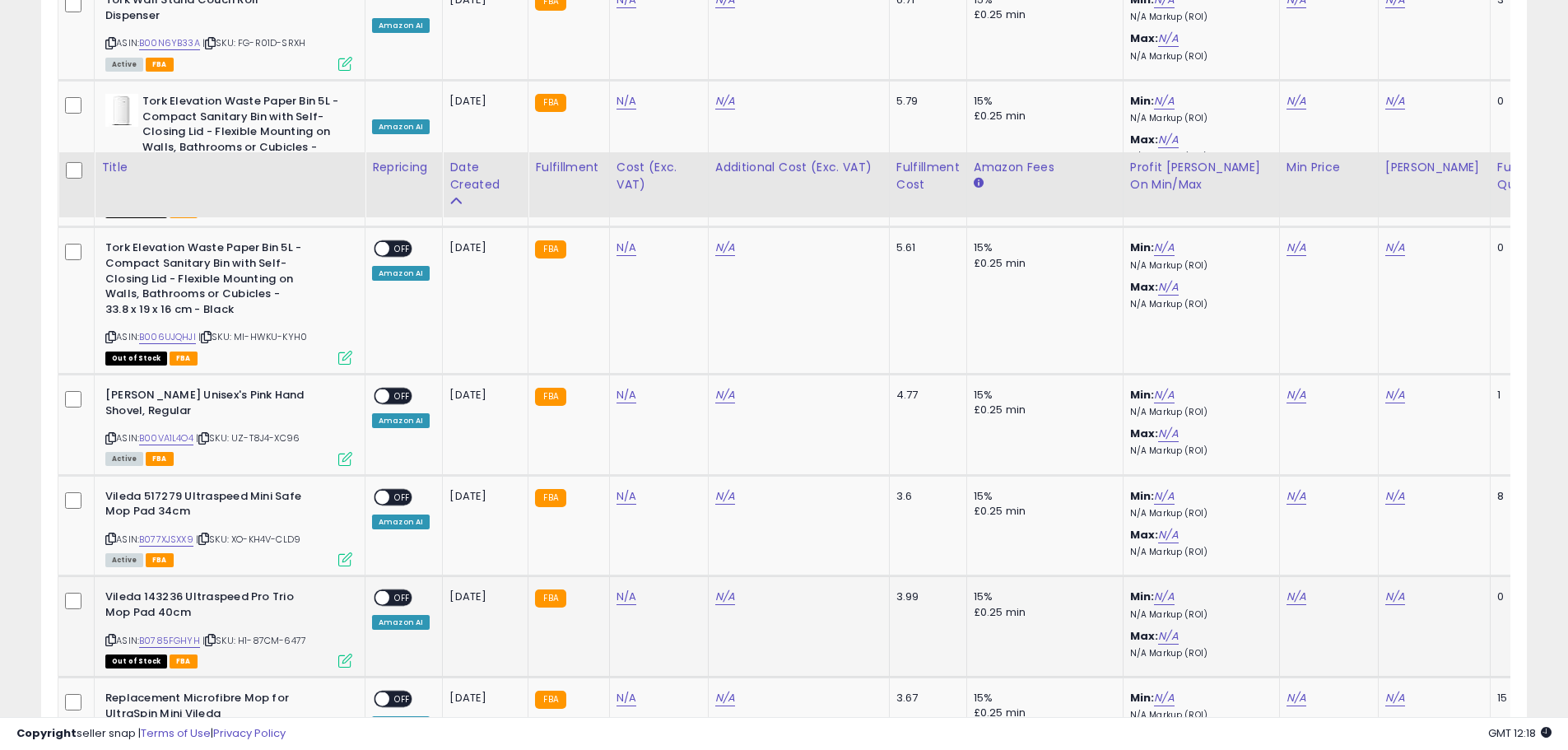
scroll to position [6480, 0]
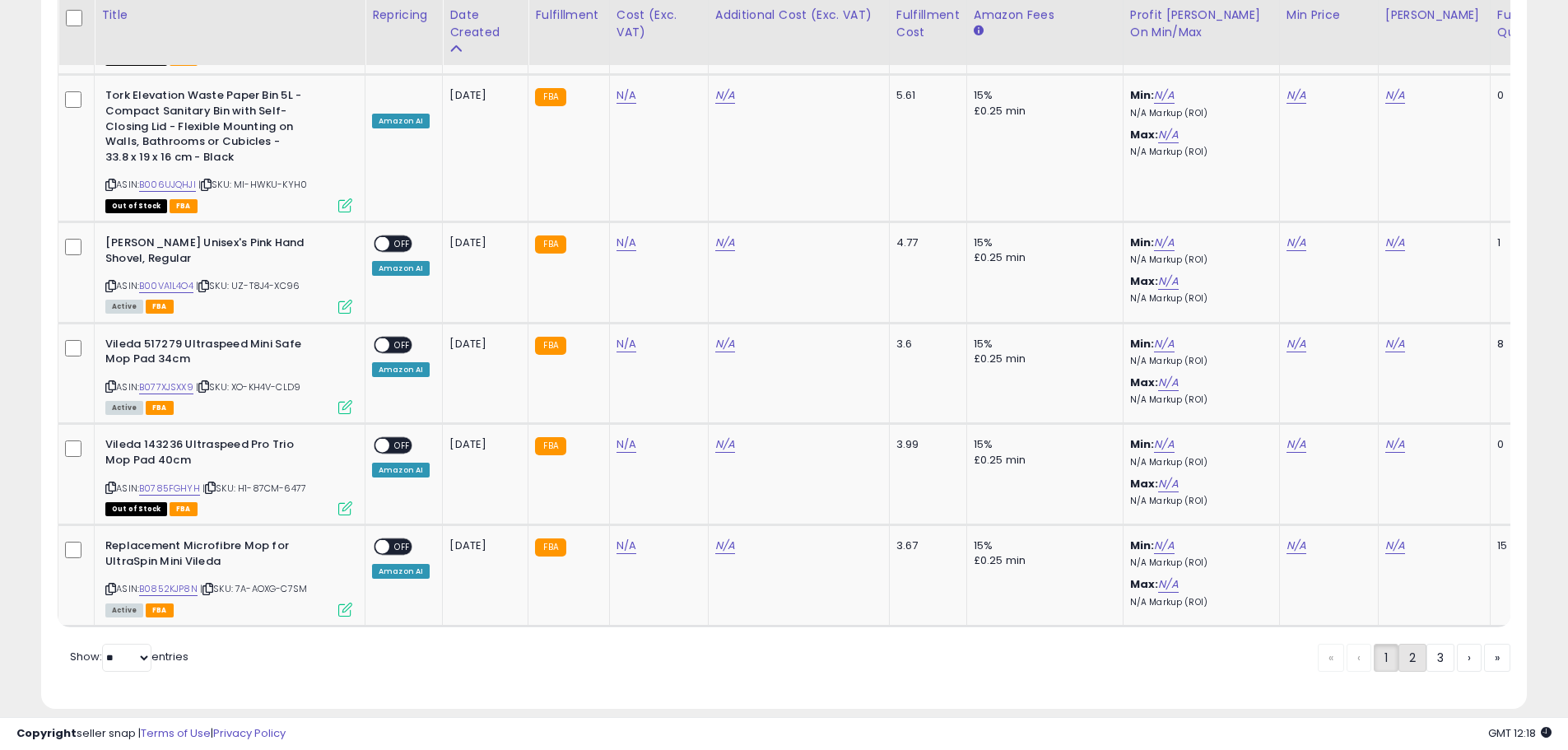
click at [1457, 644] on link "2" at bounding box center [1469, 658] width 25 height 28
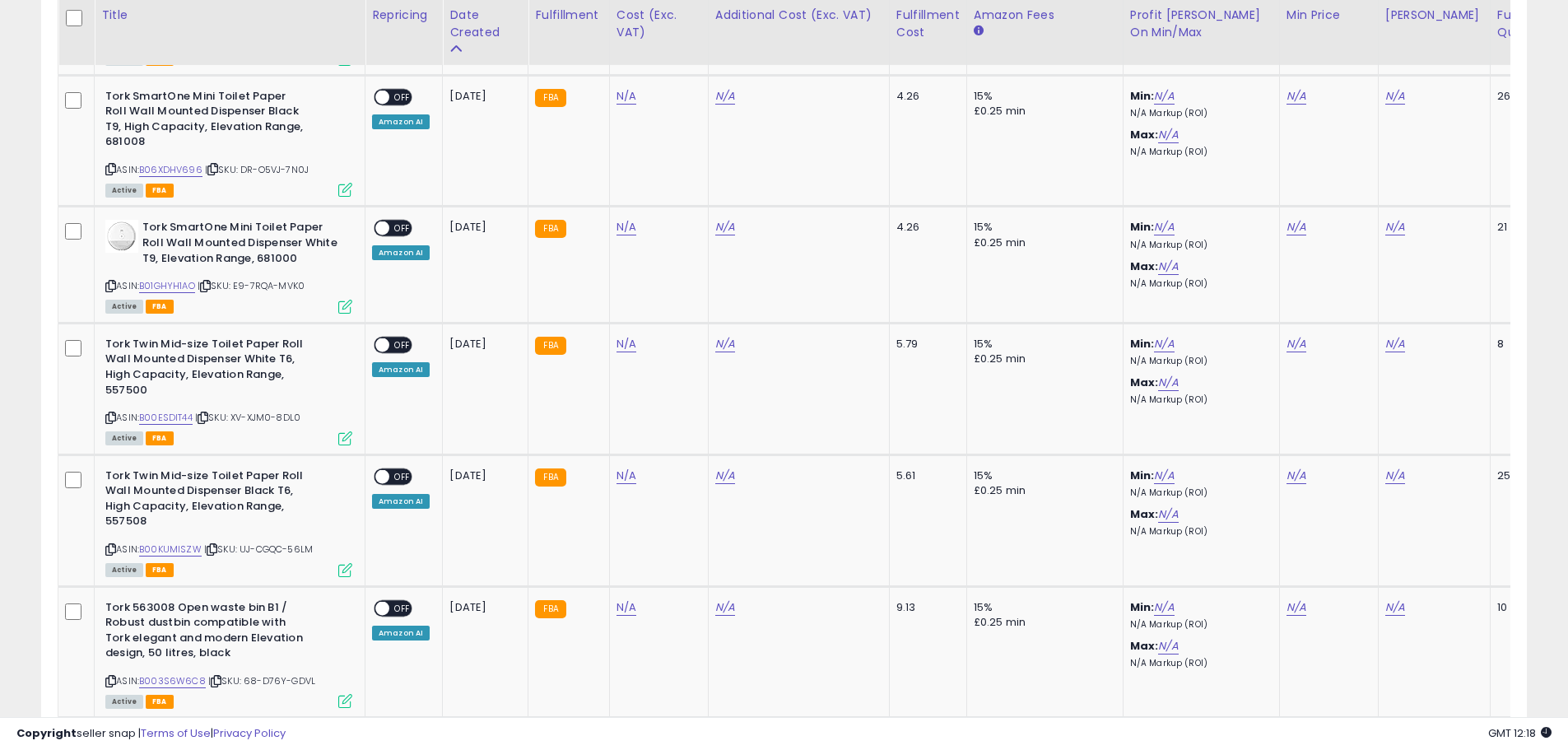
scroll to position [6100, 0]
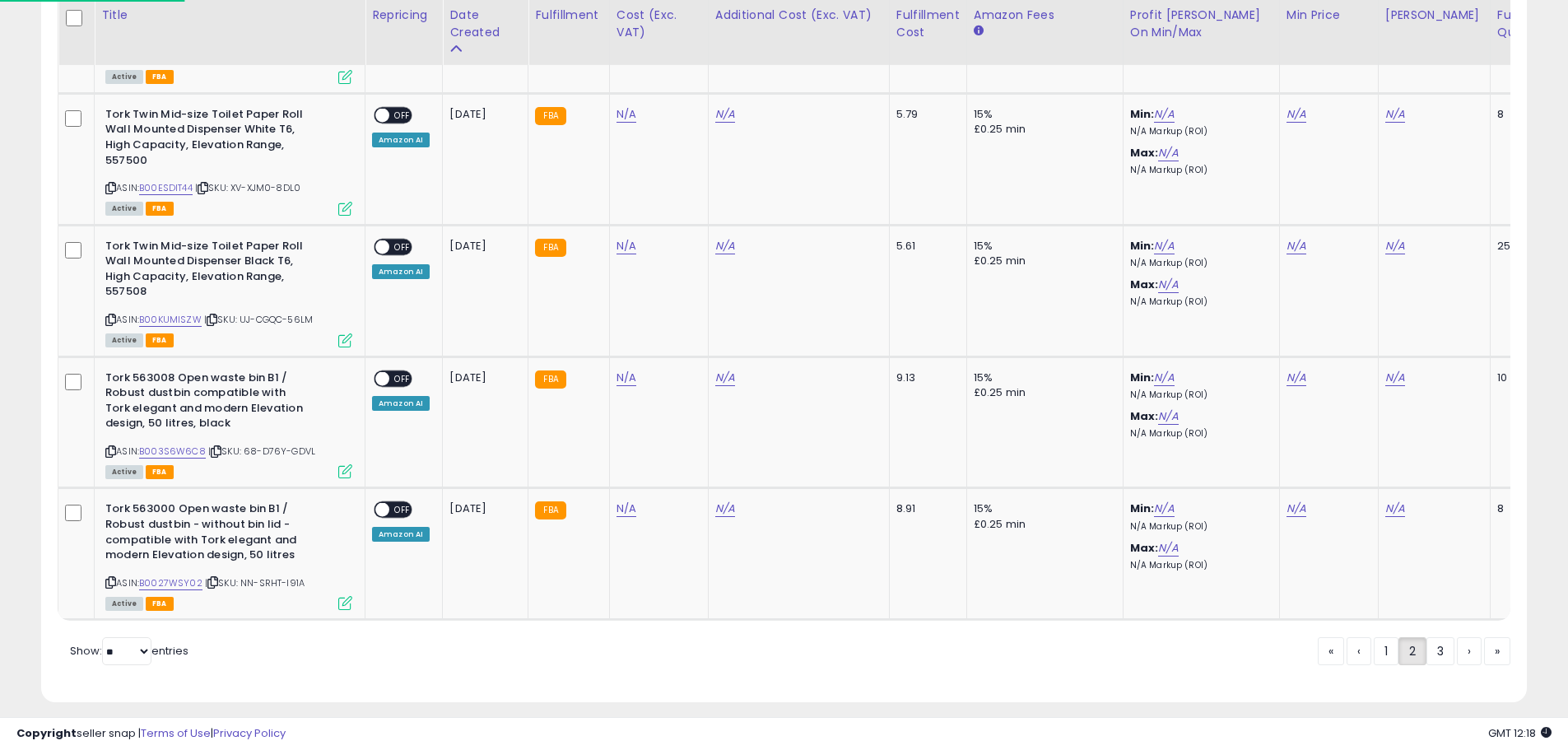
click at [1484, 642] on link "3" at bounding box center [1497, 651] width 26 height 28
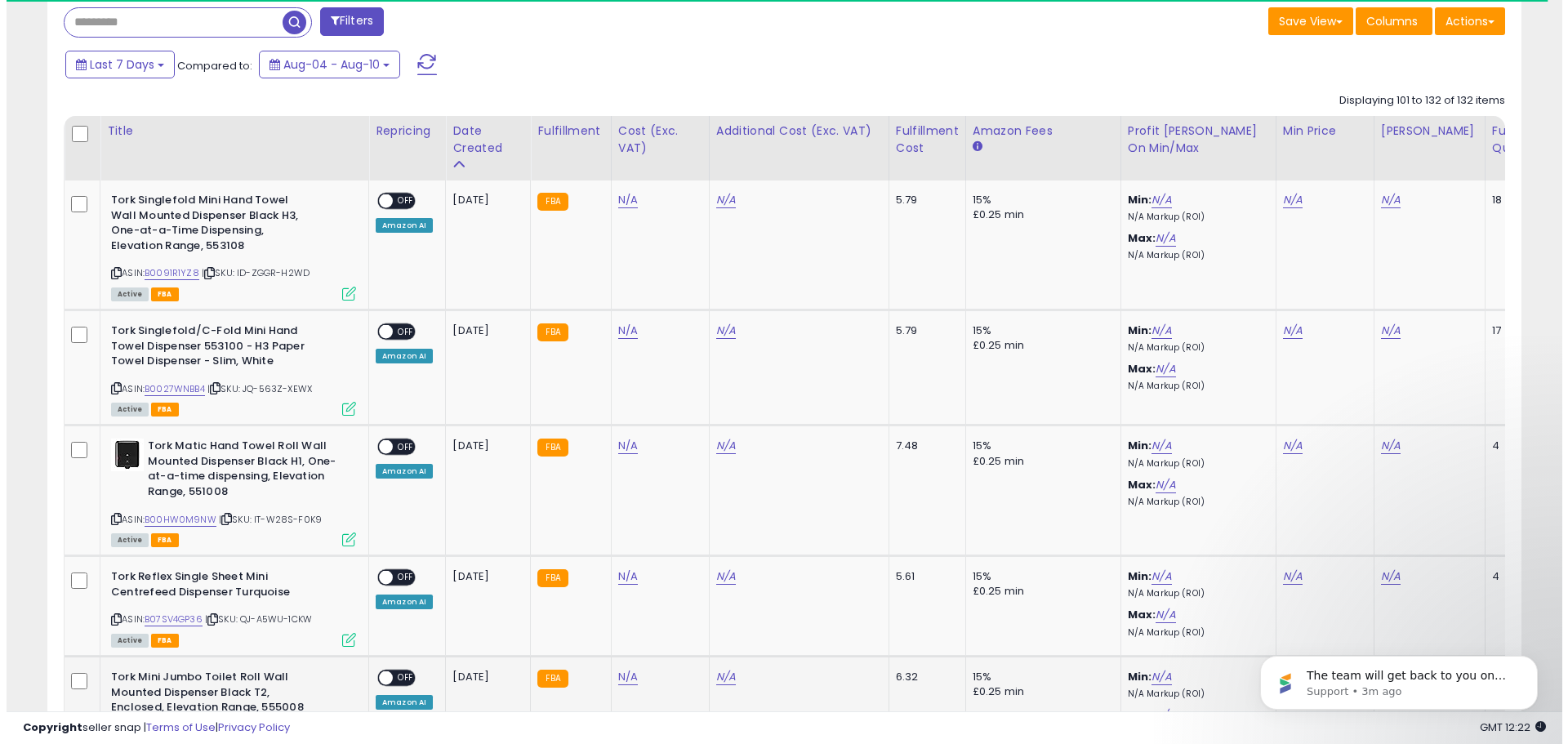
scroll to position [922, 0]
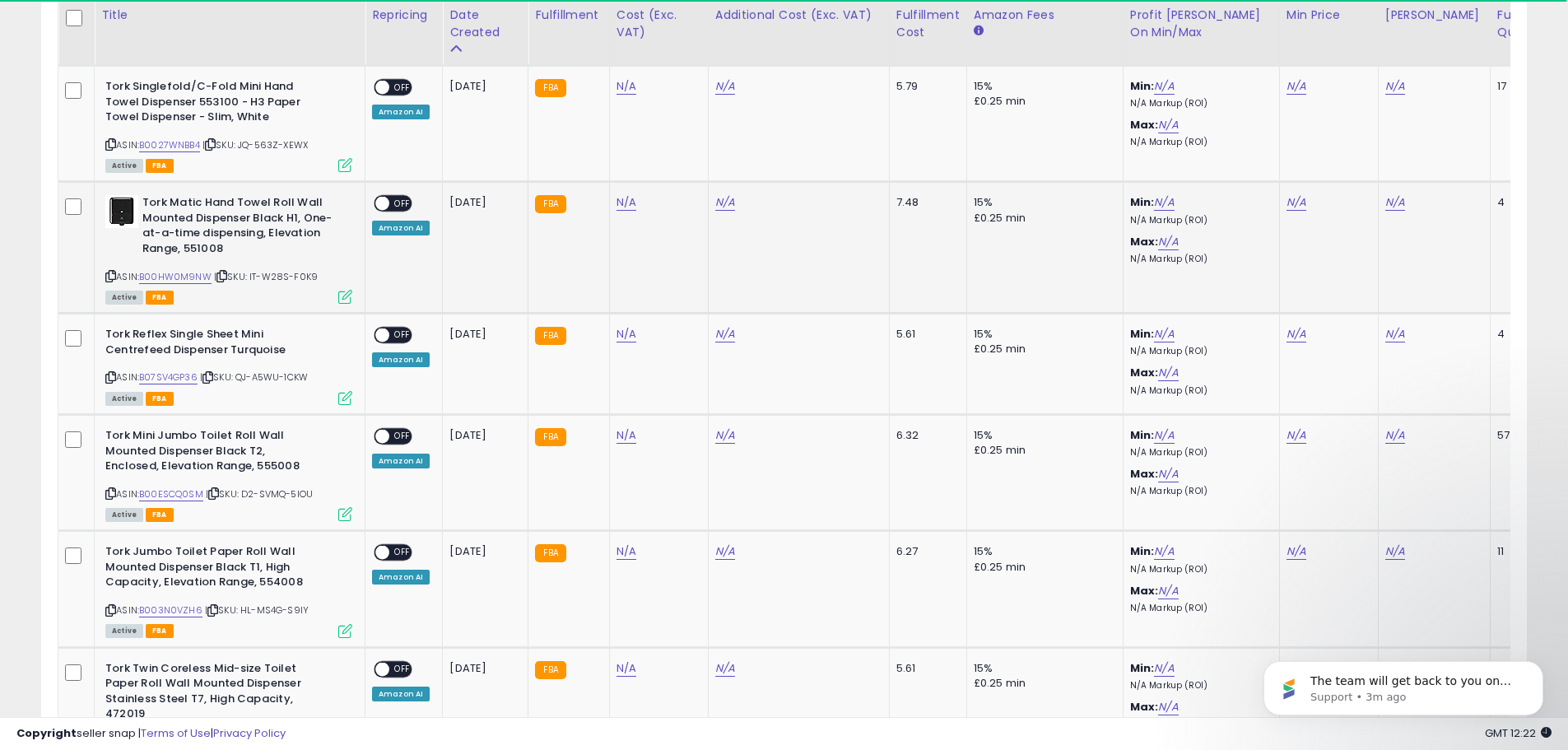
click at [341, 295] on icon at bounding box center [345, 296] width 14 height 14
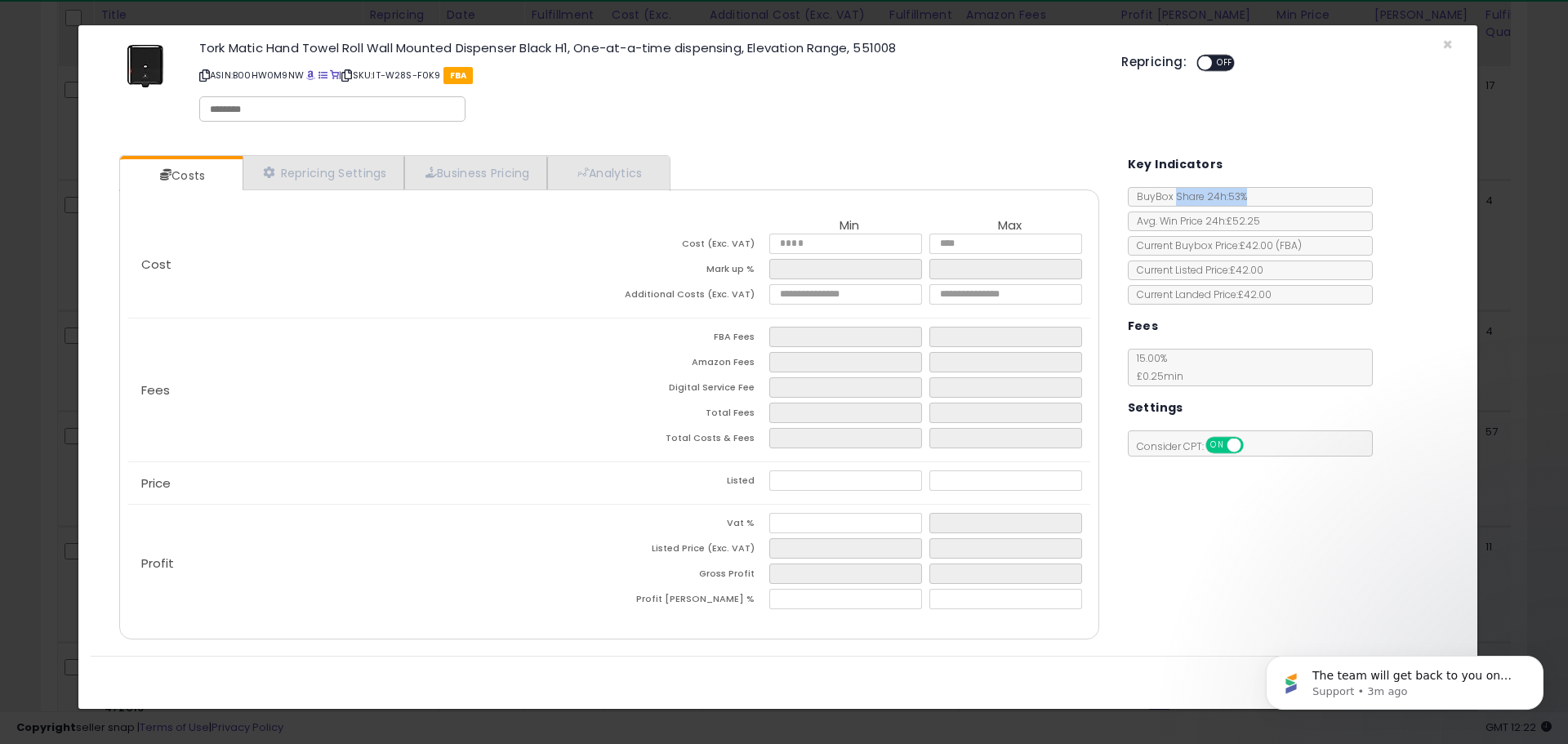
drag, startPoint x: 1273, startPoint y: 191, endPoint x: 1173, endPoint y: 204, distance: 100.8
click at [1173, 204] on div "BuyBox Share 24h: 53%" at bounding box center [1250, 196] width 245 height 19
click at [1279, 165] on div "Key Indicators" at bounding box center [1289, 162] width 325 height 39
click at [1440, 45] on div "Tork Matic Hand Towel Roll Wall Mounted Dispenser Black H1, One-at-a-time dispe…" at bounding box center [777, 84] width 1374 height 93
click at [1452, 51] on div "Tork Matic Hand Towel Roll Wall Mounted Dispenser Black H1, One-at-a-time dispe…" at bounding box center [777, 84] width 1374 height 93
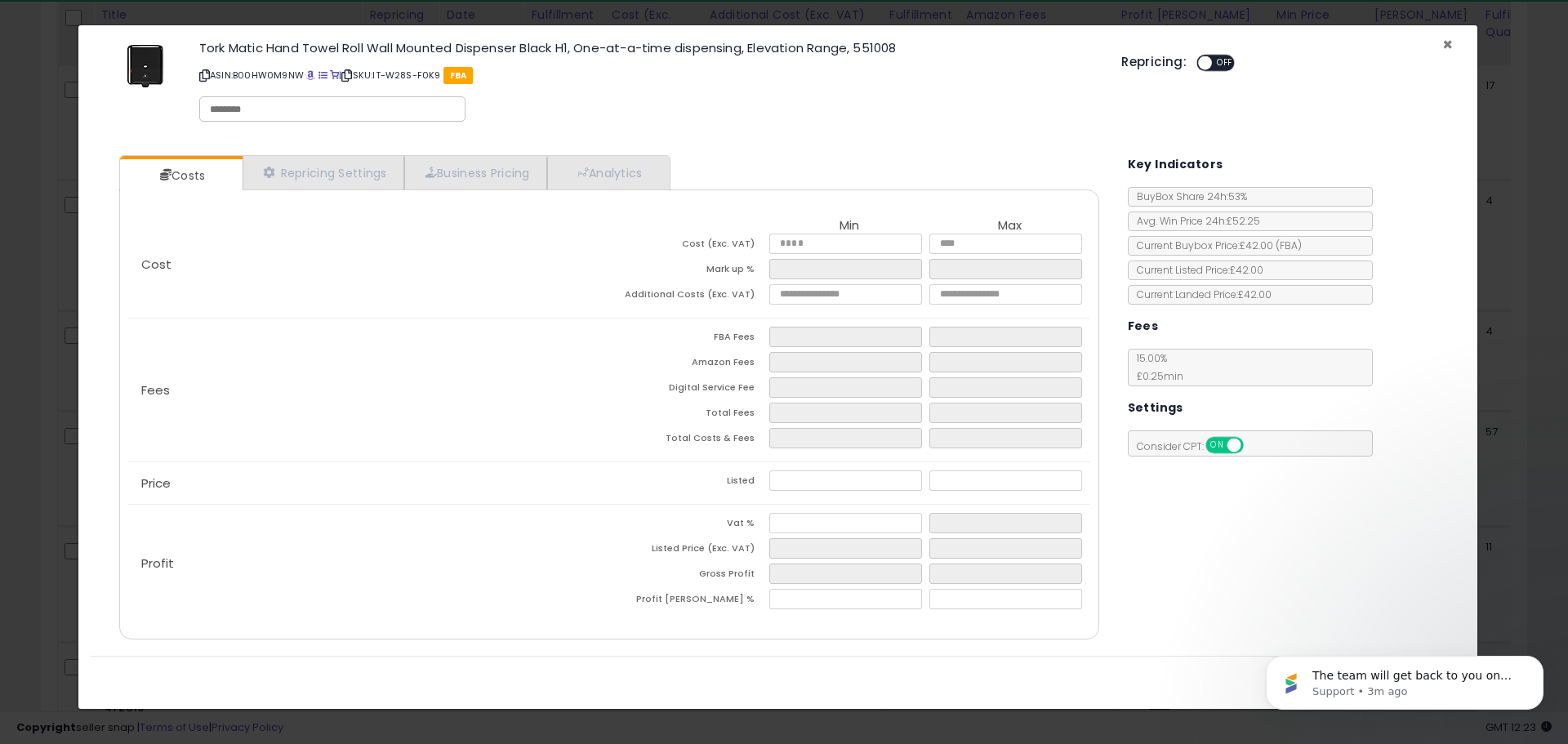
click at [1443, 48] on span "×" at bounding box center [1447, 45] width 11 height 24
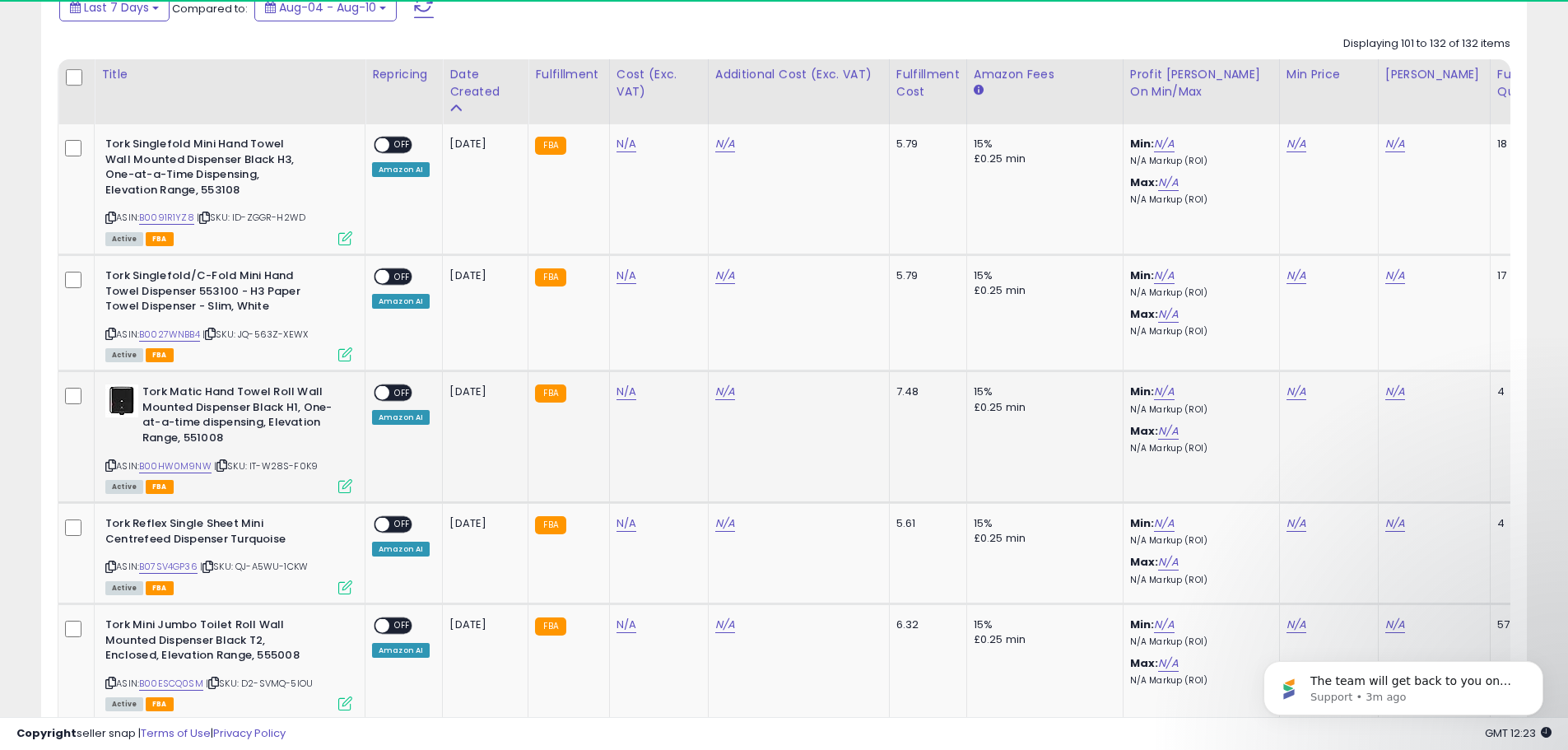
scroll to position [600, 0]
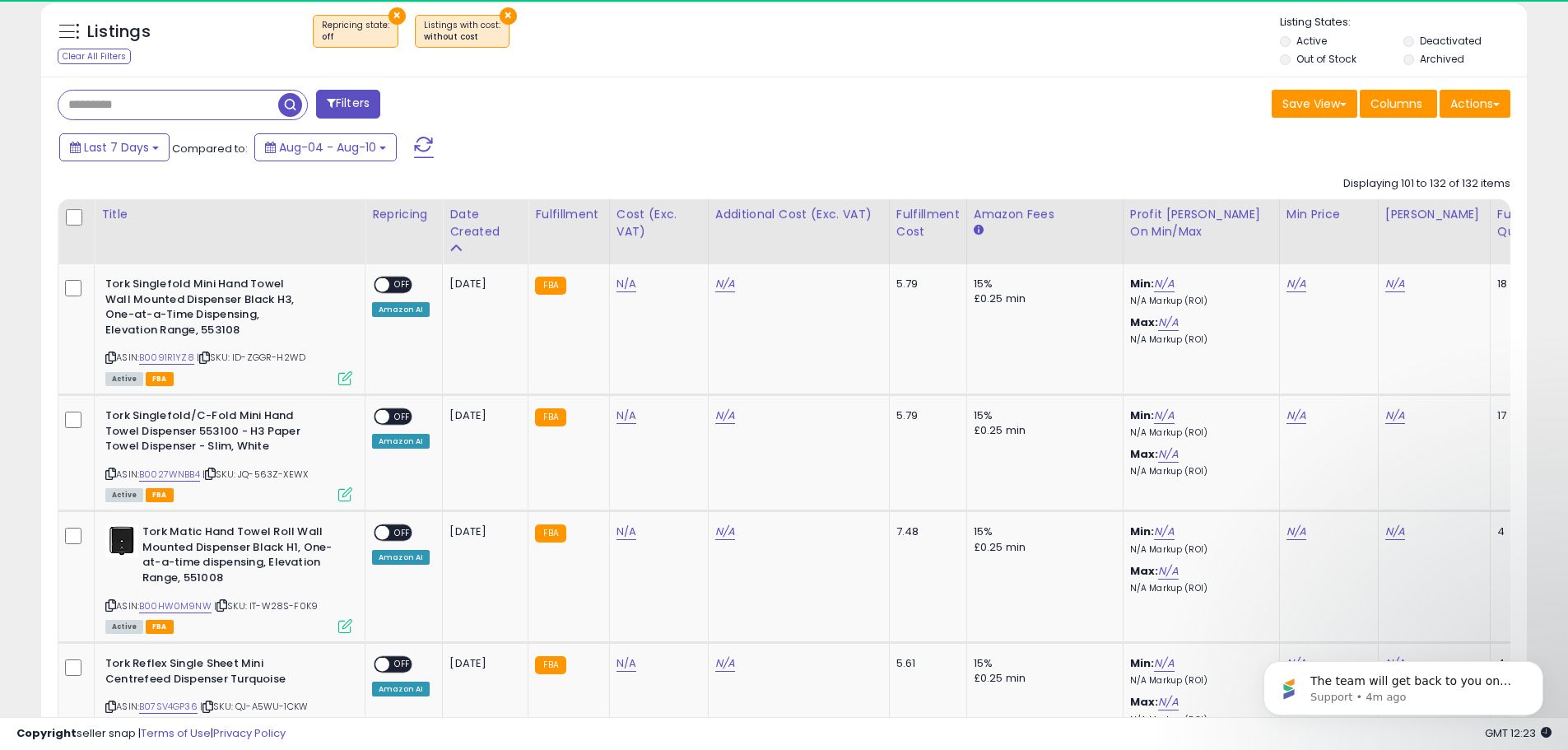
click at [169, 95] on input "text" at bounding box center [168, 105] width 220 height 29
type input "******"
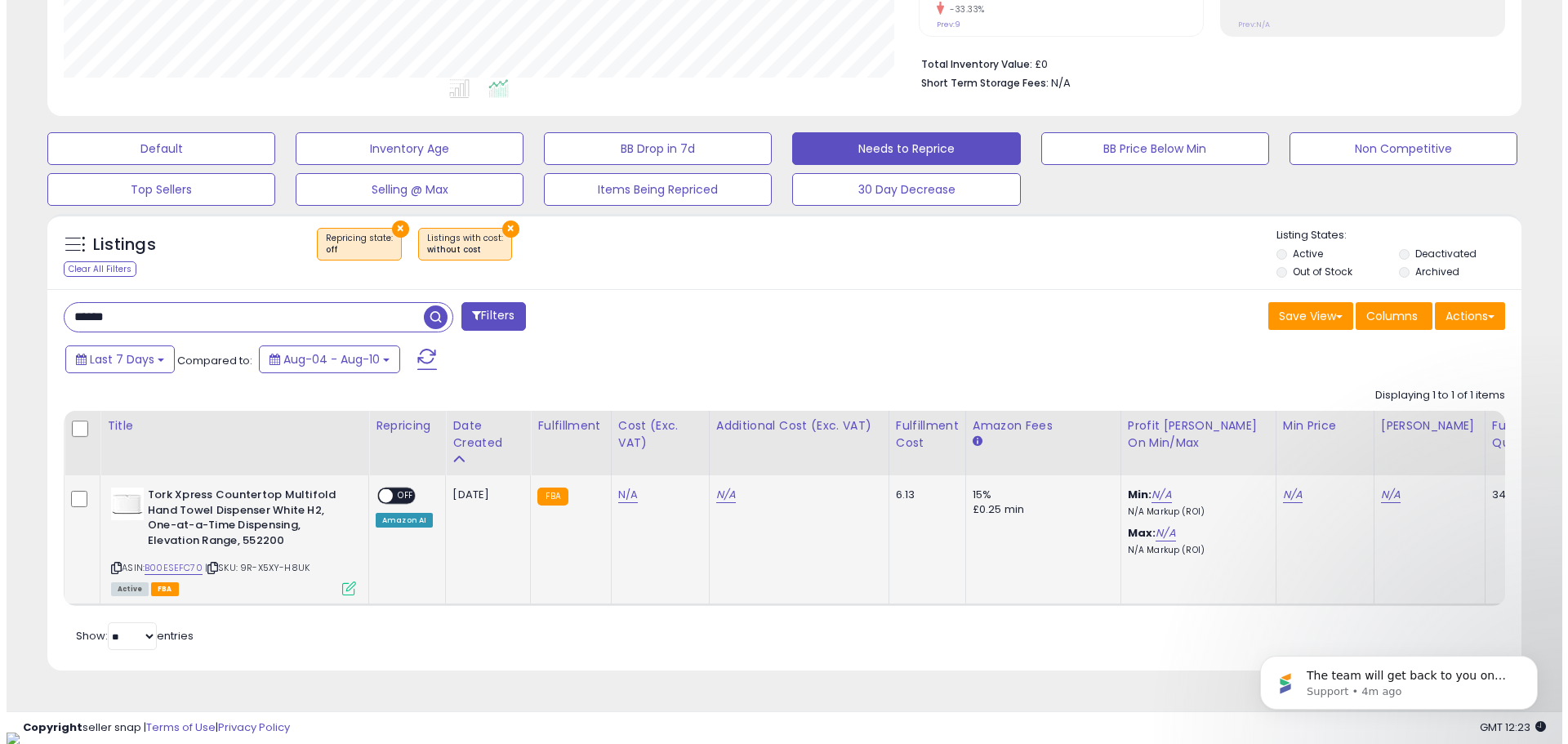
scroll to position [335, 855]
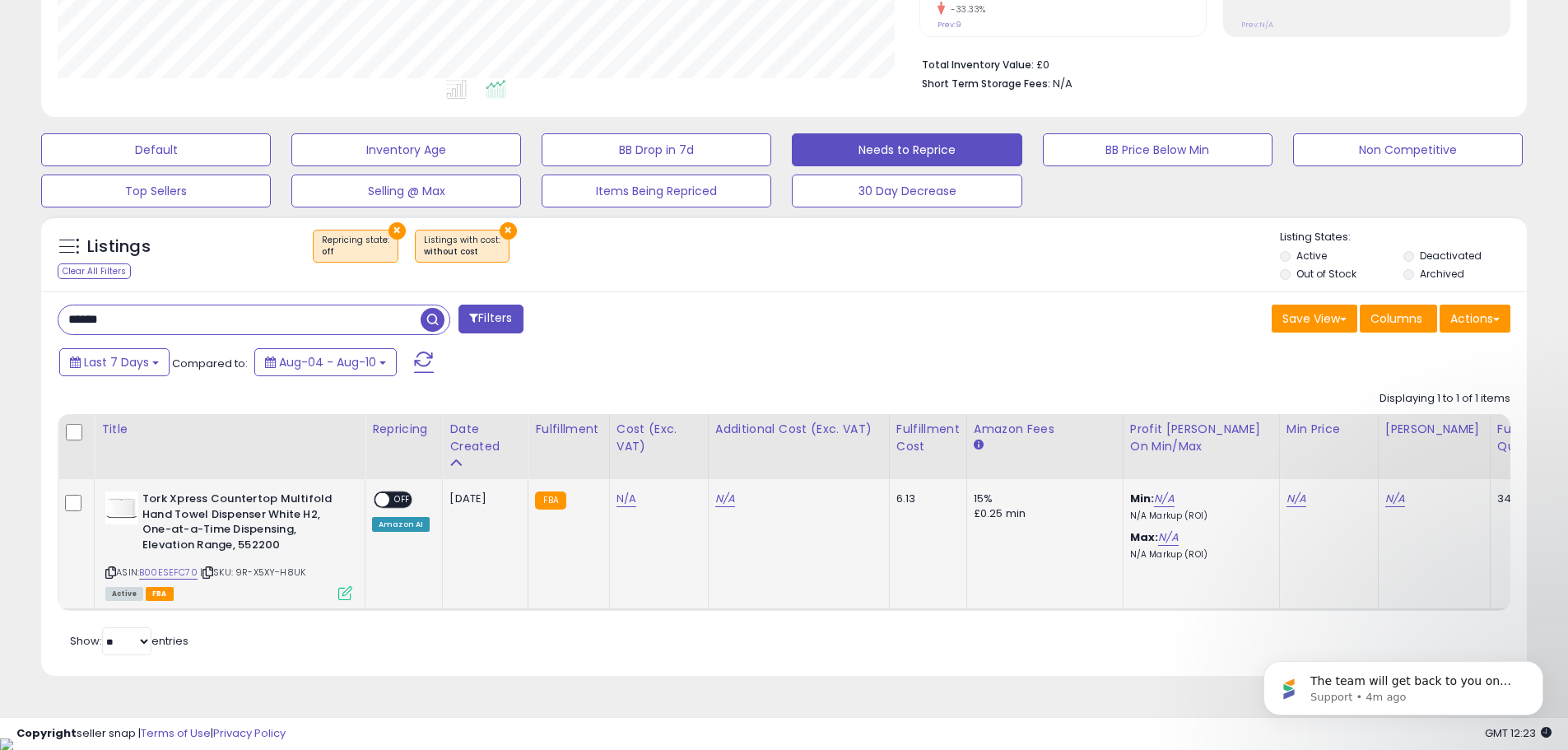
click at [347, 598] on icon at bounding box center [345, 593] width 14 height 14
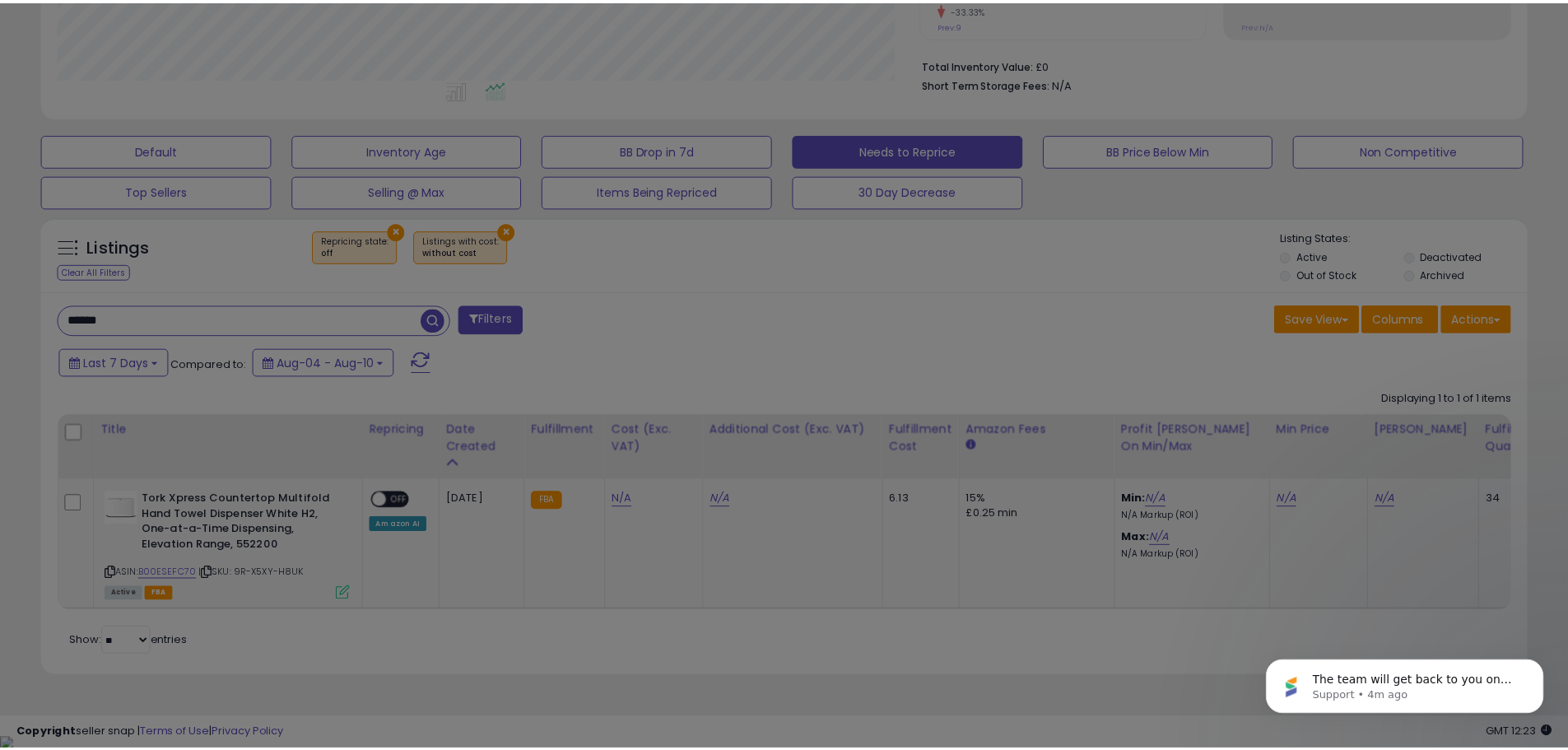
scroll to position [338, 869]
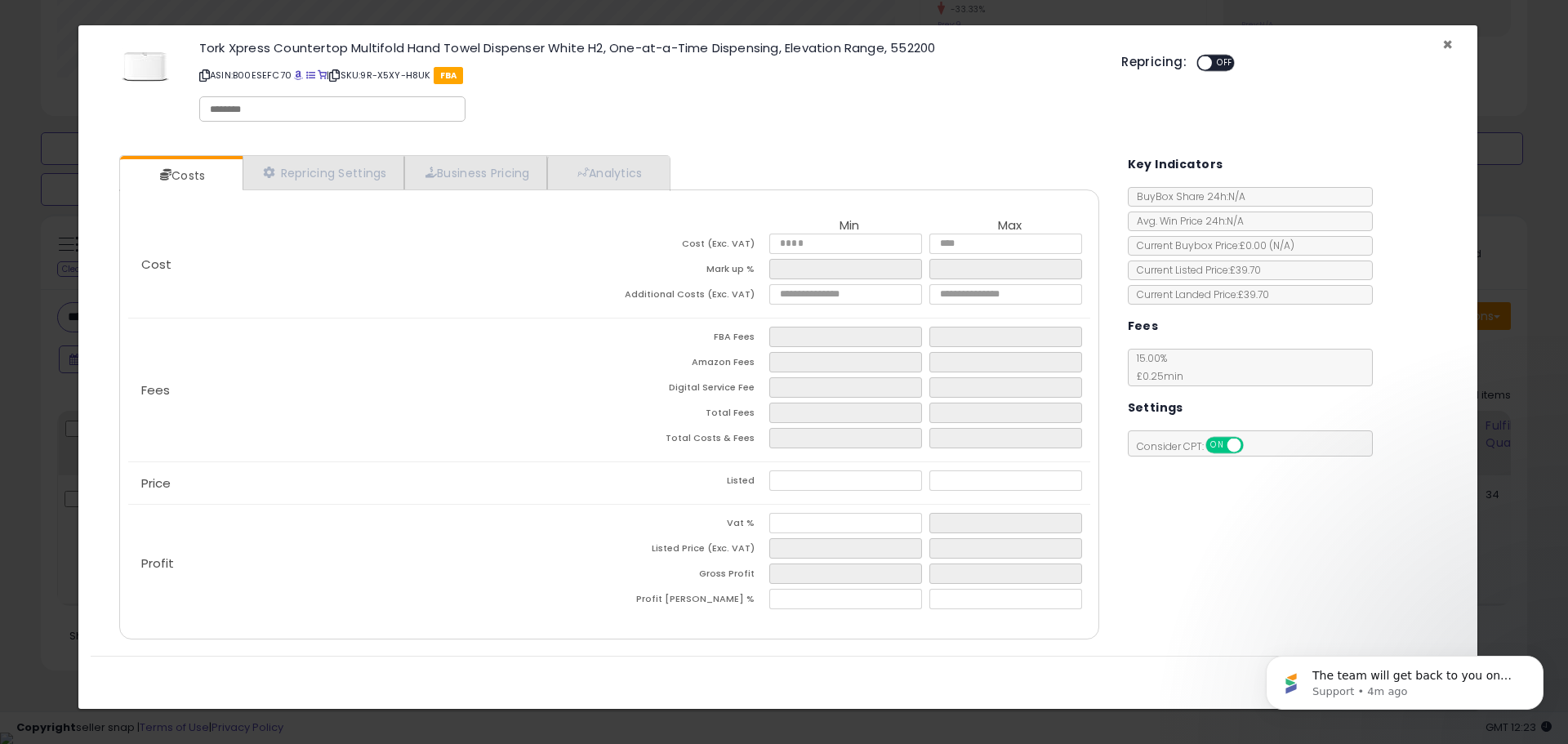
click at [1447, 43] on span "×" at bounding box center [1447, 45] width 11 height 24
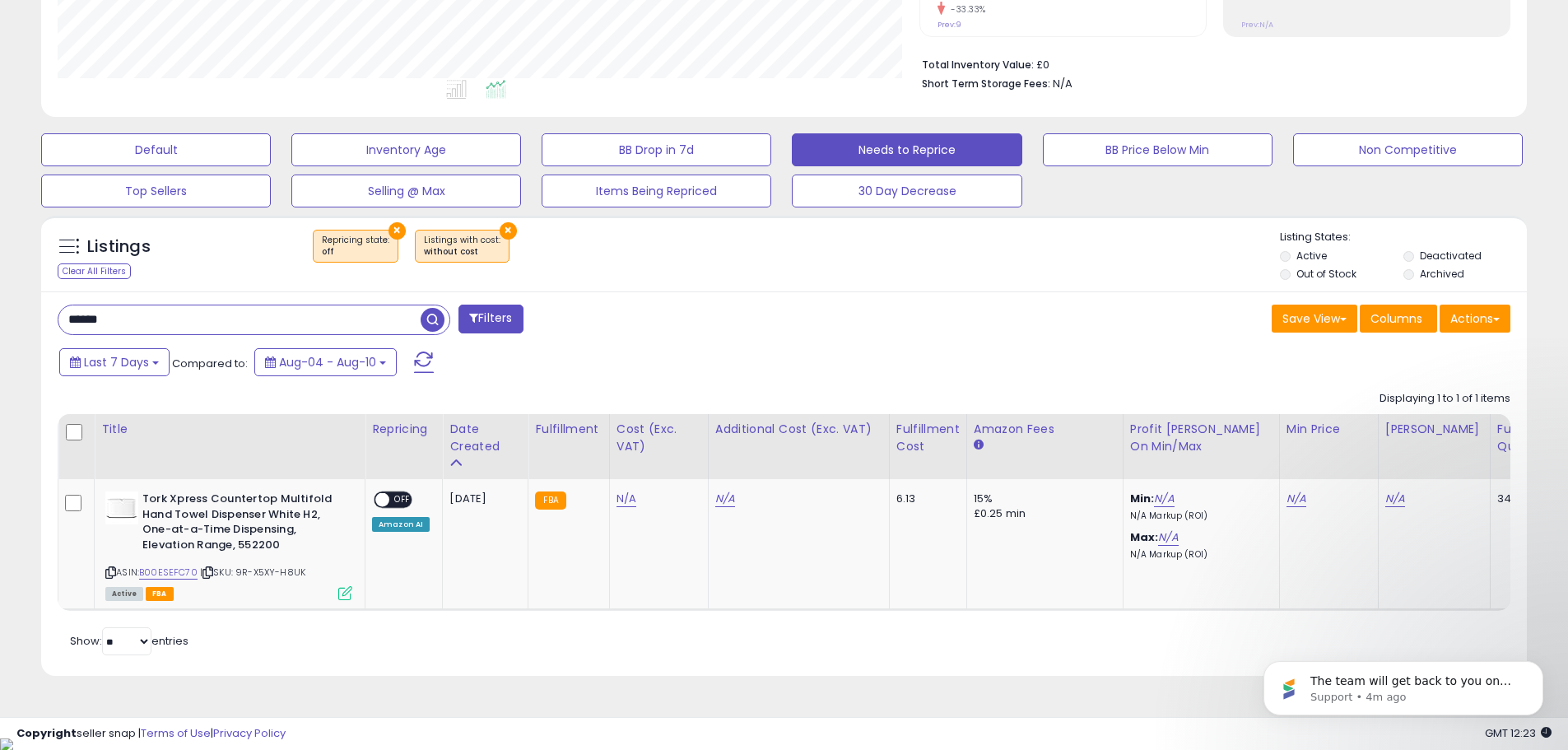
scroll to position [823078, 822256]
drag, startPoint x: 254, startPoint y: 321, endPoint x: 3, endPoint y: 315, distance: 251.1
click at [3, 315] on div "**********" at bounding box center [784, 203] width 1568 height 1070
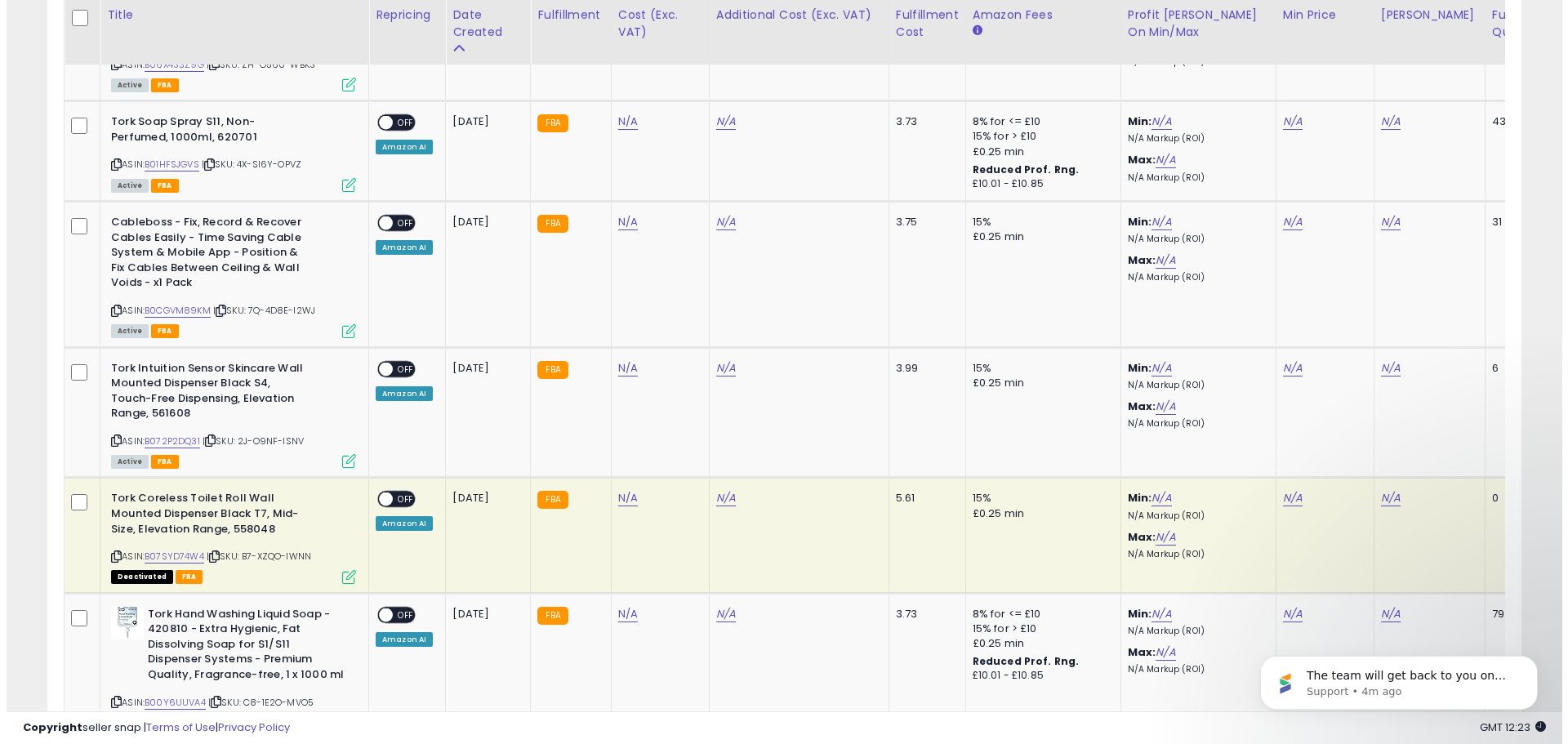
scroll to position [335, 855]
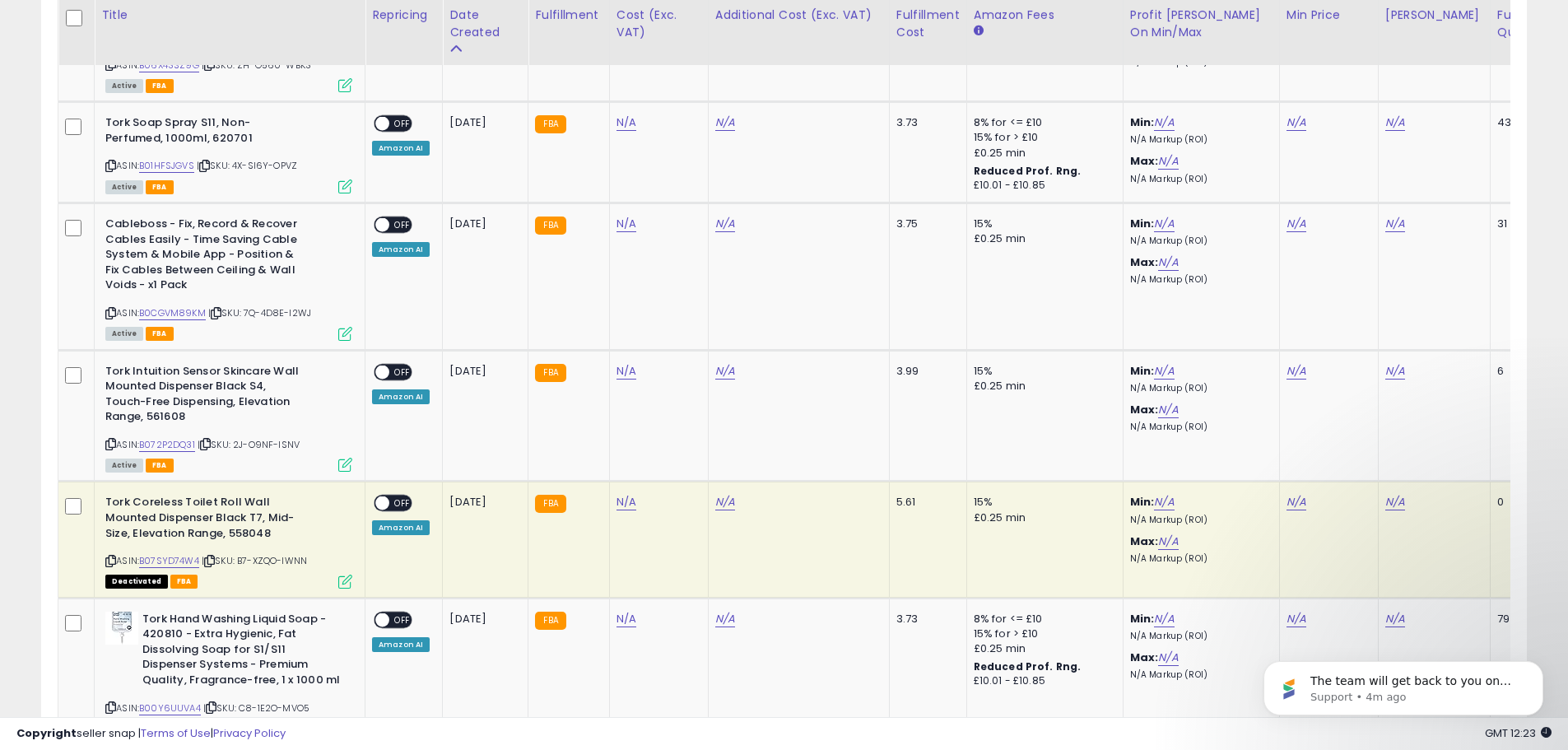
click at [349, 575] on icon at bounding box center [345, 582] width 14 height 14
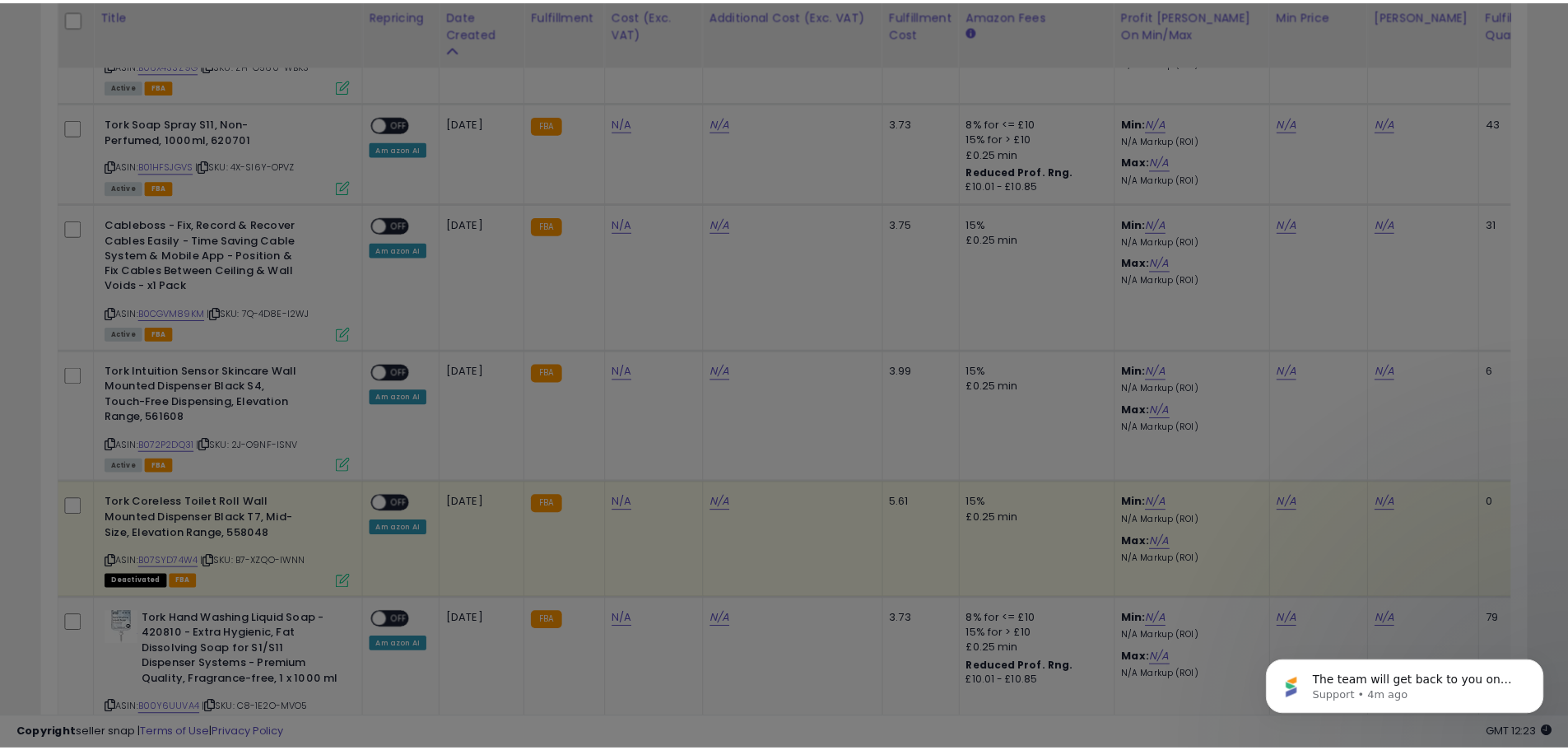
scroll to position [338, 869]
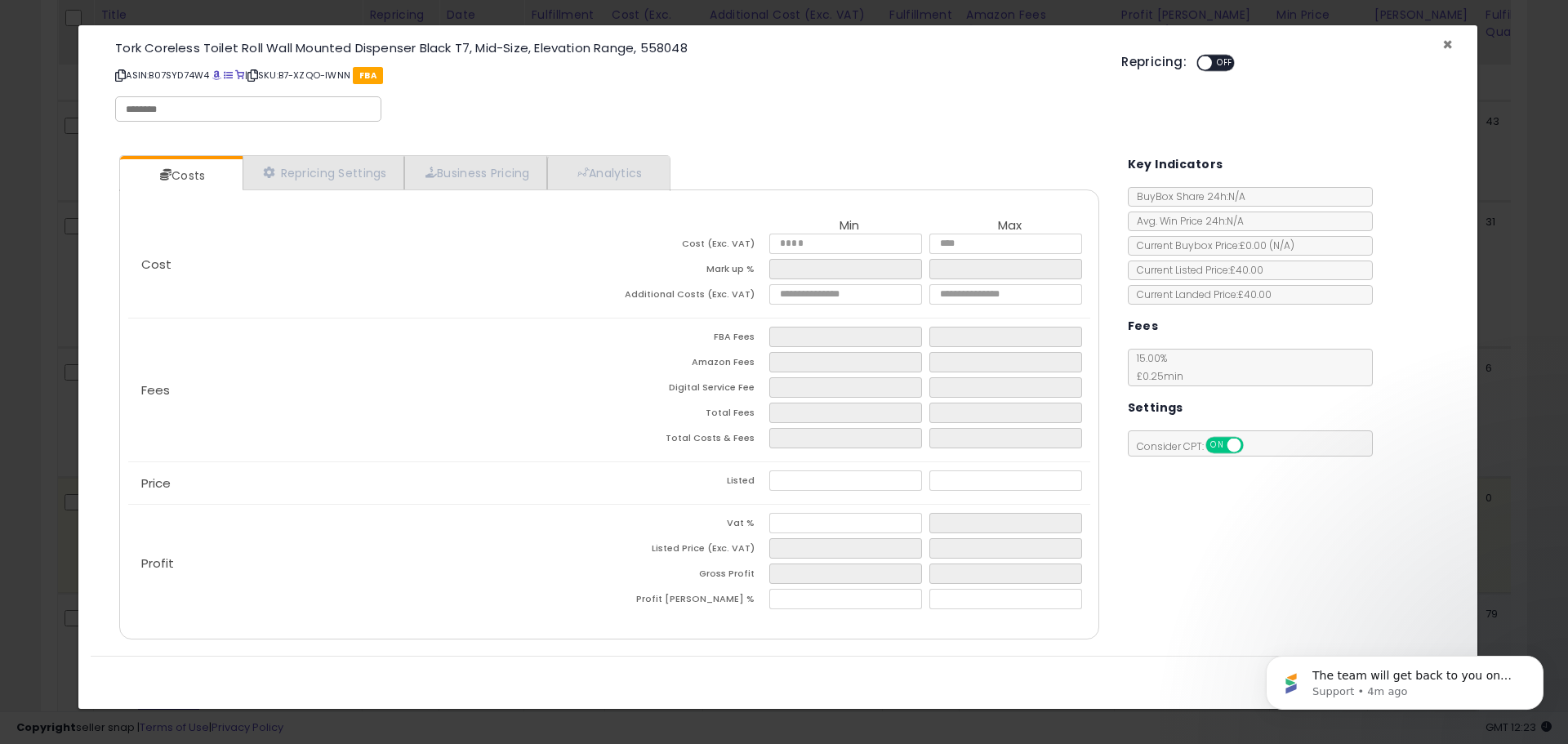
click at [1449, 45] on span "×" at bounding box center [1447, 45] width 11 height 24
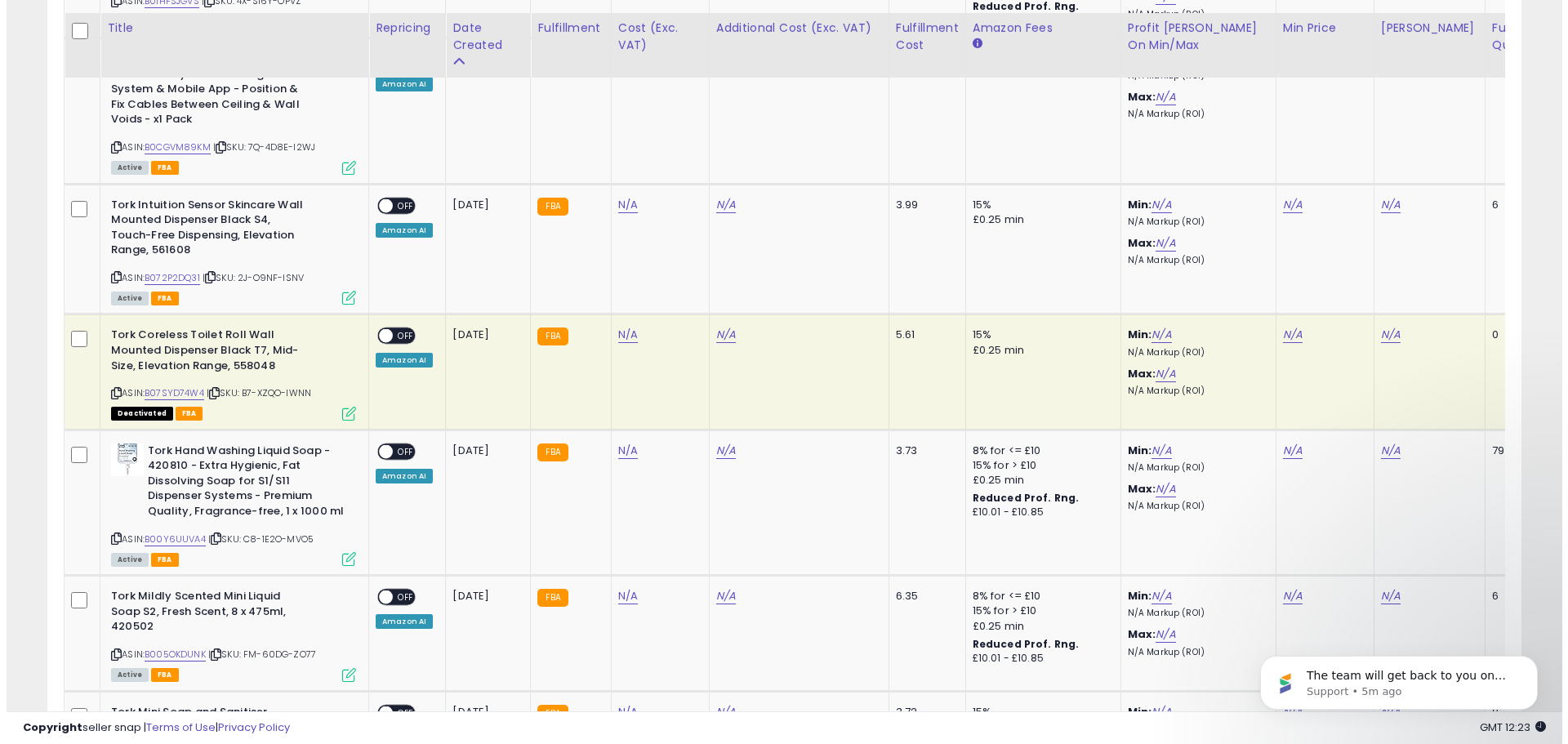
scroll to position [3519, 0]
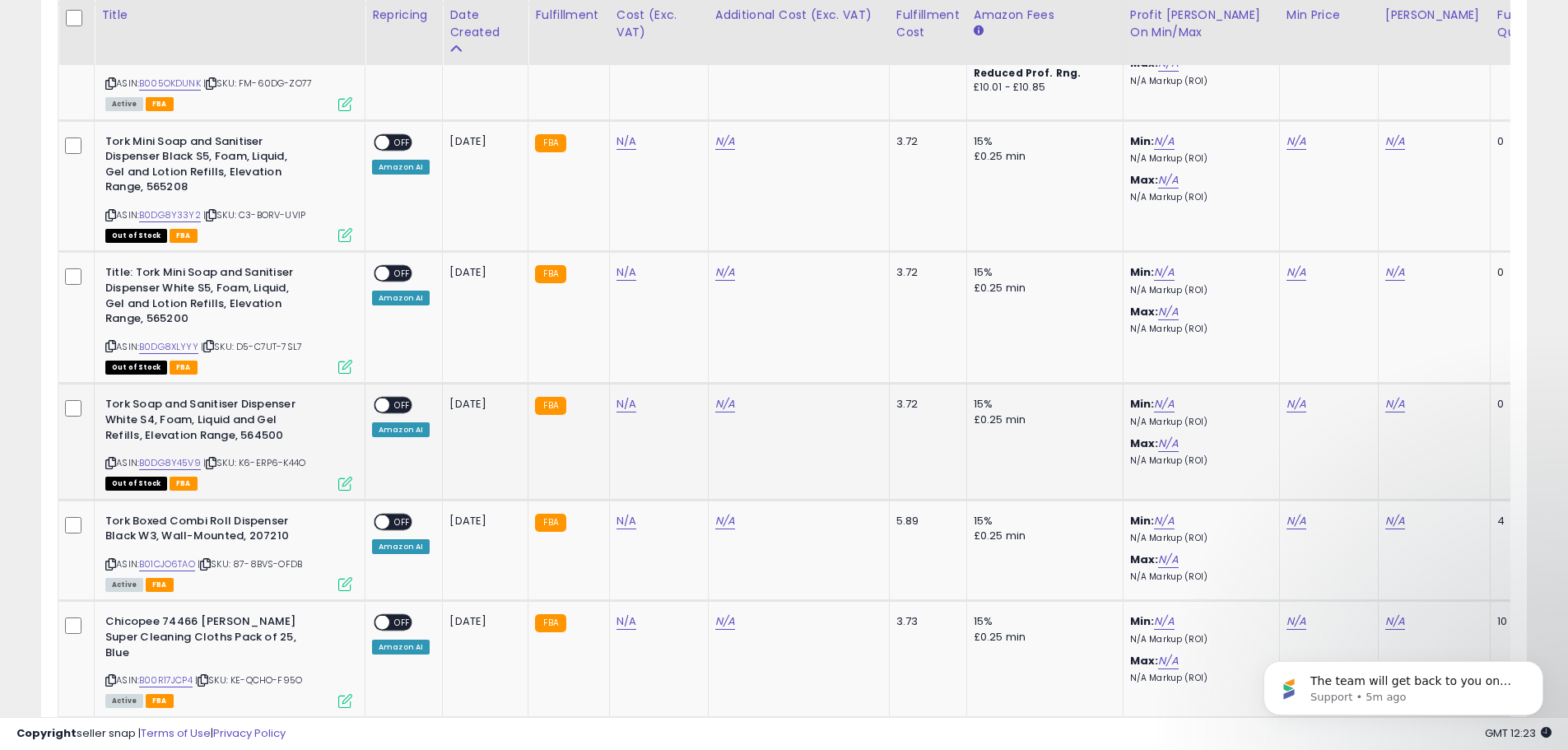
click at [350, 477] on icon at bounding box center [345, 483] width 14 height 14
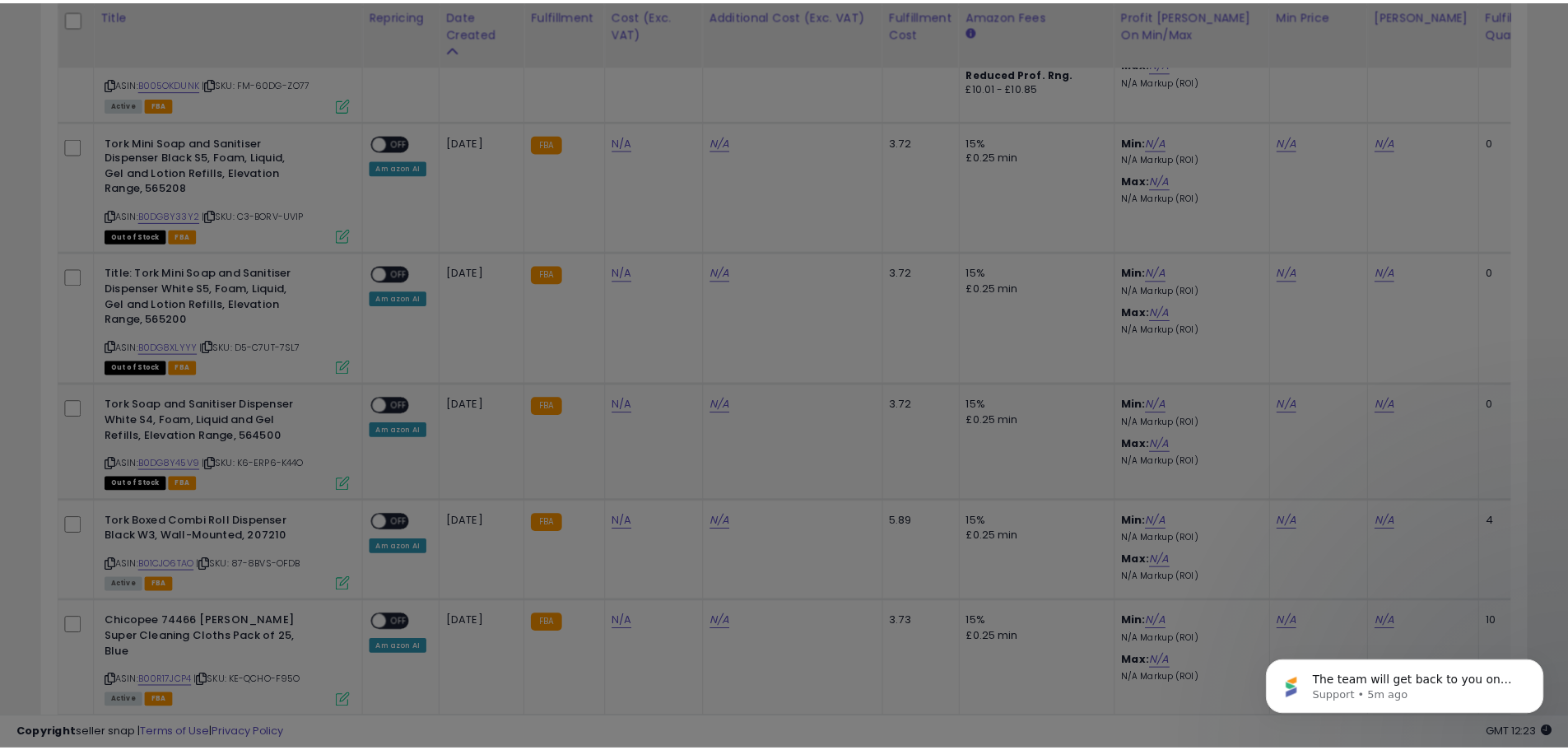
scroll to position [338, 869]
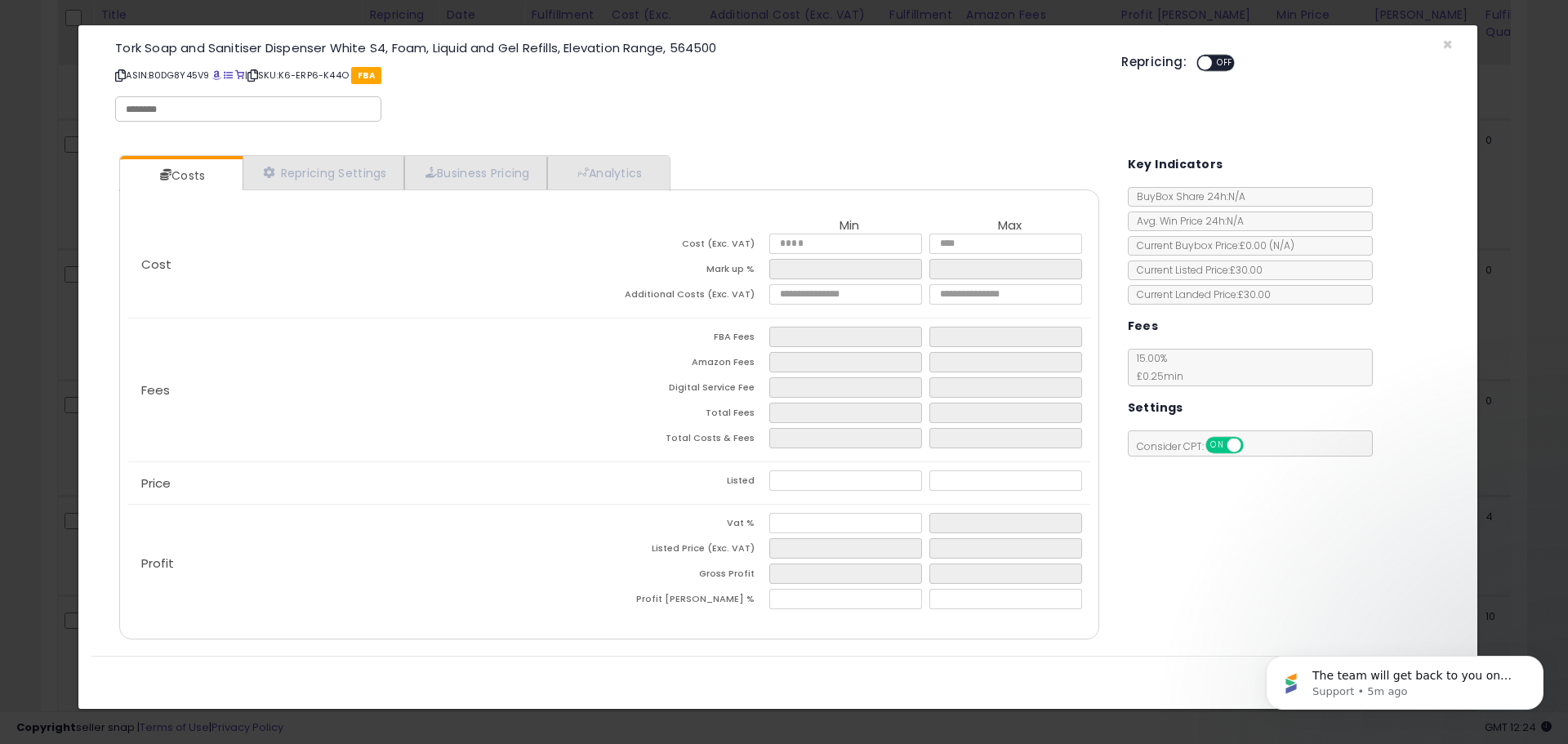
click at [1456, 43] on div "Tork Soap and Sanitiser Dispenser White S4, Foam, Liquid and Gel Refills, Eleva…" at bounding box center [777, 84] width 1374 height 93
click at [1451, 45] on span "×" at bounding box center [1447, 45] width 11 height 24
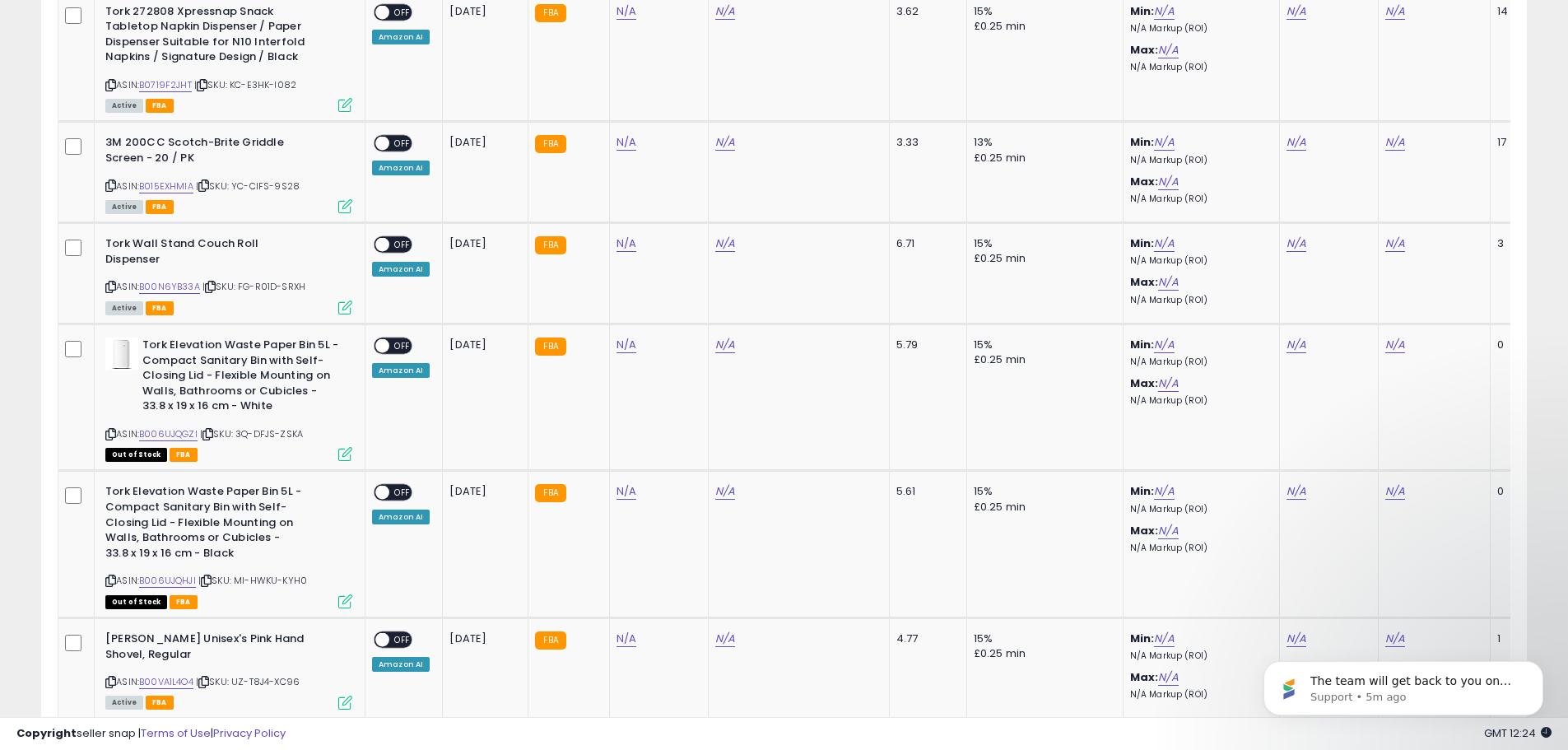
scroll to position [6265, 0]
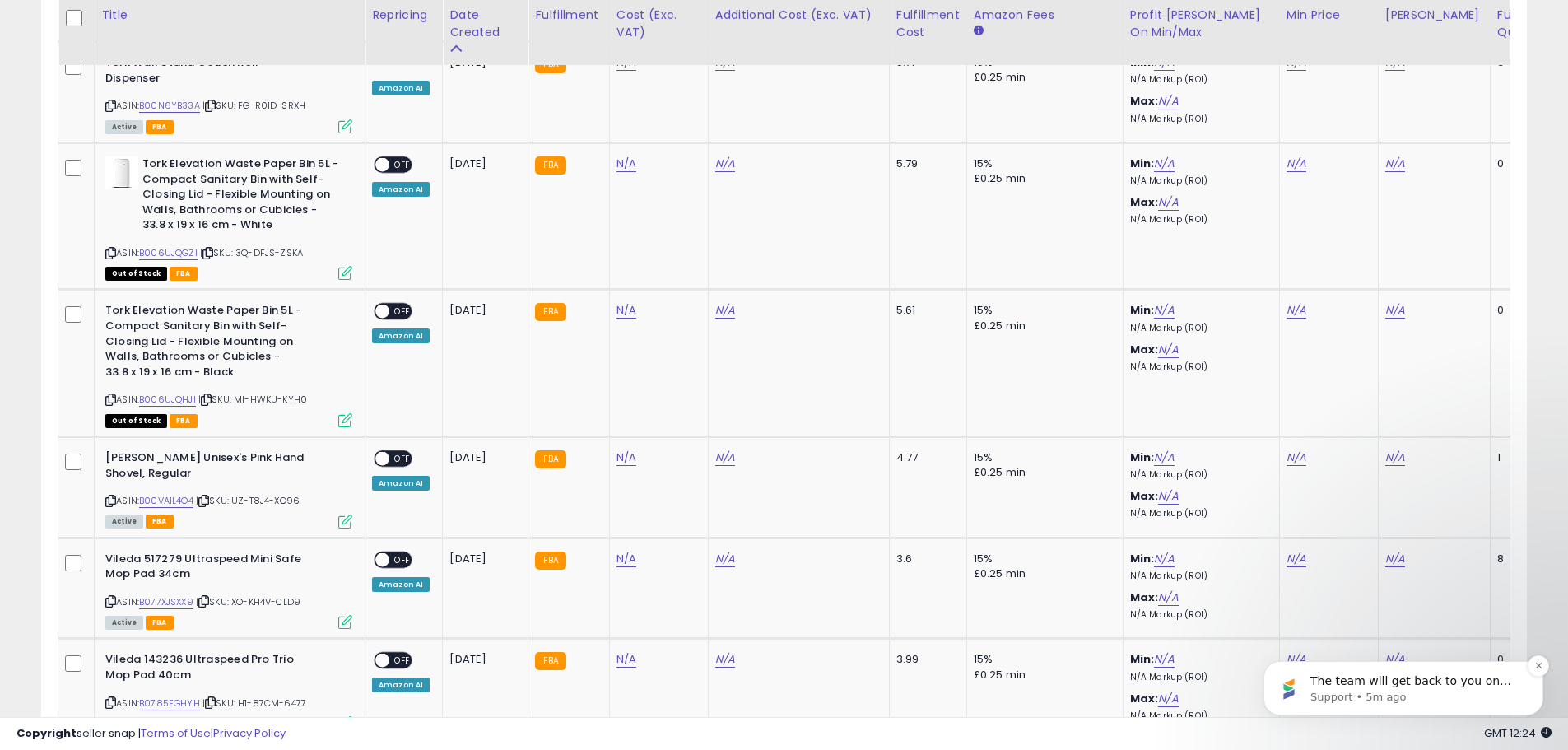
click at [1407, 694] on p "Support • 5m ago" at bounding box center [1417, 698] width 212 height 15
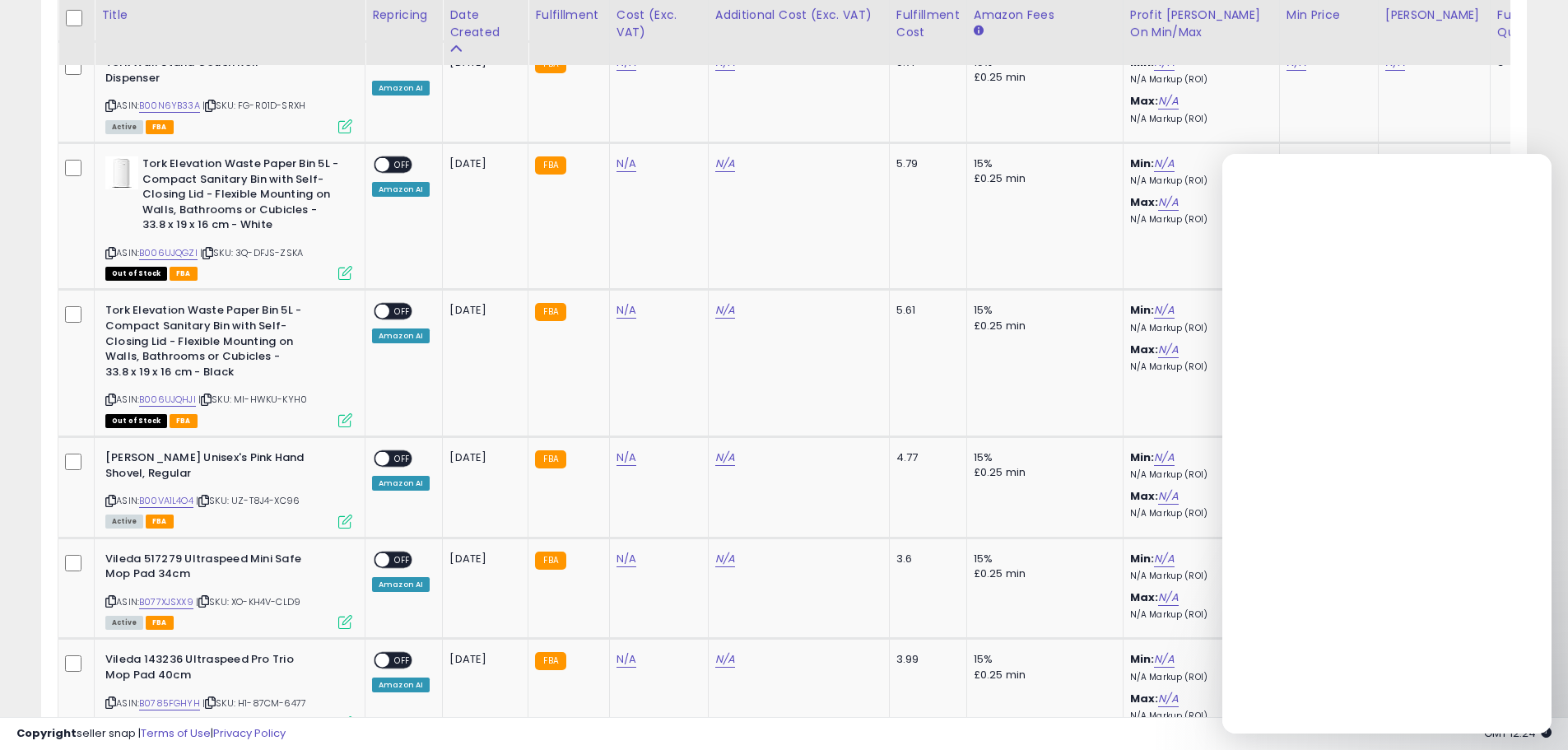
scroll to position [0, 0]
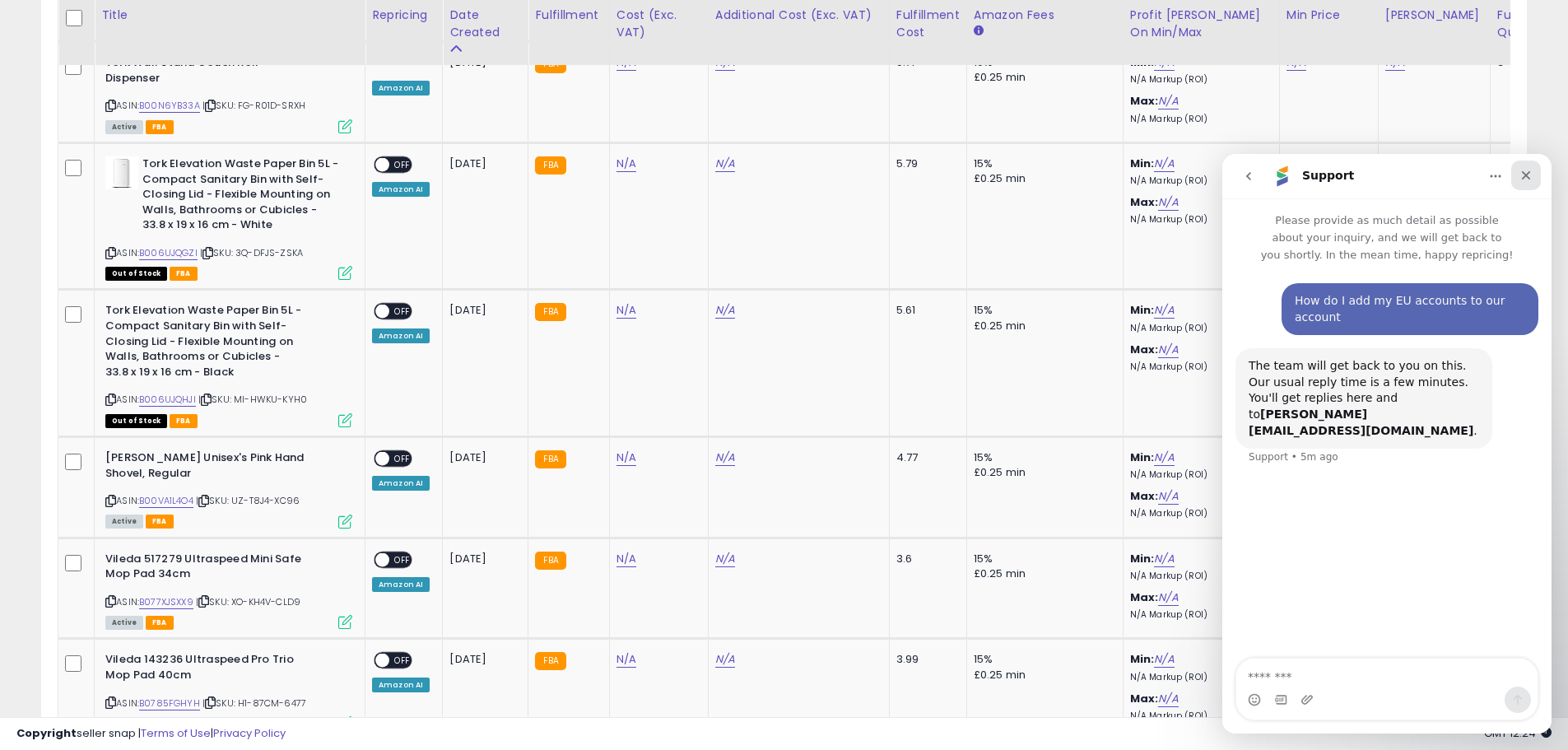
click at [1525, 175] on icon "Close" at bounding box center [1527, 175] width 9 height 9
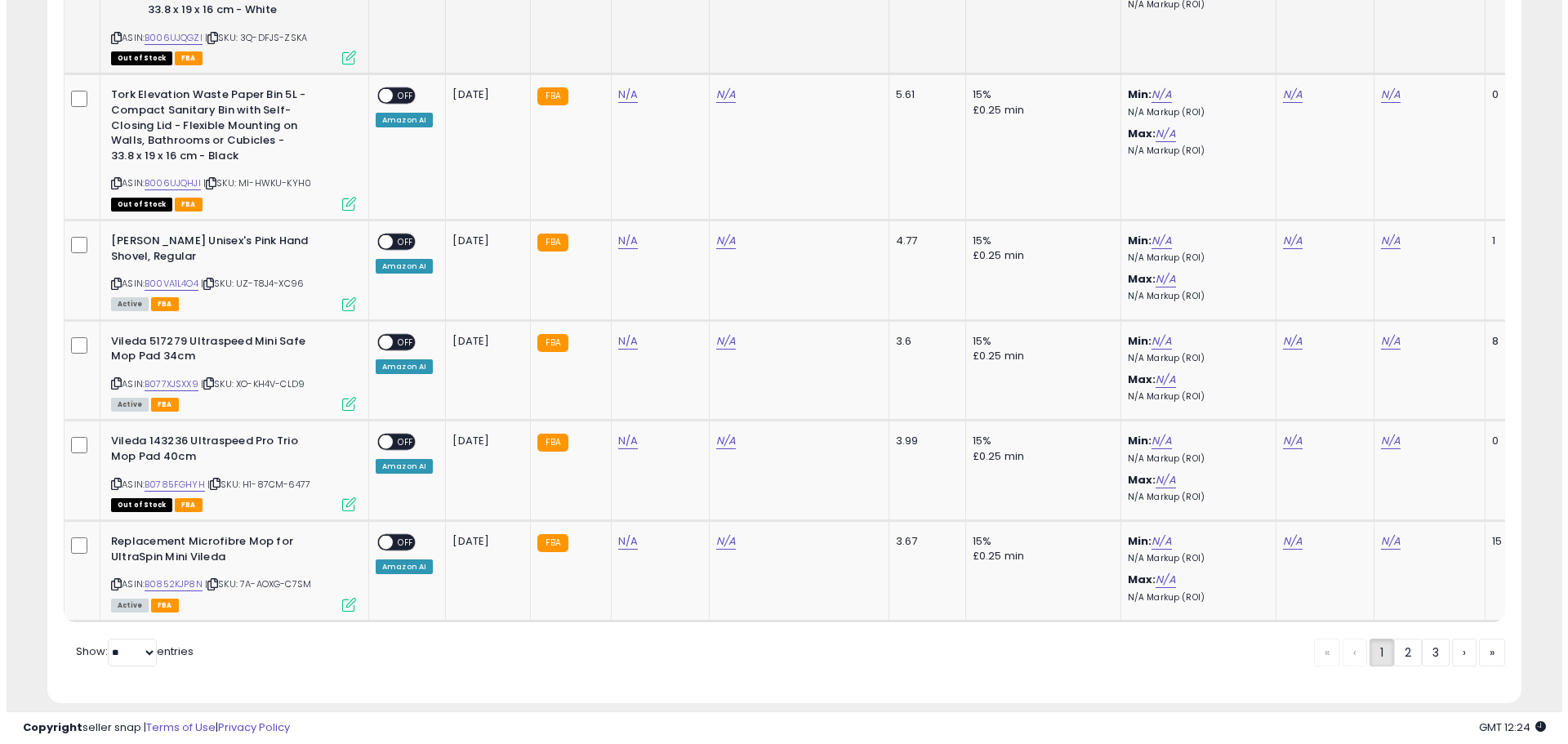
scroll to position [5856, 0]
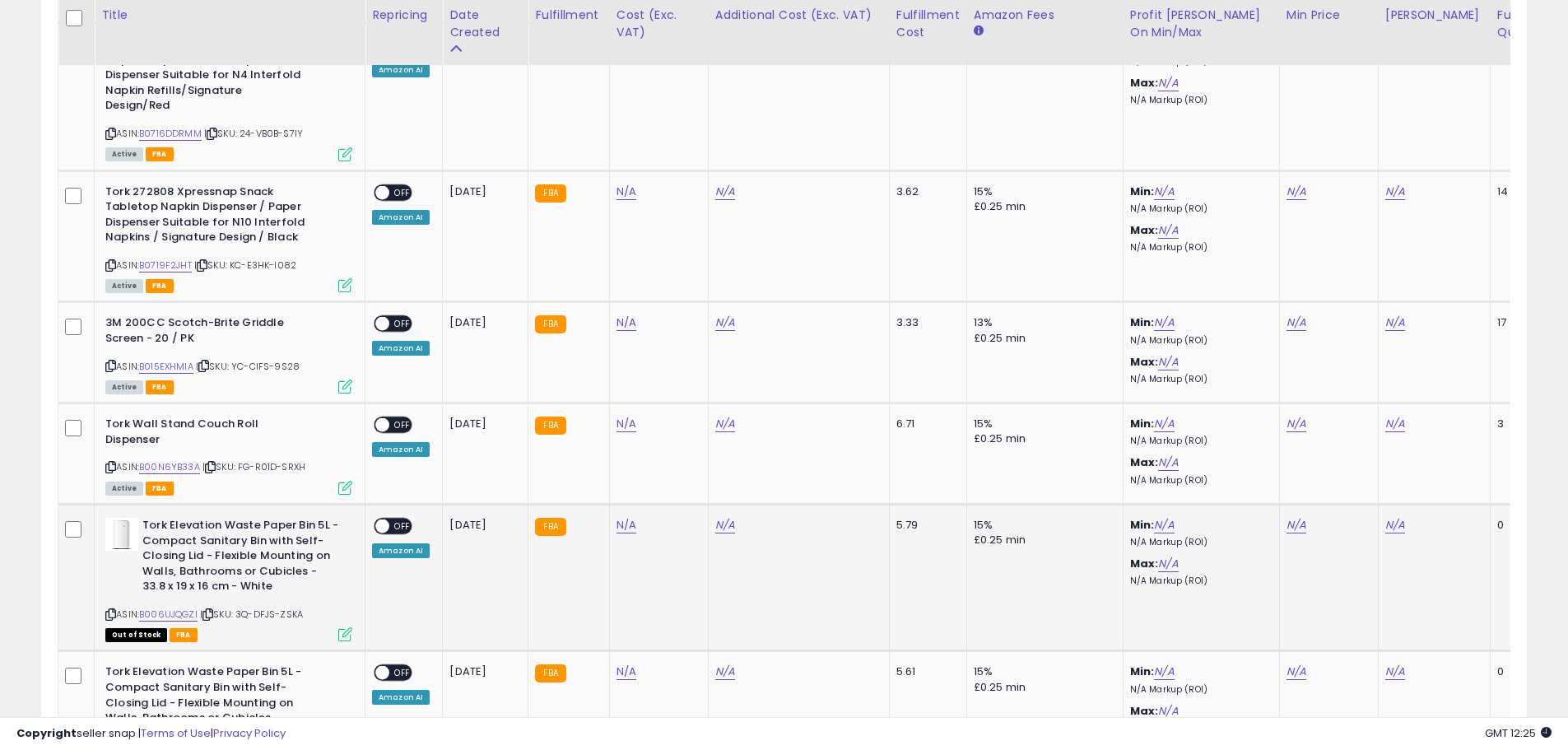
click at [334, 628] on div "Out of Stock FBA" at bounding box center [229, 634] width 247 height 12
click at [338, 628] on div "Out of Stock FBA" at bounding box center [229, 634] width 247 height 12
click at [344, 627] on icon at bounding box center [345, 634] width 14 height 14
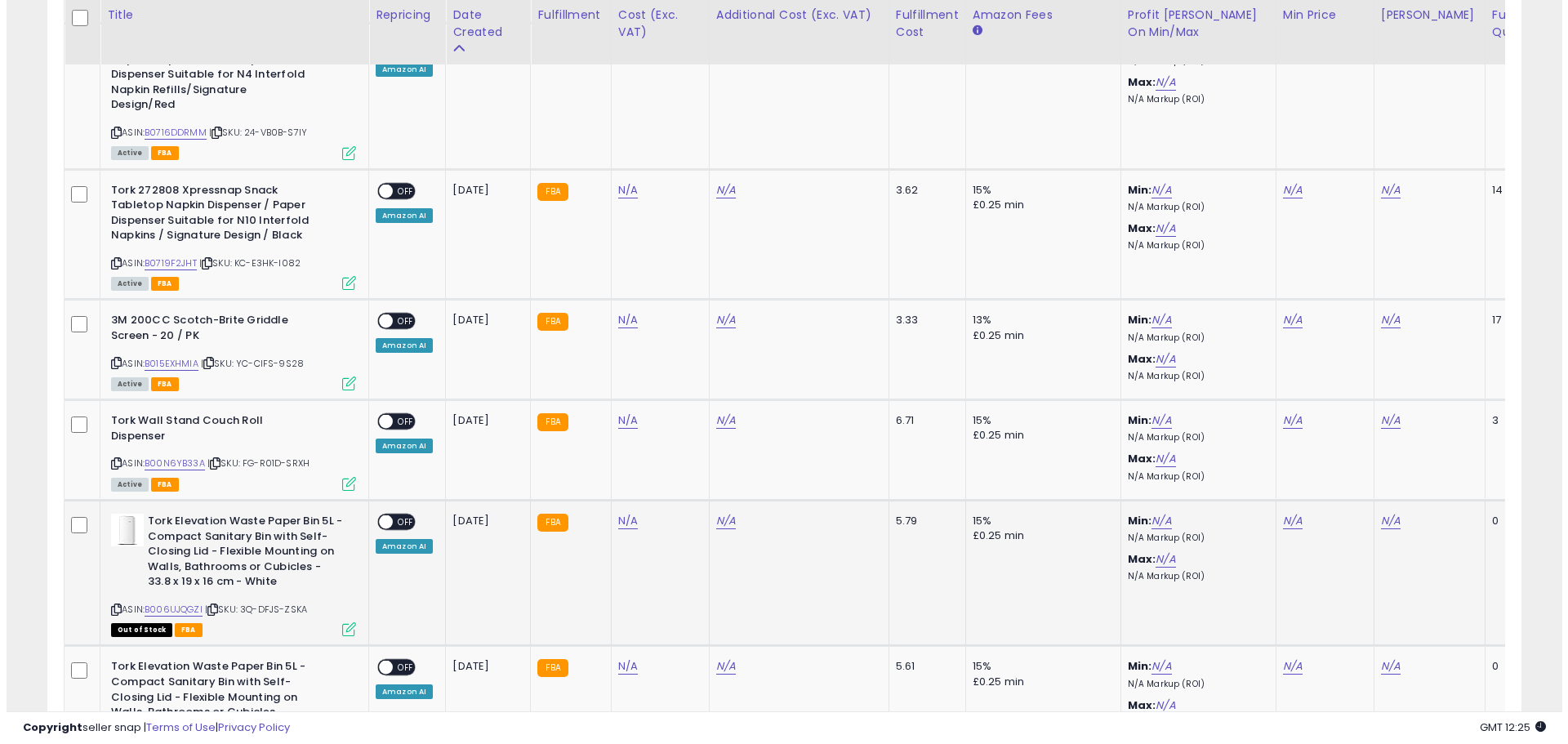
scroll to position [335, 862]
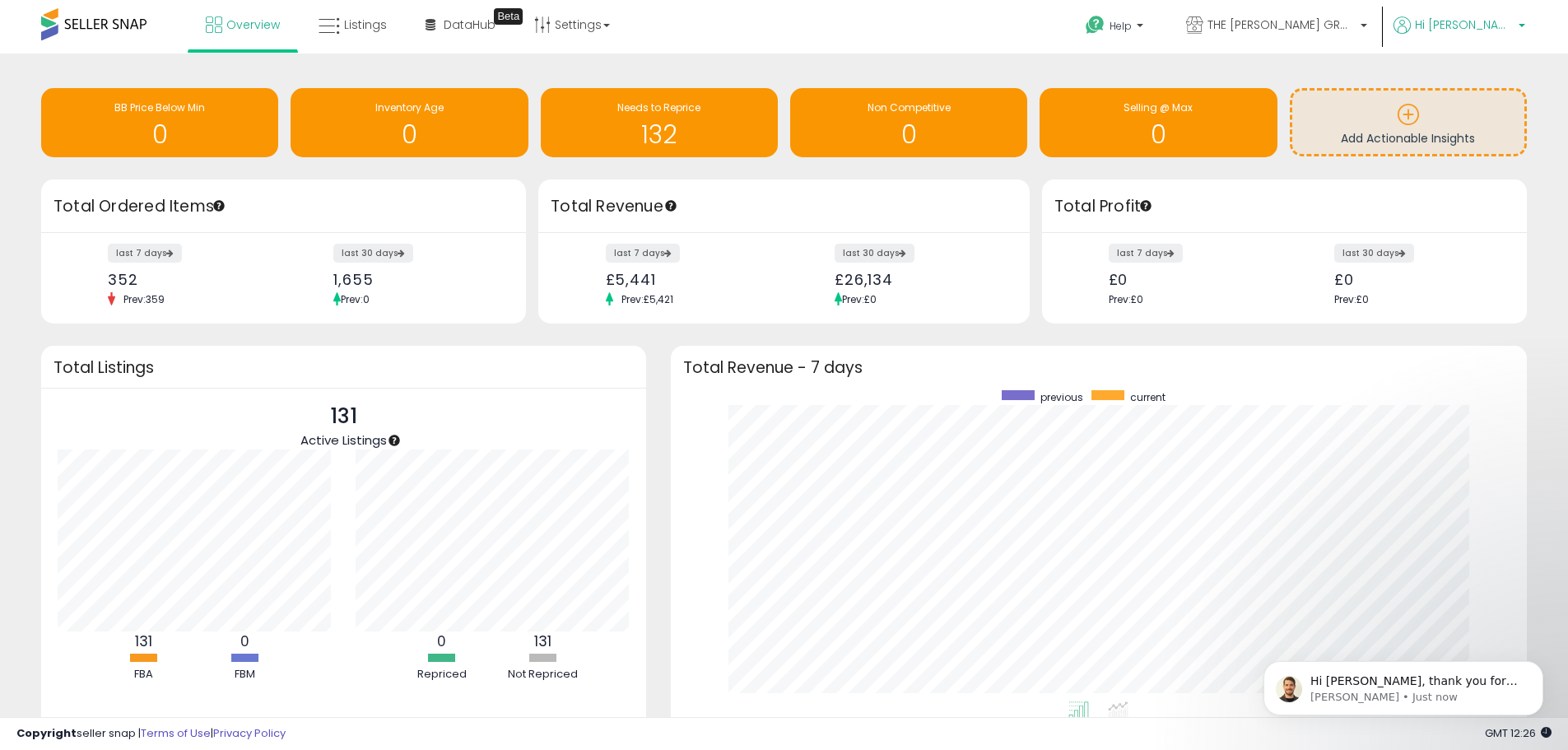
click at [1479, 19] on span "Hi [PERSON_NAME]" at bounding box center [1464, 24] width 99 height 16
click at [1147, 30] on p "Help" at bounding box center [1116, 27] width 63 height 18
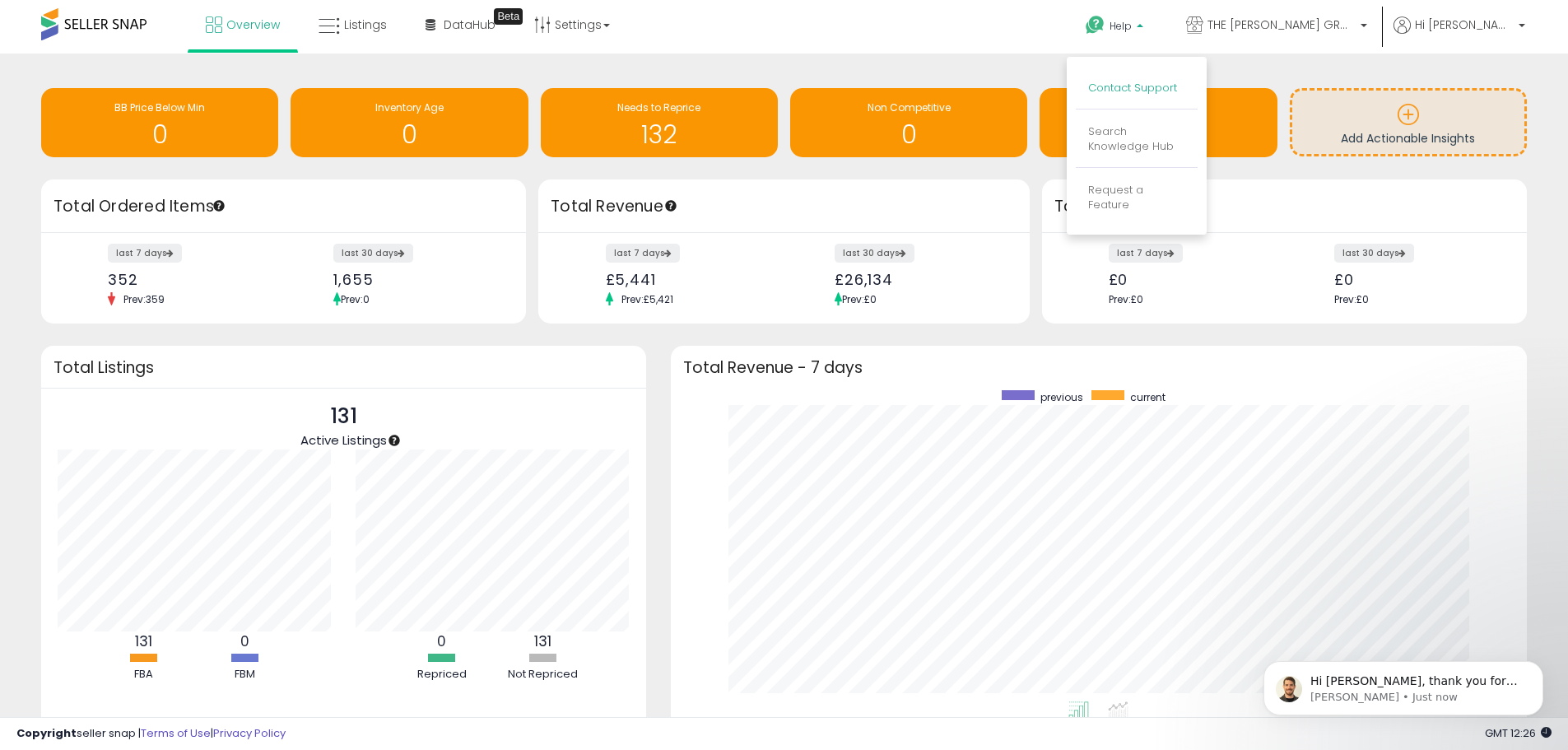
click at [1163, 89] on link "Contact Support" at bounding box center [1132, 87] width 89 height 15
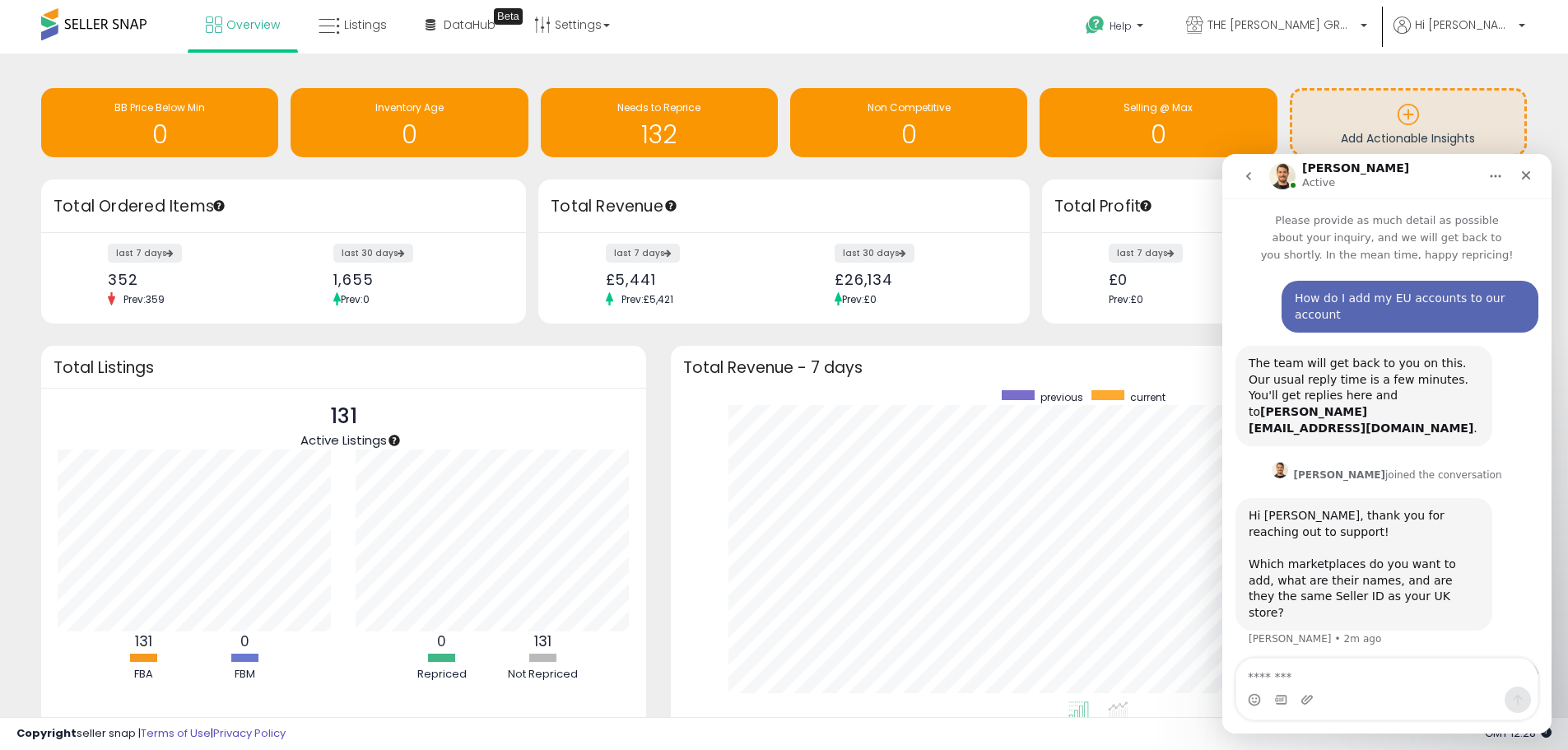
scroll to position [9, 0]
